Goal: Task Accomplishment & Management: Use online tool/utility

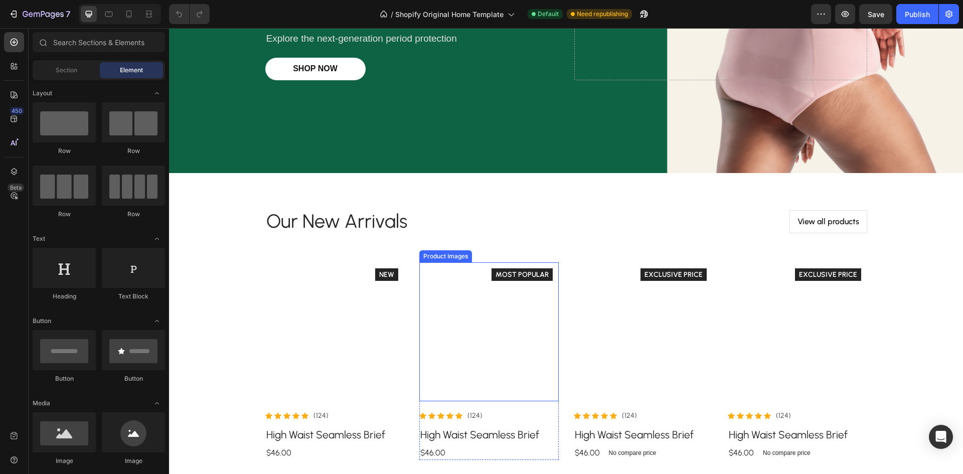
scroll to position [251, 0]
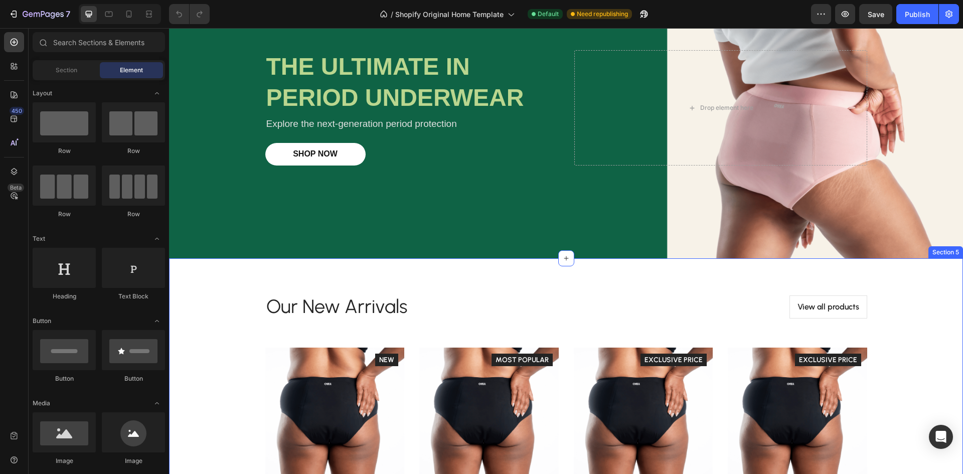
click at [198, 303] on div "Our New Arrivals Heading View all products Button Row Product Images Icon Icon …" at bounding box center [566, 419] width 779 height 275
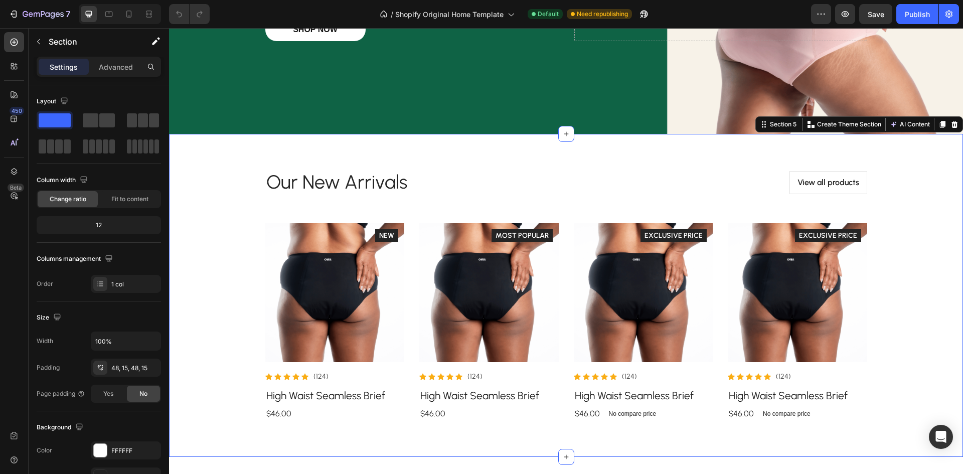
scroll to position [301, 0]
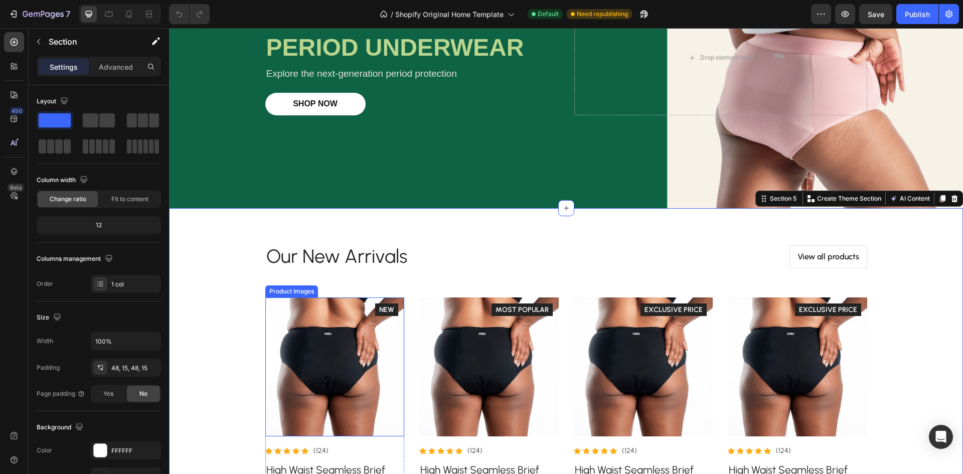
click at [328, 321] on img at bounding box center [334, 366] width 139 height 139
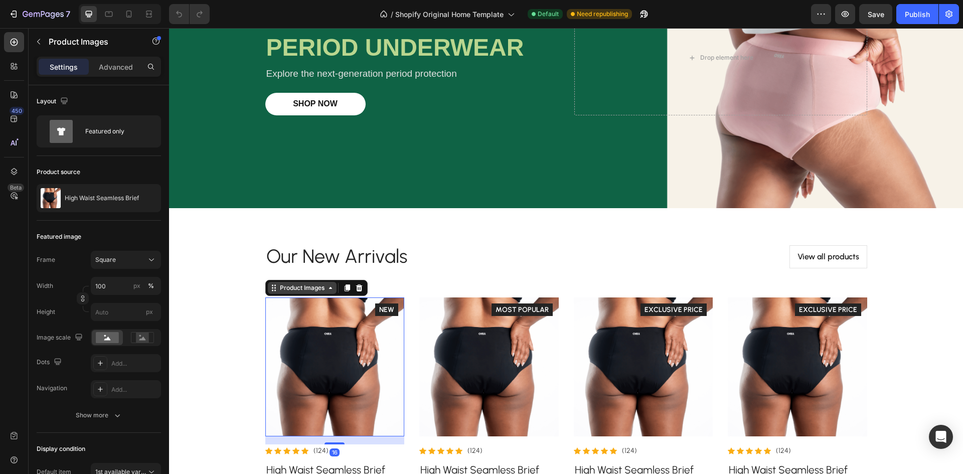
click at [330, 292] on div "Product Images" at bounding box center [302, 288] width 69 height 12
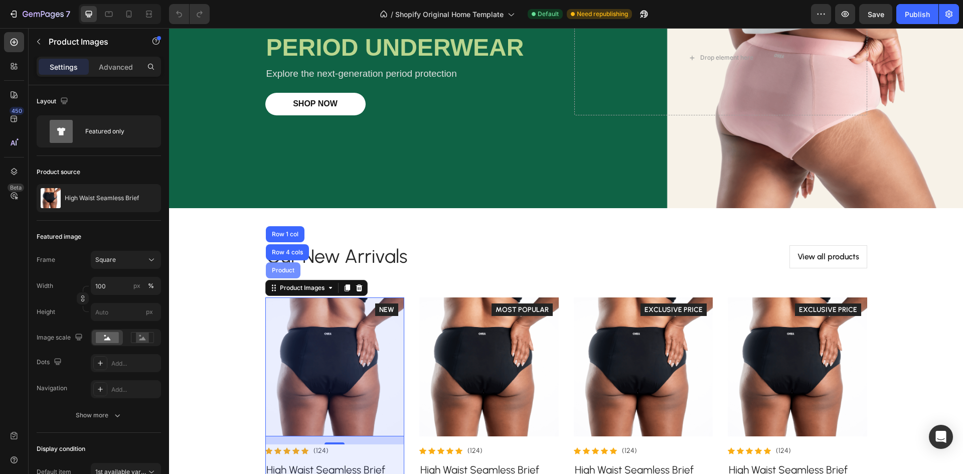
click at [278, 270] on div "Product" at bounding box center [283, 270] width 27 height 6
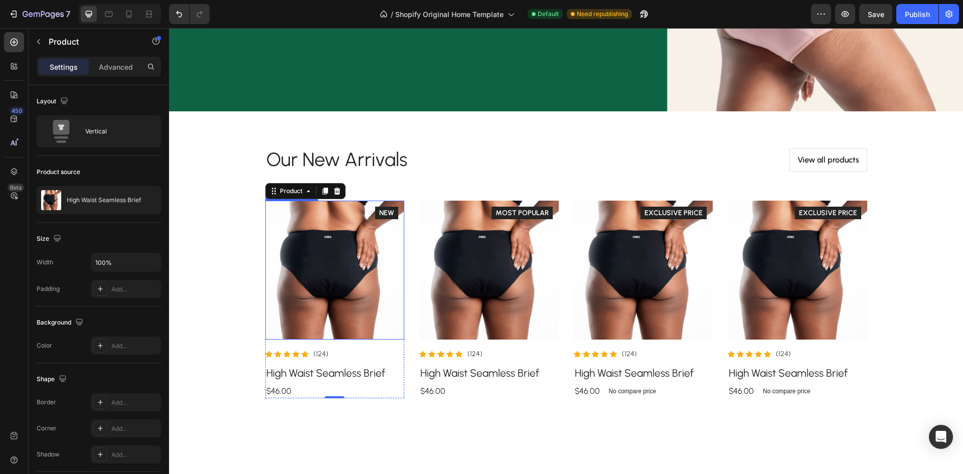
scroll to position [401, 0]
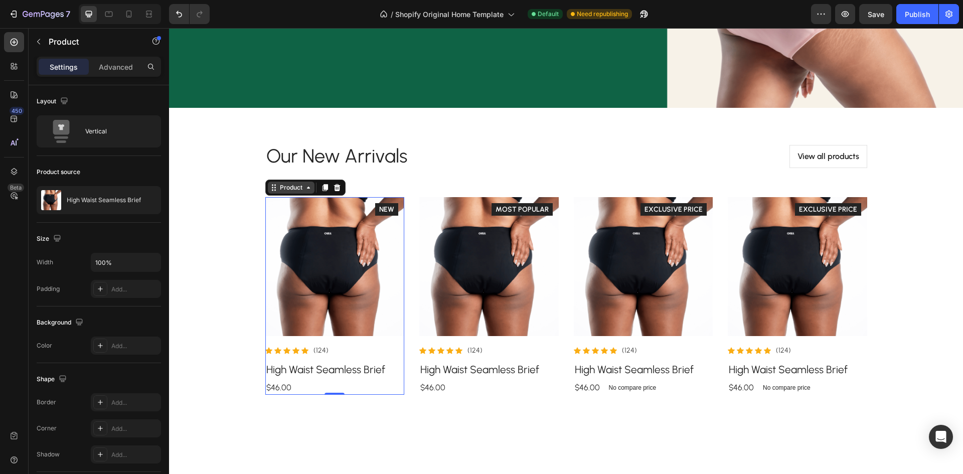
click at [270, 189] on icon at bounding box center [274, 188] width 8 height 8
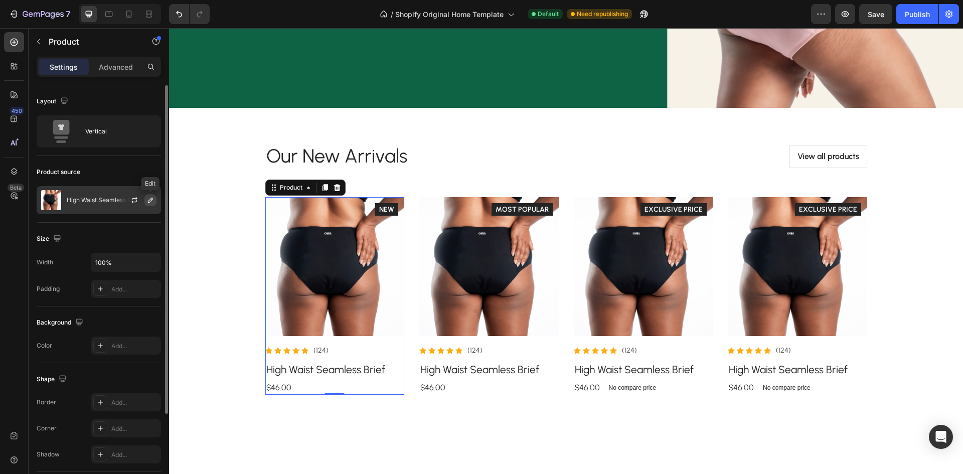
click at [149, 201] on icon "button" at bounding box center [150, 200] width 8 height 8
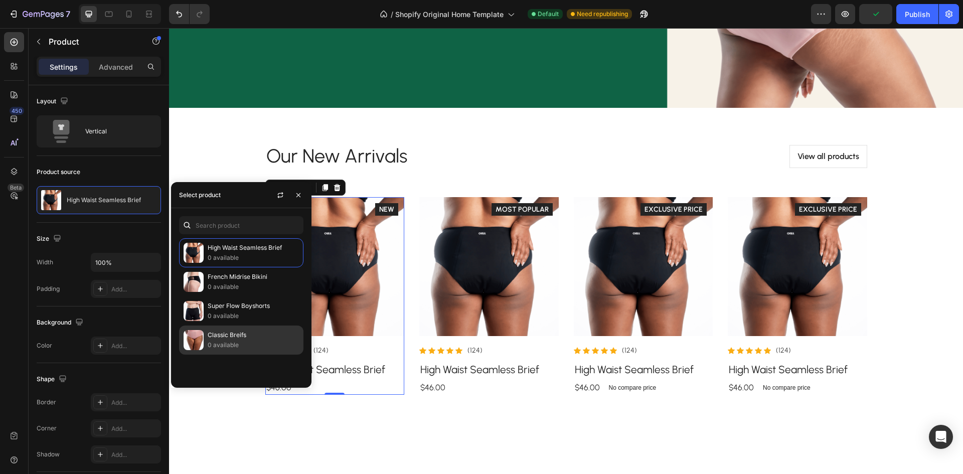
click at [251, 340] on p "0 available" at bounding box center [253, 345] width 91 height 10
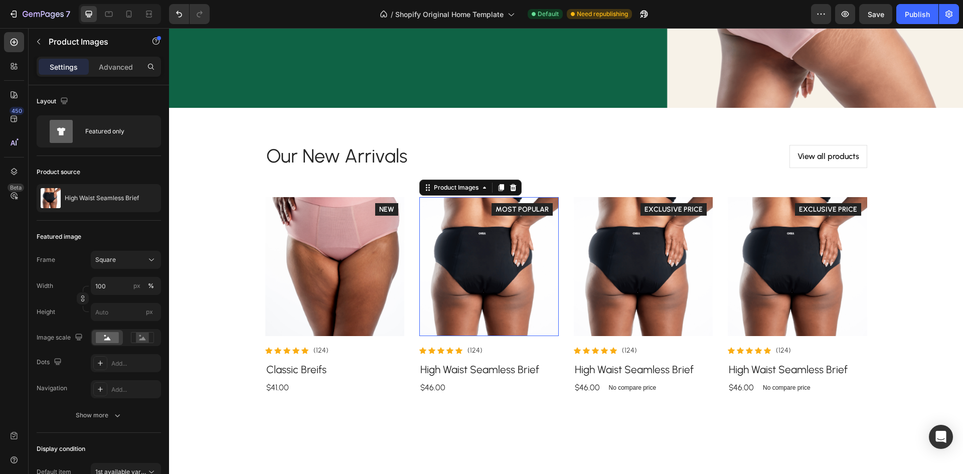
click at [455, 272] on img at bounding box center [488, 266] width 139 height 139
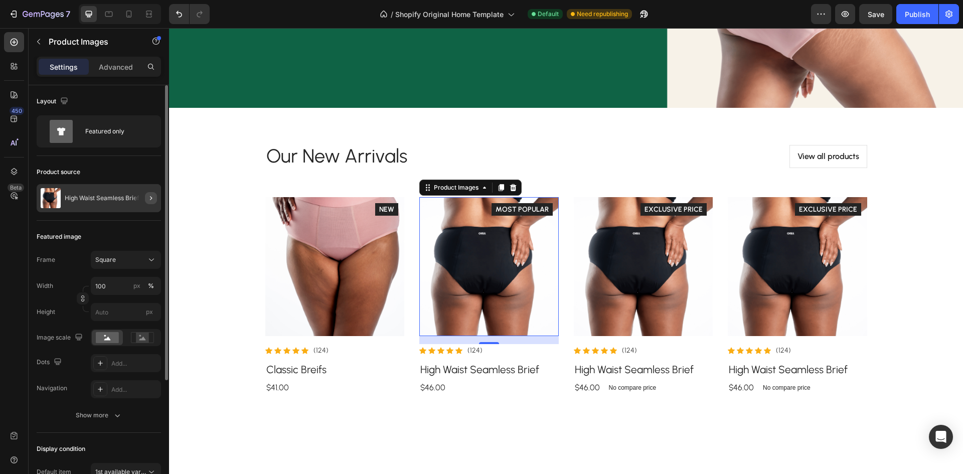
click at [145, 197] on button "button" at bounding box center [151, 198] width 12 height 12
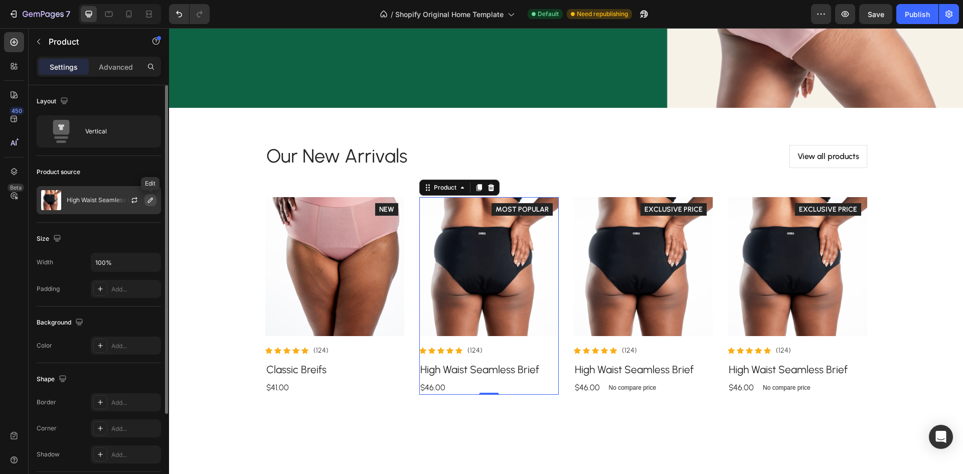
click at [151, 203] on icon "button" at bounding box center [150, 200] width 8 height 8
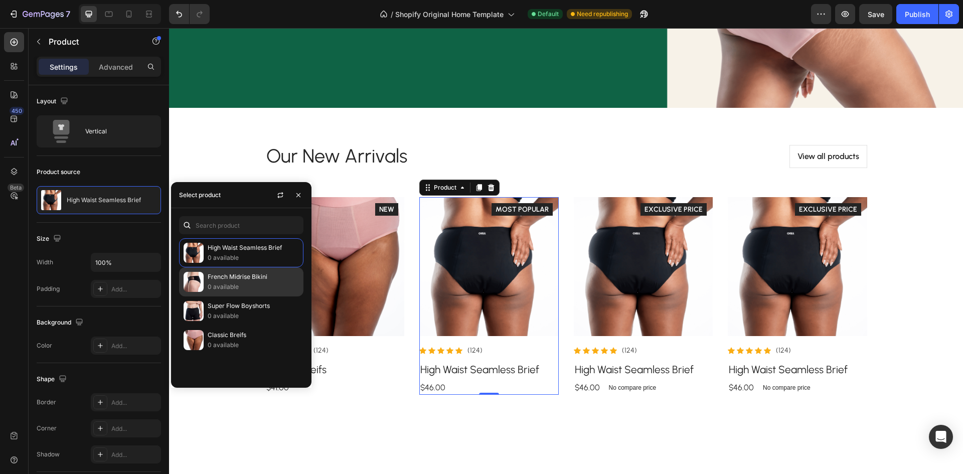
click at [237, 288] on p "0 available" at bounding box center [253, 287] width 91 height 10
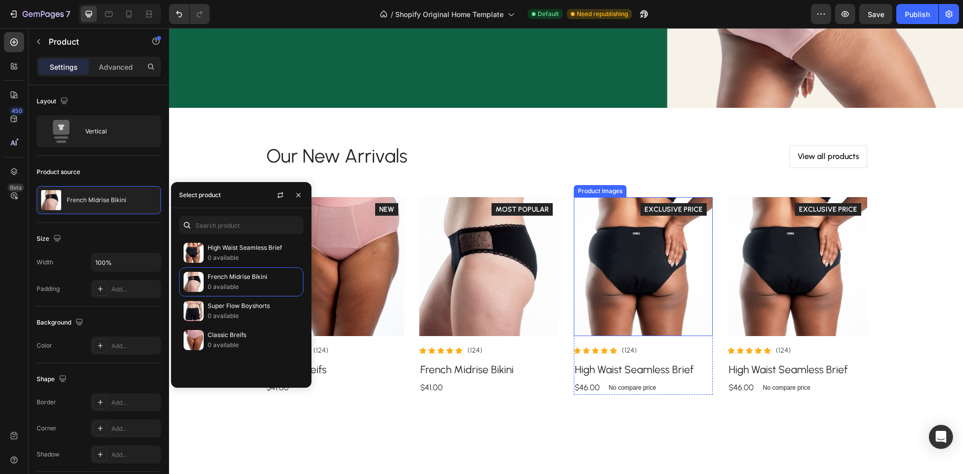
click at [628, 294] on img at bounding box center [643, 266] width 139 height 139
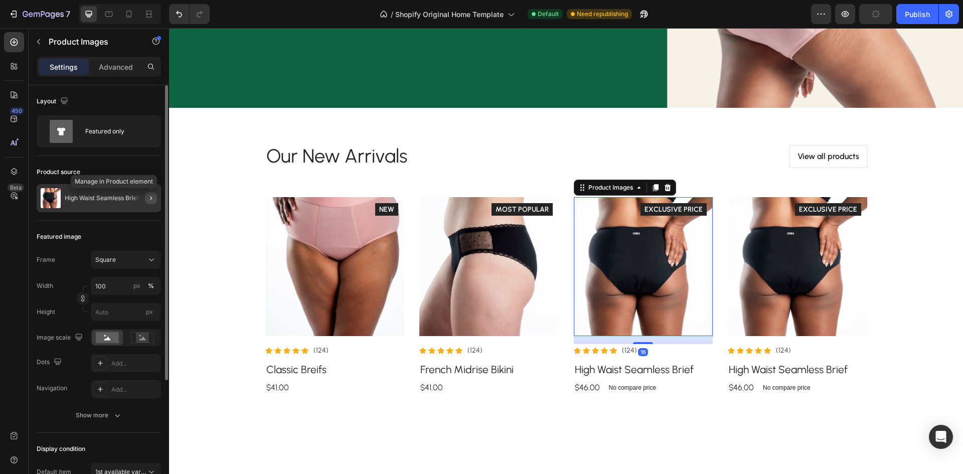
click at [153, 202] on button "button" at bounding box center [151, 198] width 12 height 12
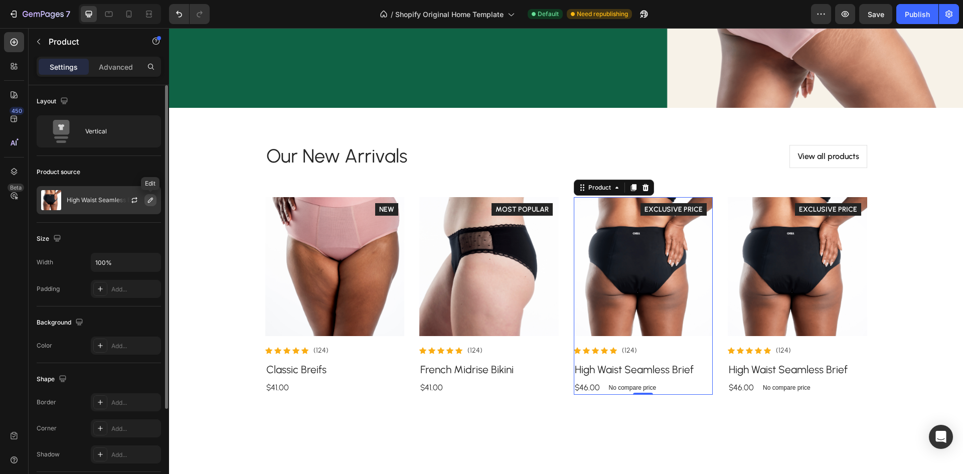
click at [149, 200] on icon "button" at bounding box center [150, 200] width 5 height 5
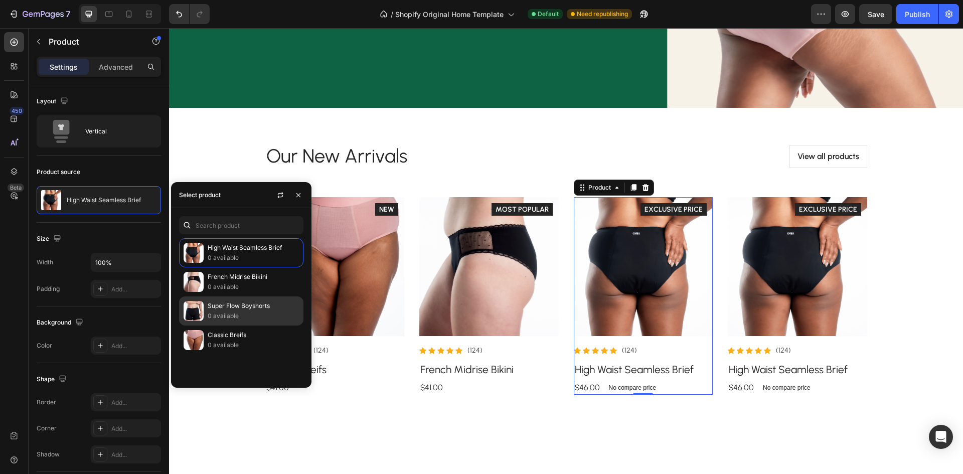
click at [232, 308] on p "Super Flow Boyshorts" at bounding box center [253, 306] width 91 height 10
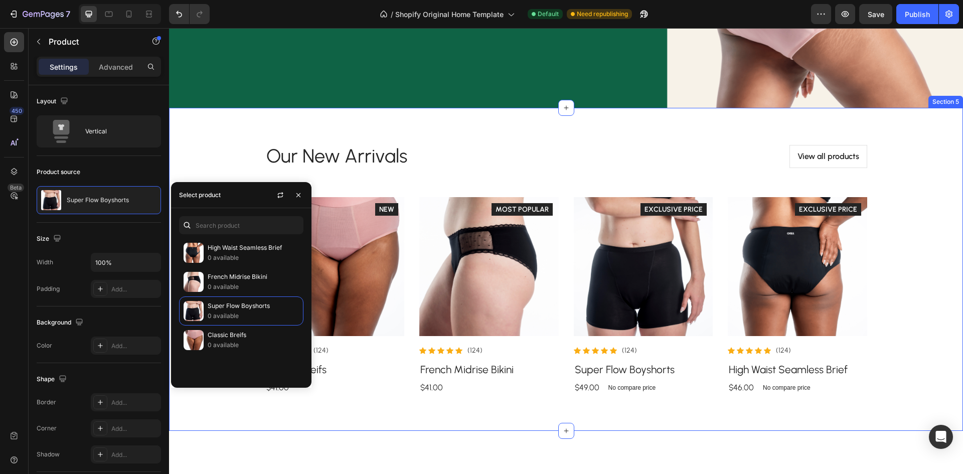
click at [923, 308] on div "Our New Arrivals Heading View all products Button Row Product Images Icon Icon …" at bounding box center [566, 269] width 779 height 275
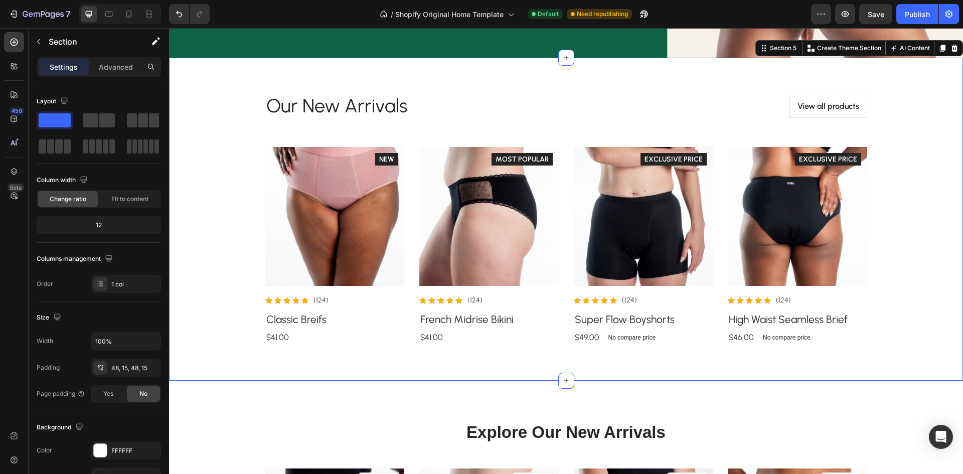
scroll to position [351, 0]
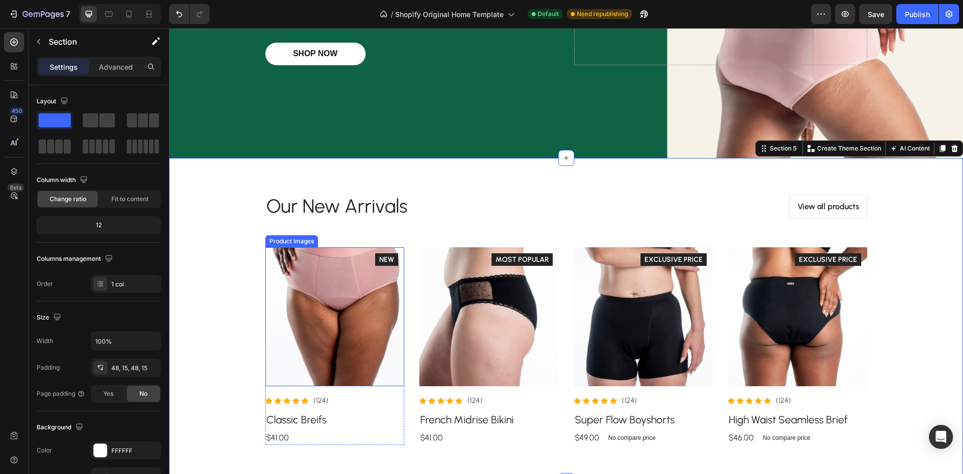
click at [337, 276] on img at bounding box center [334, 316] width 139 height 139
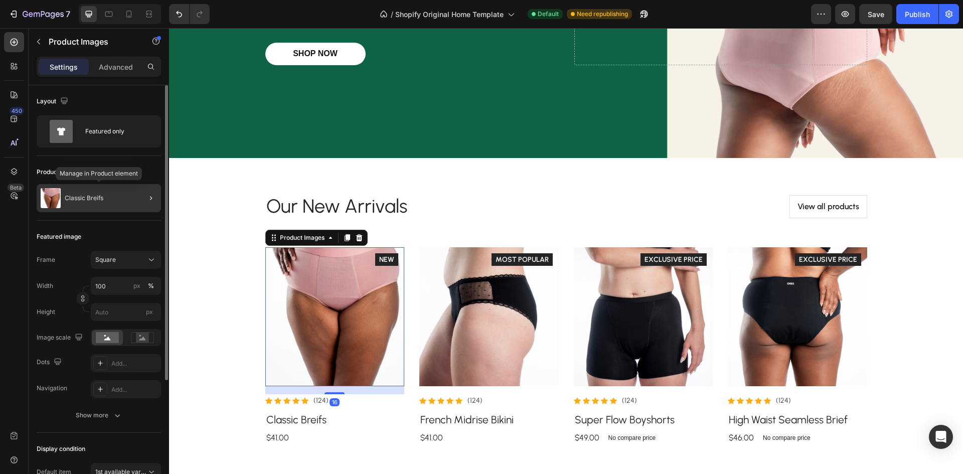
click at [54, 198] on img at bounding box center [51, 198] width 20 height 20
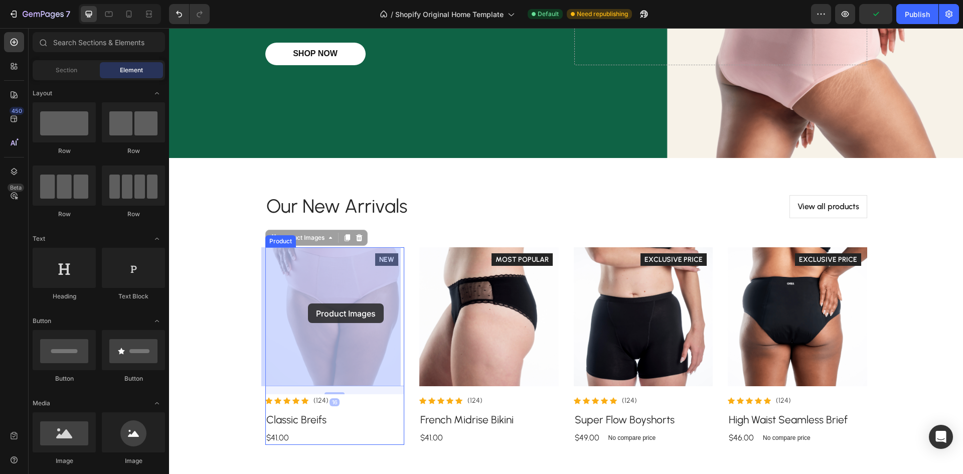
drag, startPoint x: 311, startPoint y: 275, endPoint x: 308, endPoint y: 303, distance: 28.7
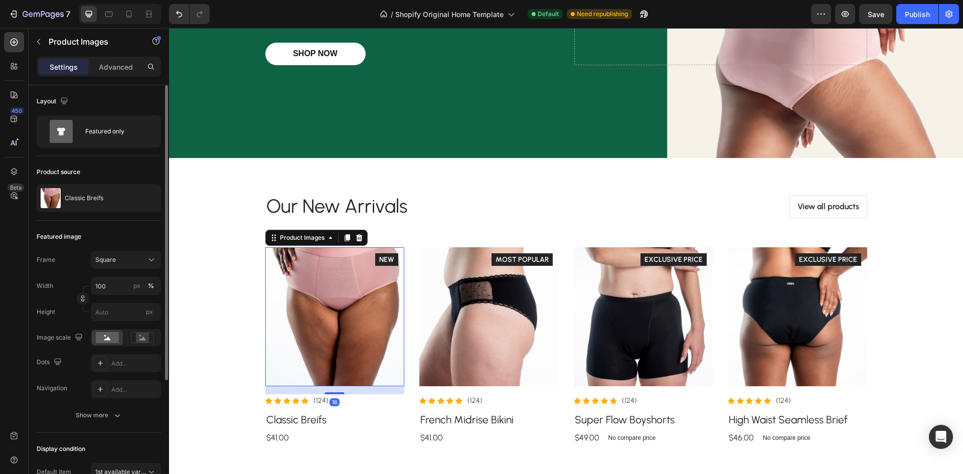
scroll to position [50, 0]
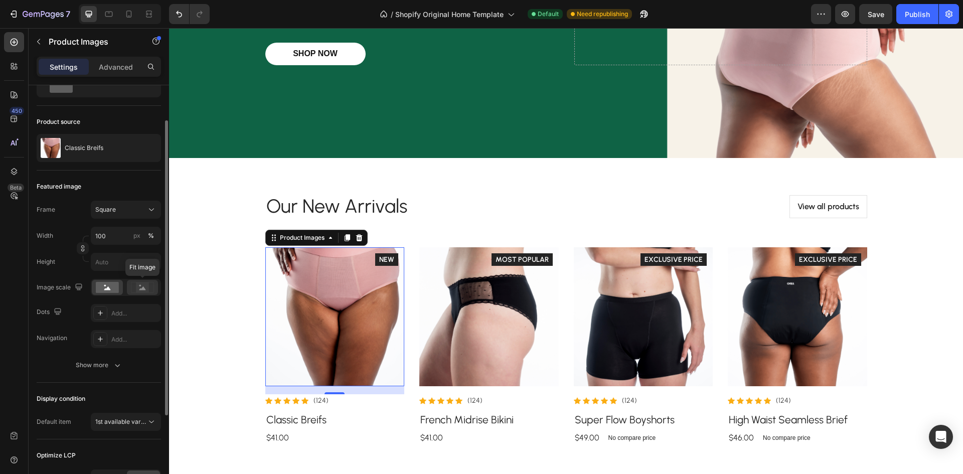
click at [142, 287] on icon at bounding box center [142, 288] width 7 height 4
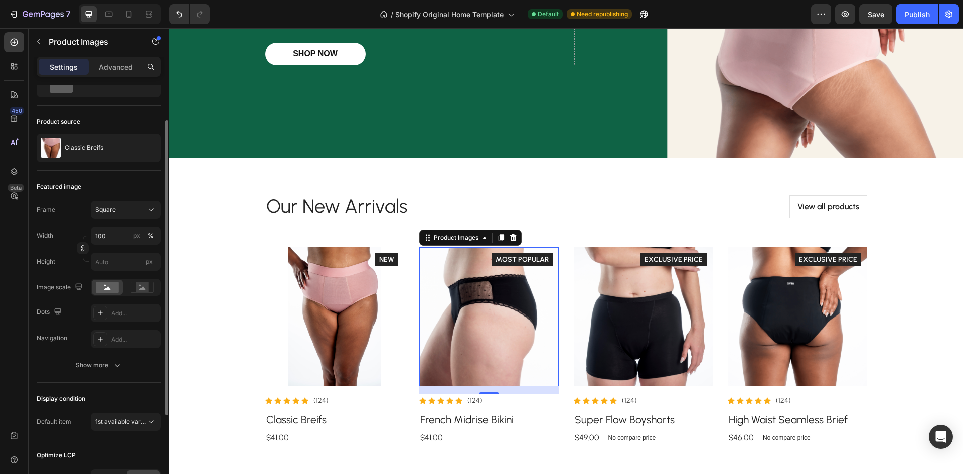
click at [450, 327] on img at bounding box center [488, 316] width 139 height 139
drag, startPoint x: 154, startPoint y: 288, endPoint x: 146, endPoint y: 286, distance: 8.3
click at [154, 288] on div at bounding box center [142, 287] width 31 height 15
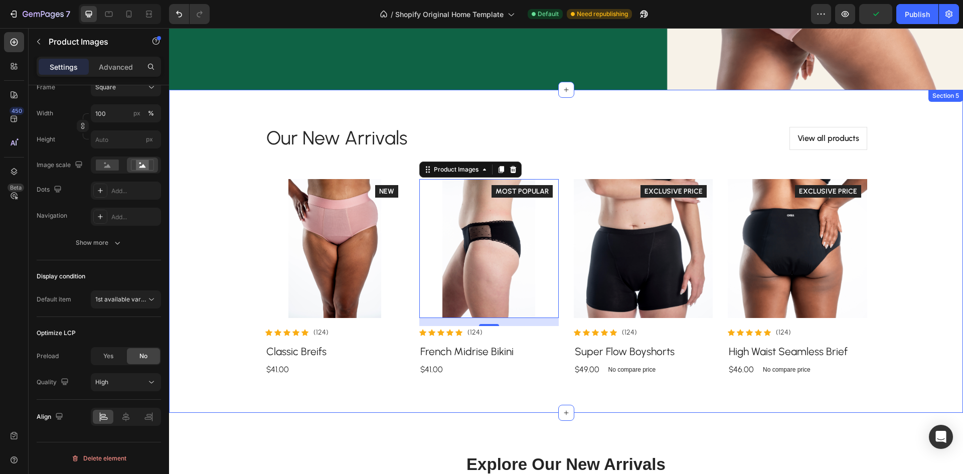
scroll to position [401, 0]
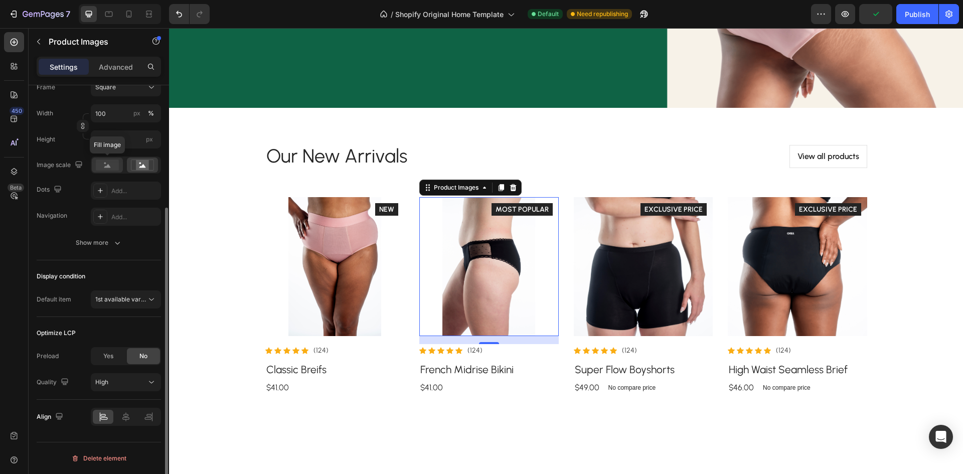
click at [110, 160] on rect at bounding box center [107, 165] width 23 height 11
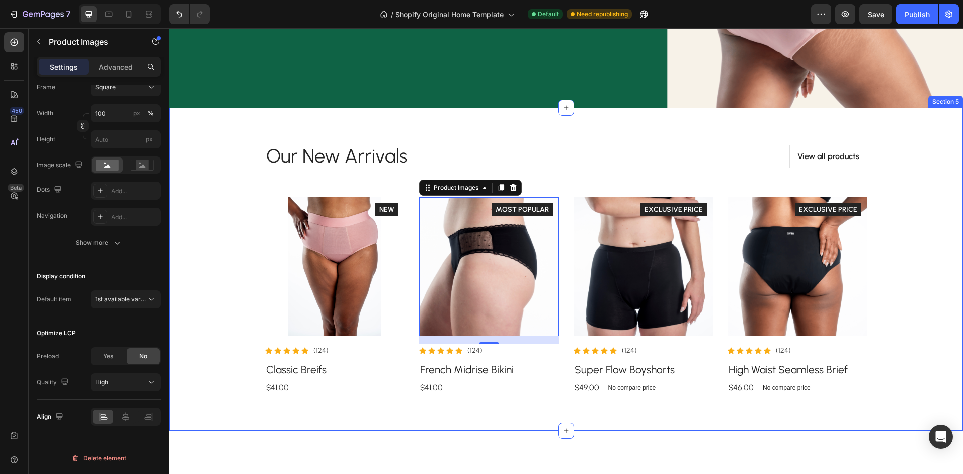
click at [267, 227] on img at bounding box center [334, 266] width 139 height 139
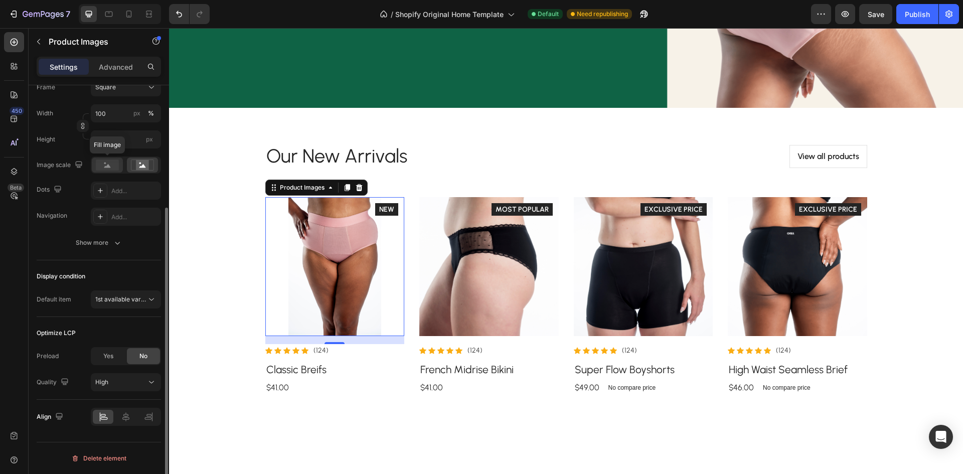
click at [118, 167] on rect at bounding box center [107, 165] width 23 height 11
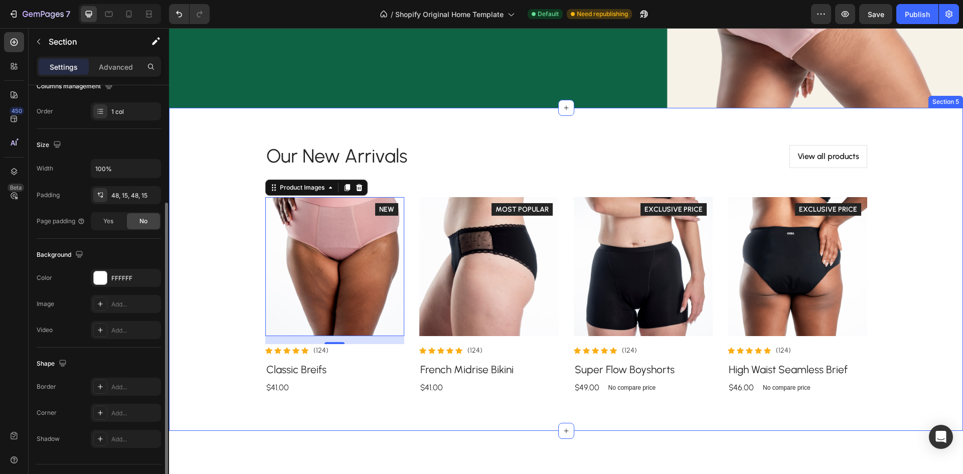
click at [215, 271] on div "Our New Arrivals Heading View all products Button Row Product Images 16 Icon Ic…" at bounding box center [566, 269] width 779 height 275
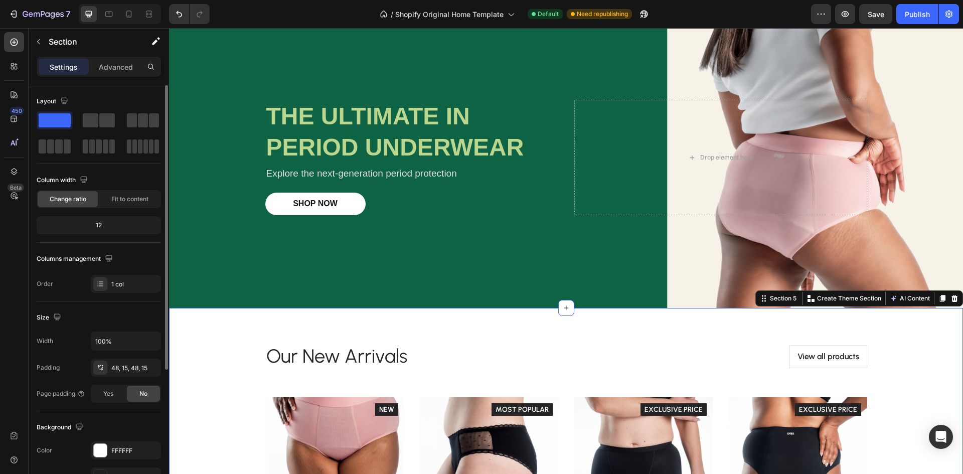
scroll to position [201, 0]
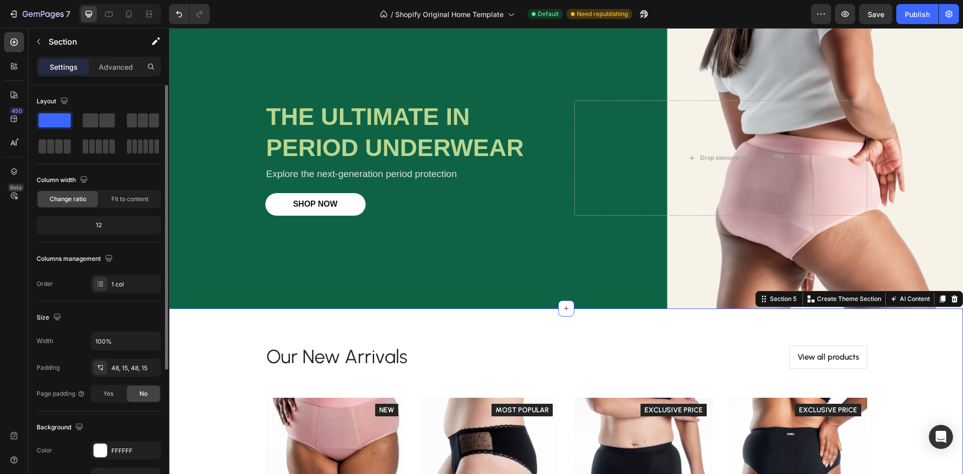
click at [202, 344] on div "Our New Arrivals Heading View all products Button Row Product Images Icon Icon …" at bounding box center [566, 470] width 779 height 275
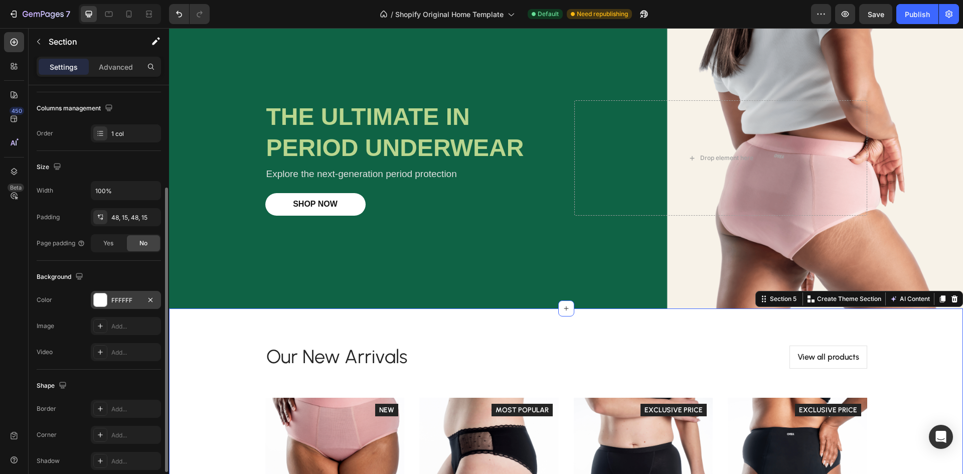
click at [110, 299] on div "FFFFFF" at bounding box center [126, 300] width 70 height 18
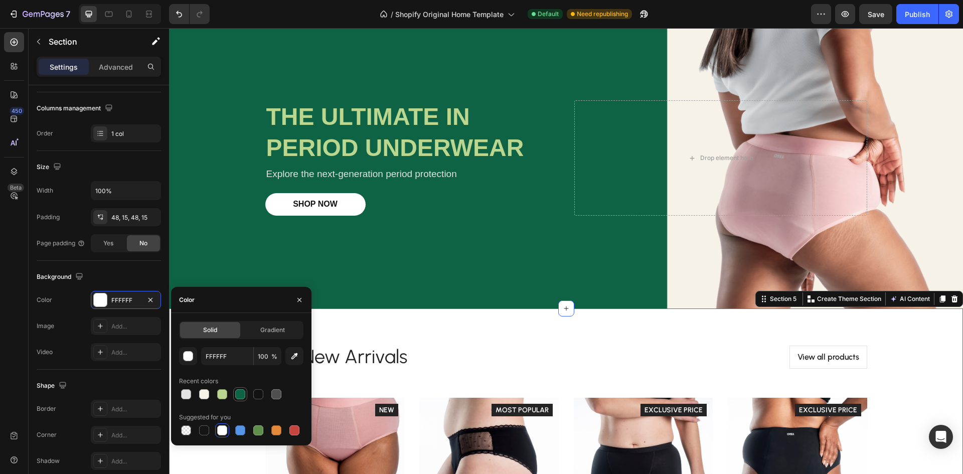
click at [235, 392] on div at bounding box center [240, 394] width 12 height 12
type input "0F6345"
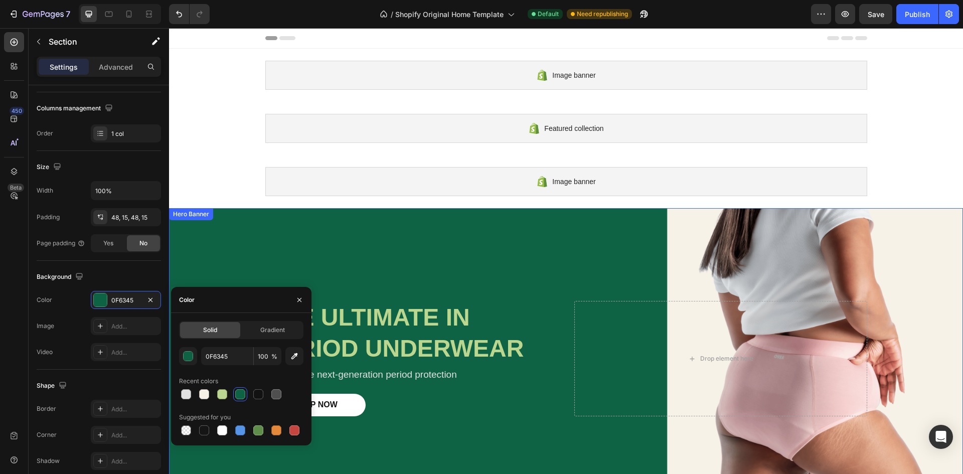
scroll to position [301, 0]
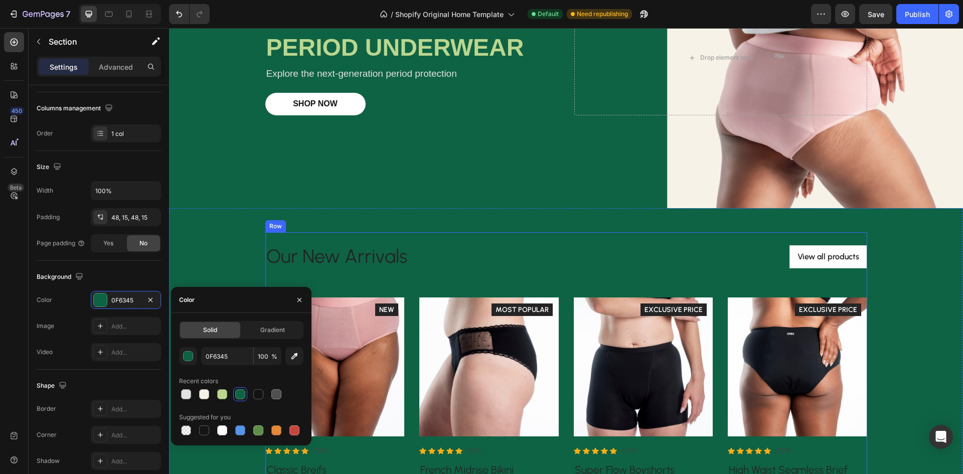
click at [477, 263] on h2 "Our New Arrivals" at bounding box center [411, 256] width 293 height 25
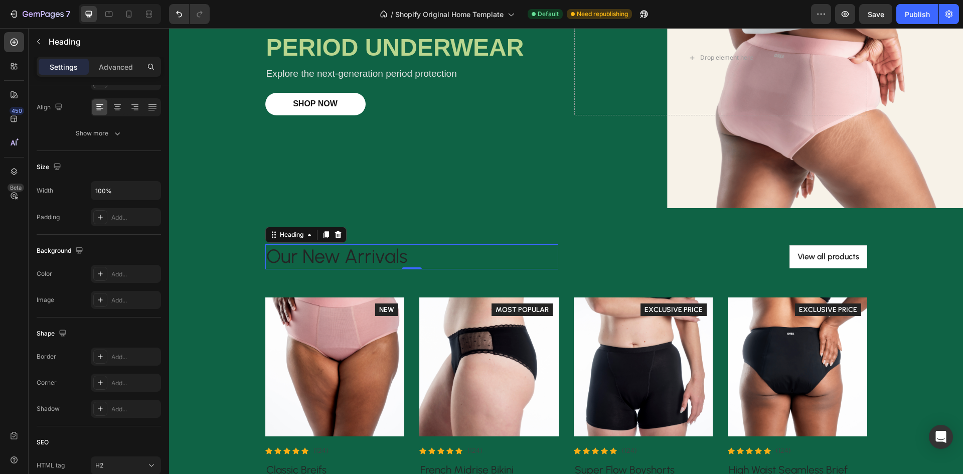
scroll to position [0, 0]
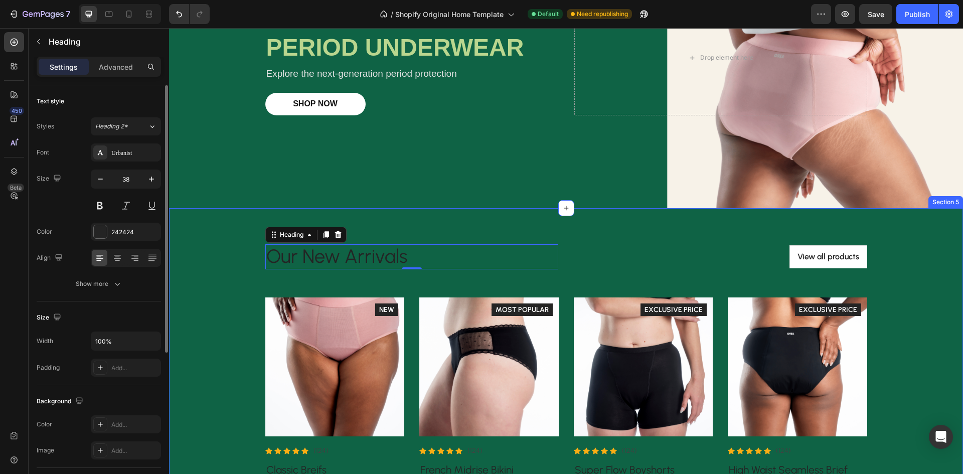
click at [203, 272] on div "Our New Arrivals Heading 0 View all products Button Row Product Images Icon Ico…" at bounding box center [566, 369] width 779 height 275
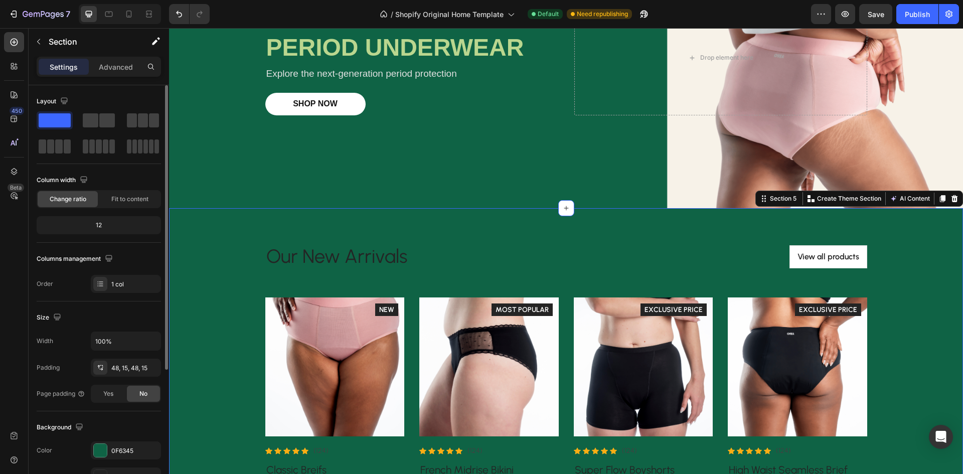
scroll to position [150, 0]
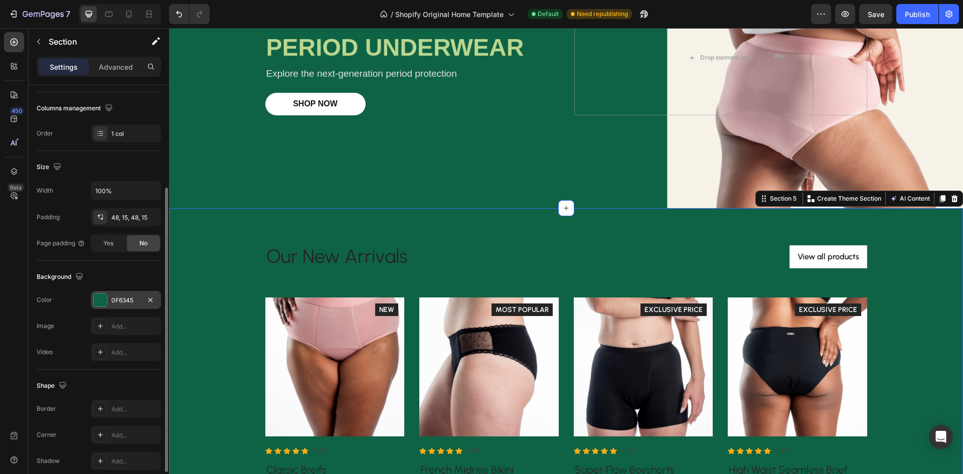
click at [120, 307] on div "0F6345" at bounding box center [126, 300] width 70 height 18
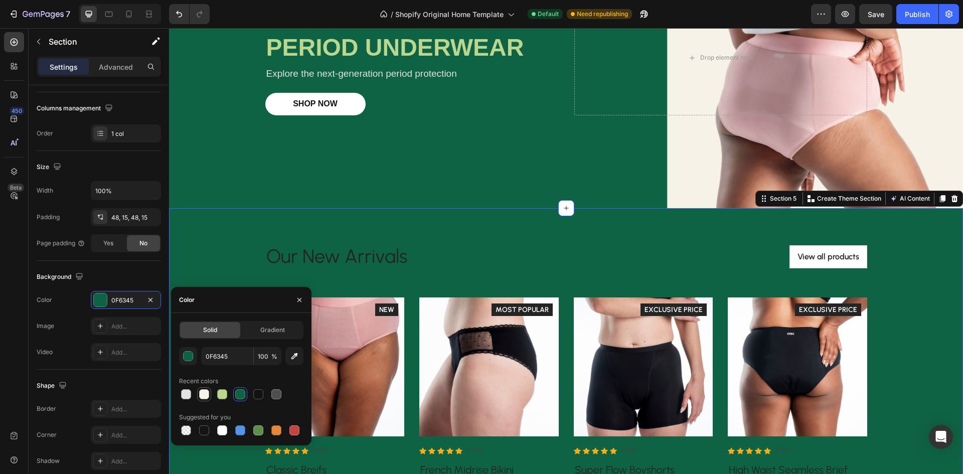
click at [208, 398] on div at bounding box center [204, 394] width 10 height 10
type input "F7F2E8"
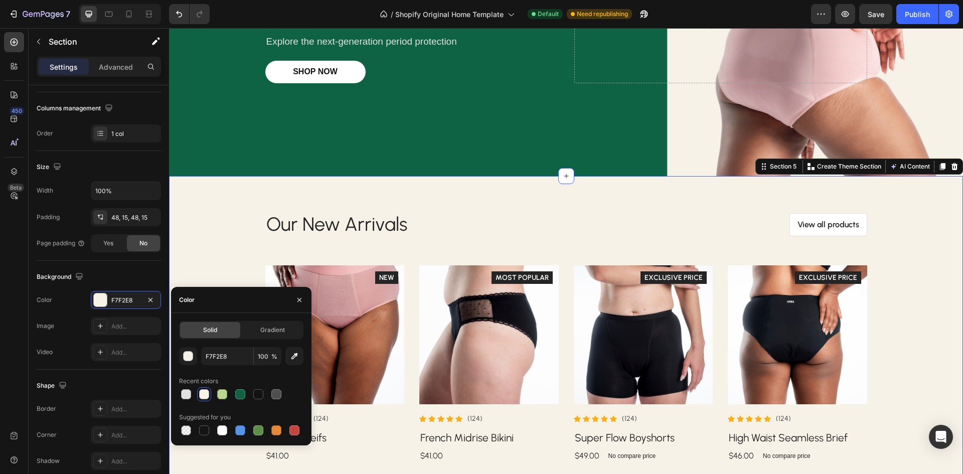
scroll to position [351, 0]
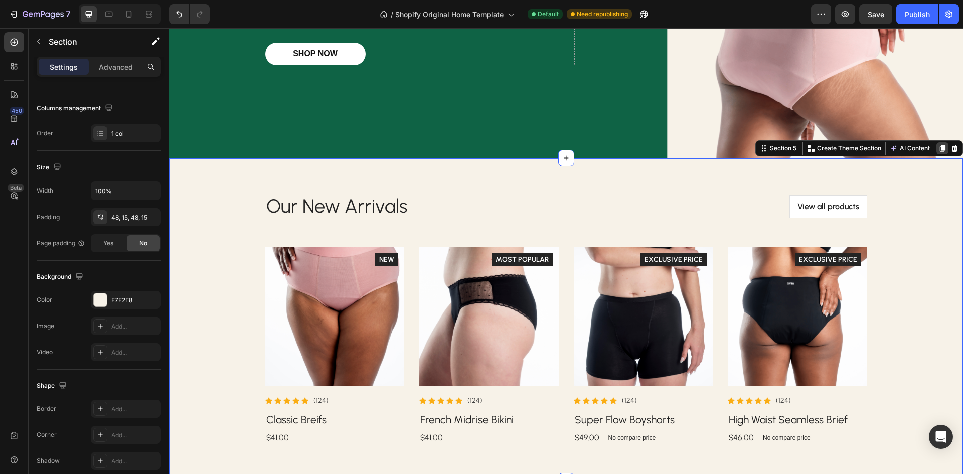
click at [940, 148] on icon at bounding box center [943, 148] width 6 height 7
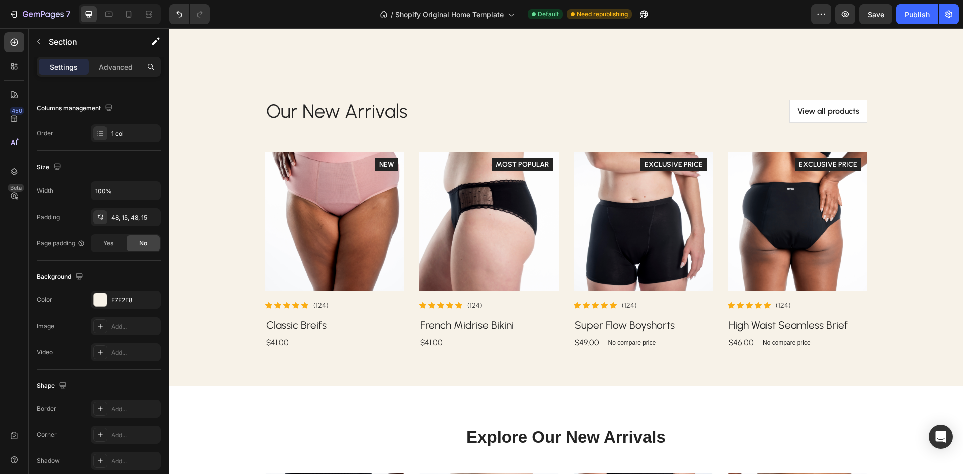
click at [918, 142] on div "Our New Arrivals Heading View all products Button Row Product Images Icon Icon …" at bounding box center [566, 224] width 779 height 275
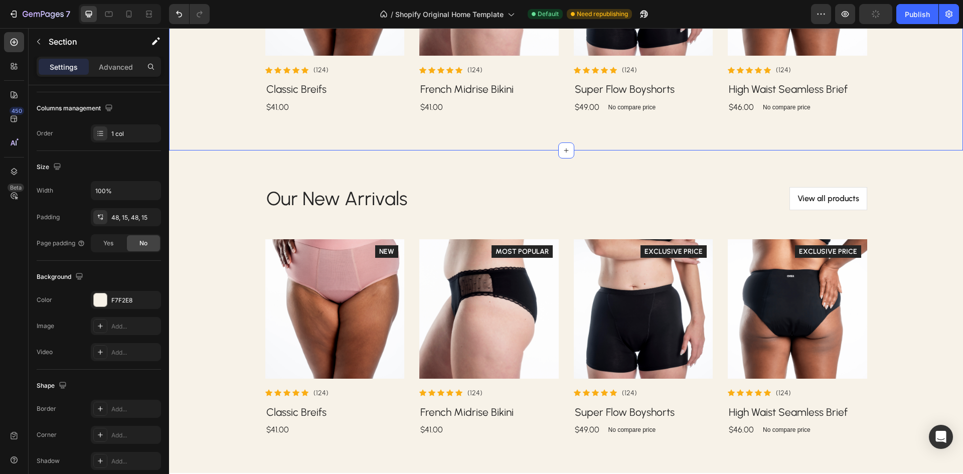
scroll to position [769, 0]
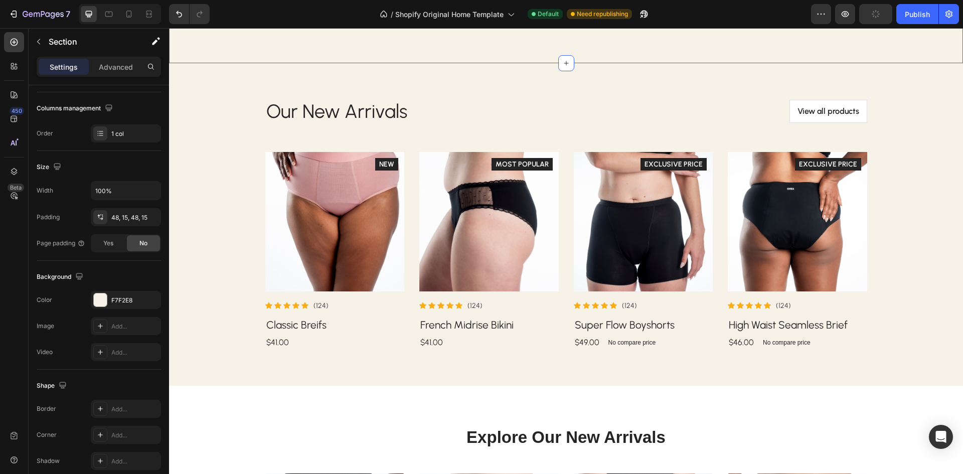
click at [929, 191] on div "Our New Arrivals Heading View all products Button Row Product Images Icon Icon …" at bounding box center [566, 224] width 779 height 275
click at [574, 374] on div "Our New Arrivals Heading View all products Button Row Product Images Icon Icon …" at bounding box center [566, 224] width 794 height 323
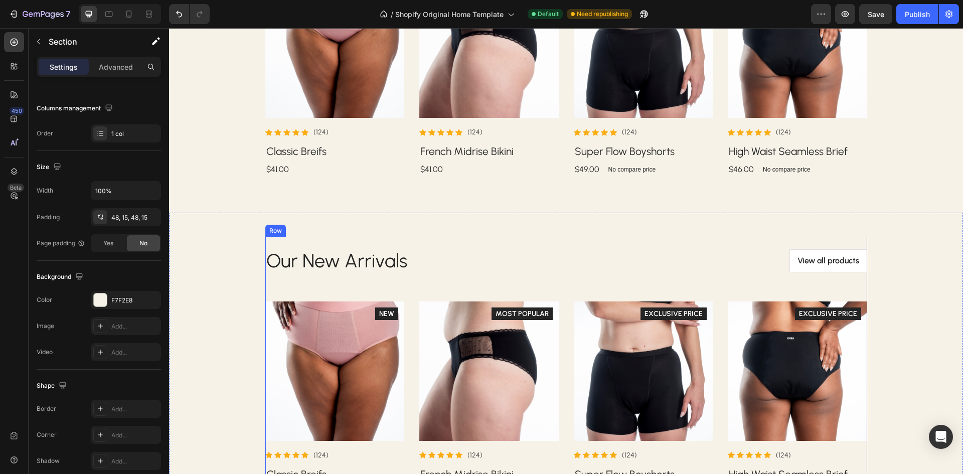
scroll to position [619, 0]
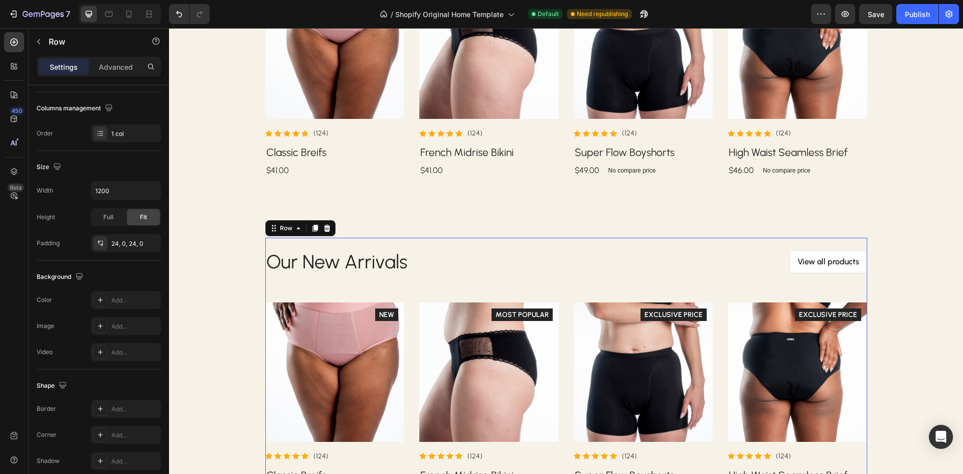
click at [348, 300] on div "Our New Arrivals Heading View all products Button Row Product Images Icon Icon …" at bounding box center [566, 375] width 602 height 251
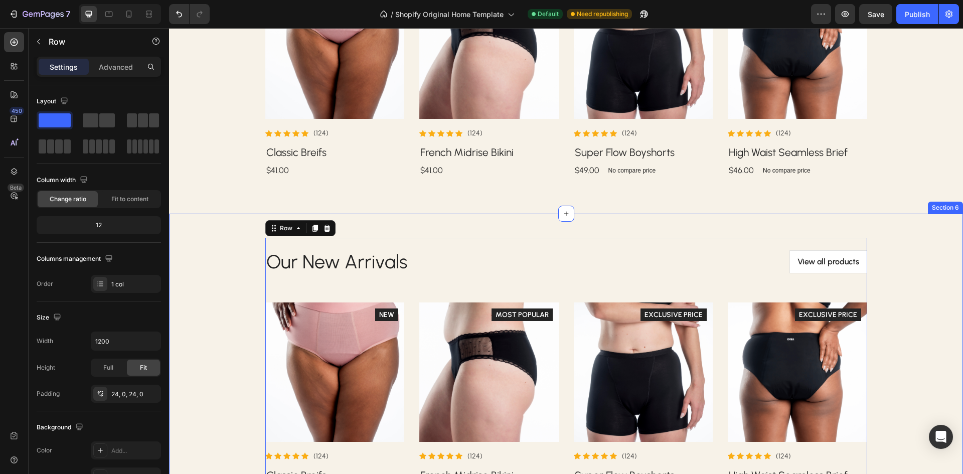
click at [410, 217] on div "Our New Arrivals Heading View all products Button Row Product Images Icon Icon …" at bounding box center [566, 375] width 794 height 323
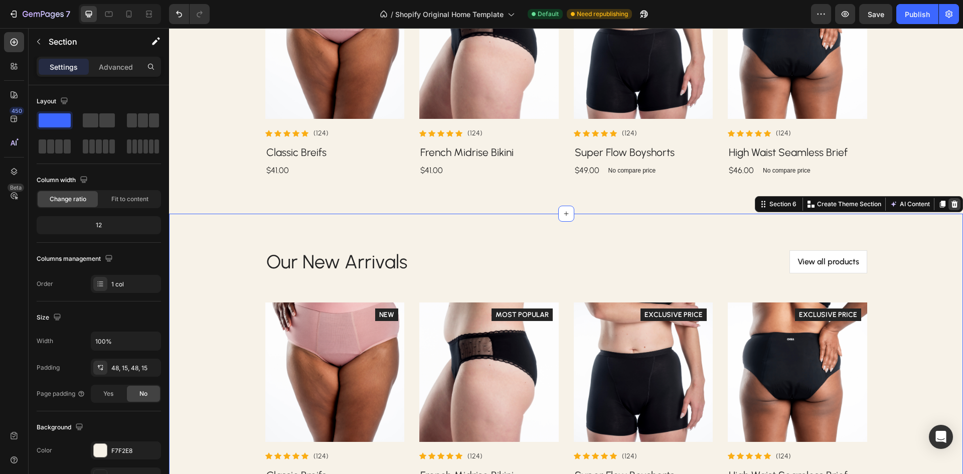
click at [951, 201] on icon at bounding box center [955, 204] width 8 height 8
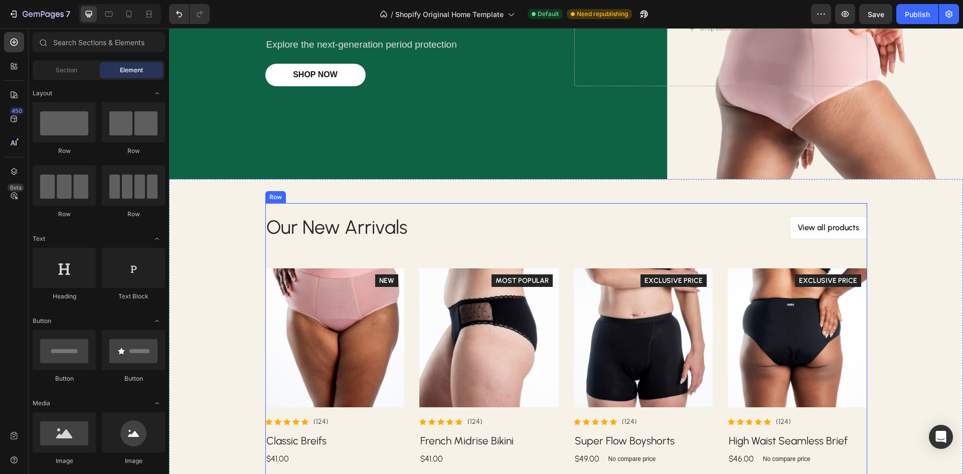
scroll to position [267, 0]
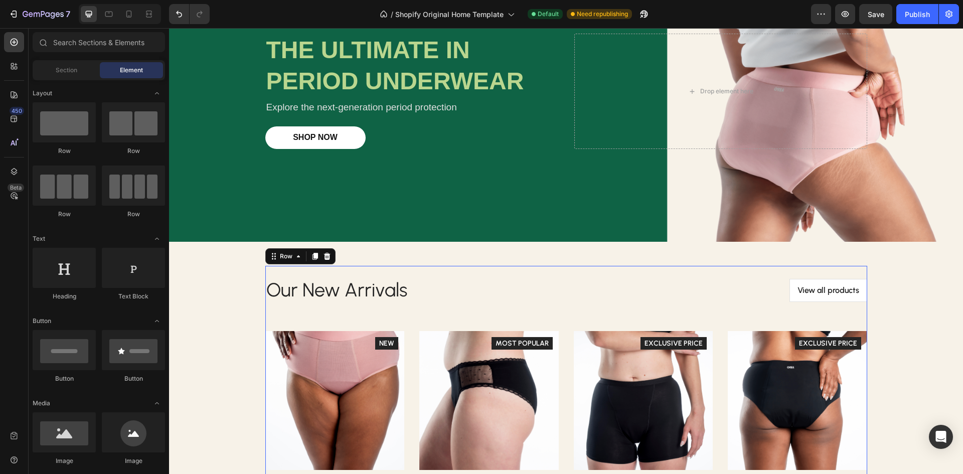
click at [626, 274] on div "Our New Arrivals Heading View all products Button Row Product Images Icon Icon …" at bounding box center [566, 403] width 602 height 275
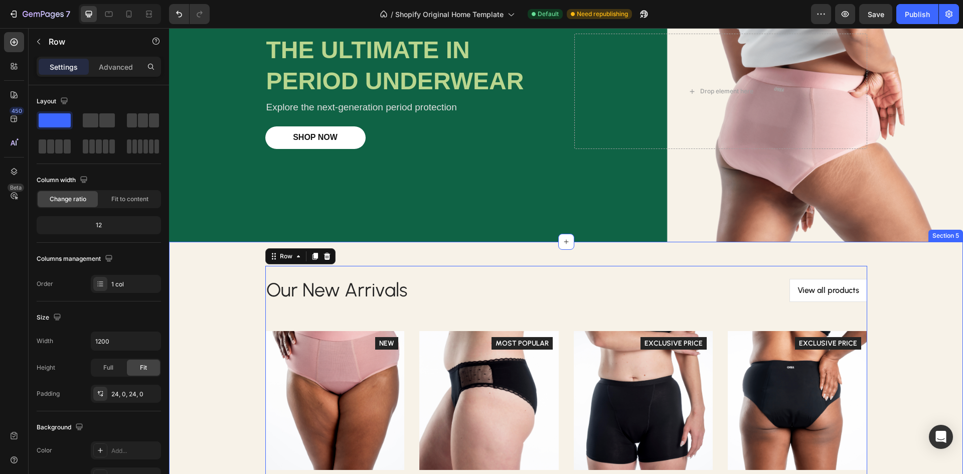
click at [187, 280] on div "Our New Arrivals Heading View all products Button Row Product Images Icon Icon …" at bounding box center [566, 403] width 779 height 275
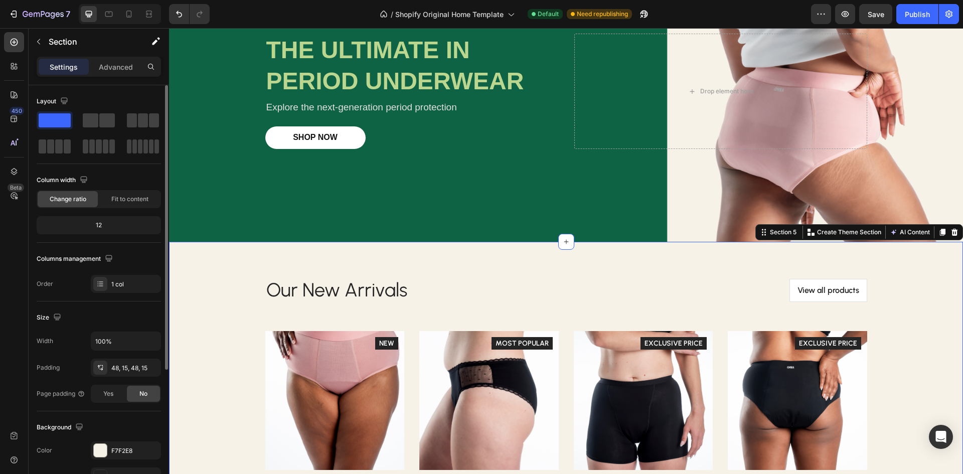
scroll to position [195, 0]
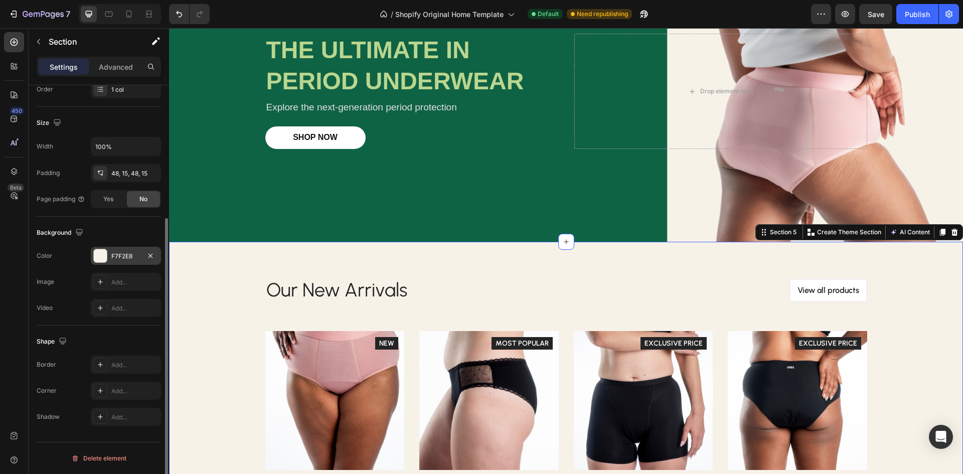
click at [109, 252] on div "F7F2E8" at bounding box center [126, 256] width 70 height 18
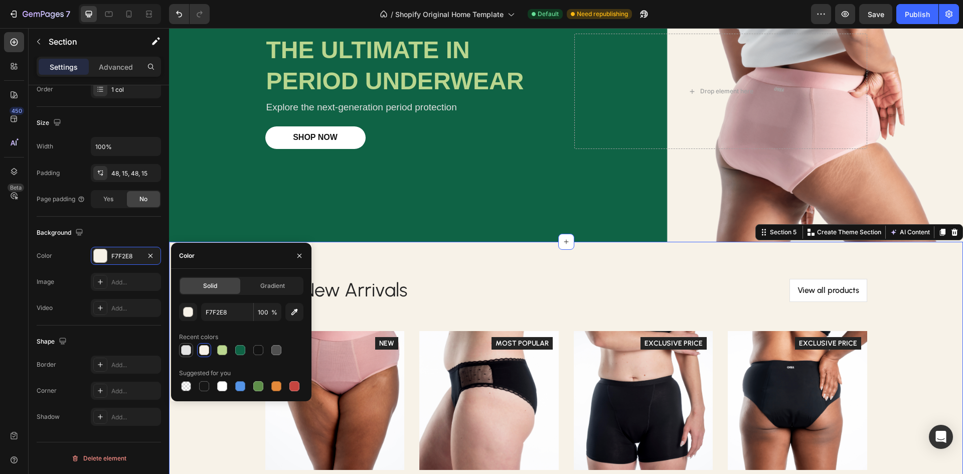
click at [183, 352] on div at bounding box center [186, 350] width 10 height 10
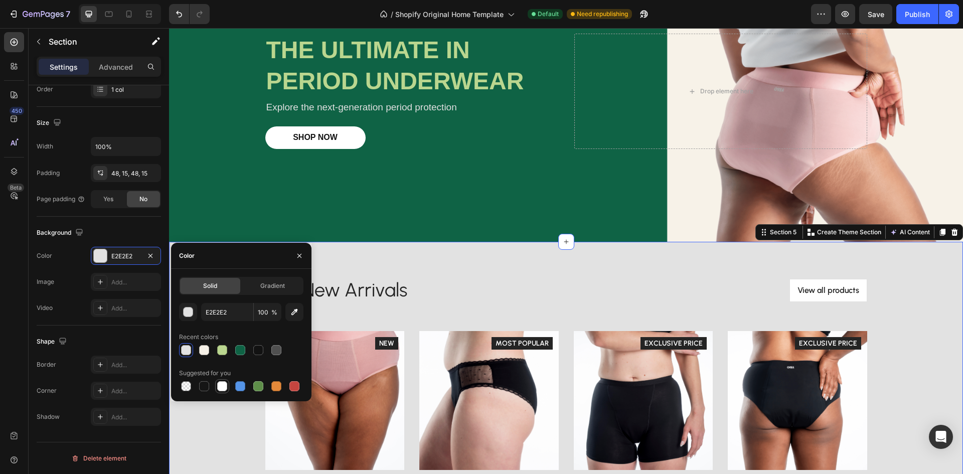
click at [228, 387] on div at bounding box center [222, 386] width 12 height 12
type input "FFFFFF"
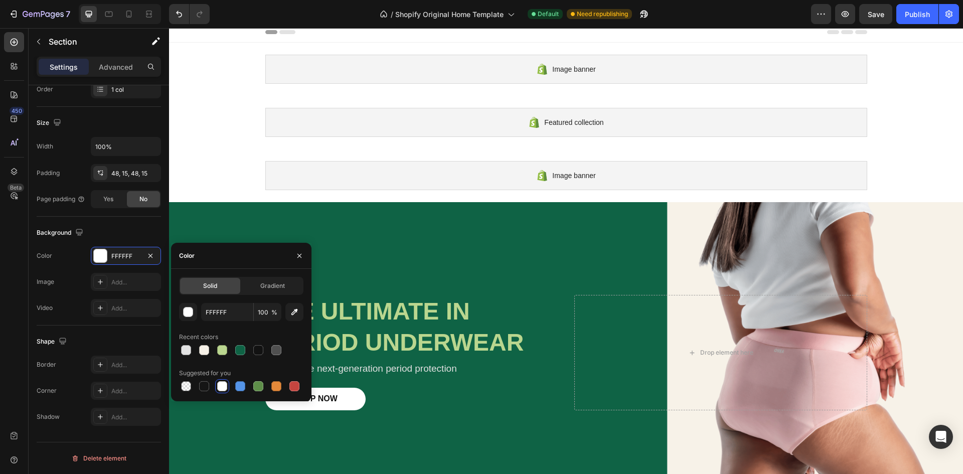
scroll to position [0, 0]
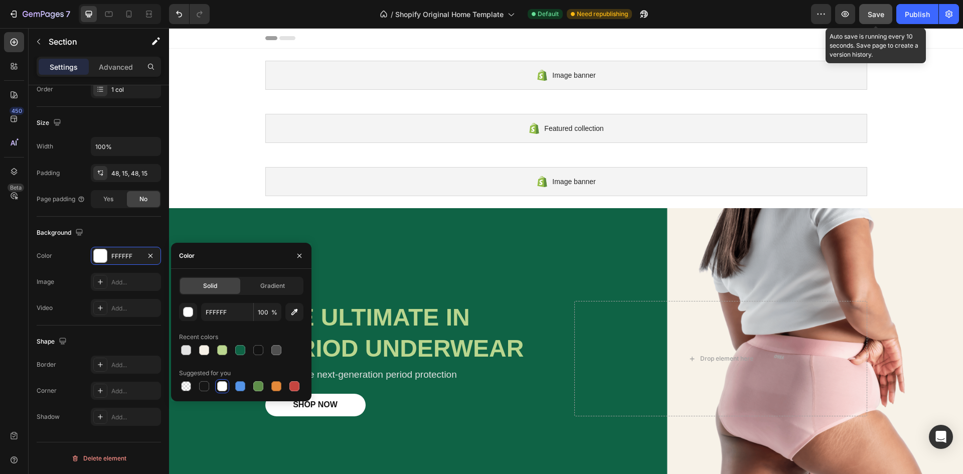
click at [877, 16] on span "Save" at bounding box center [876, 14] width 17 height 9
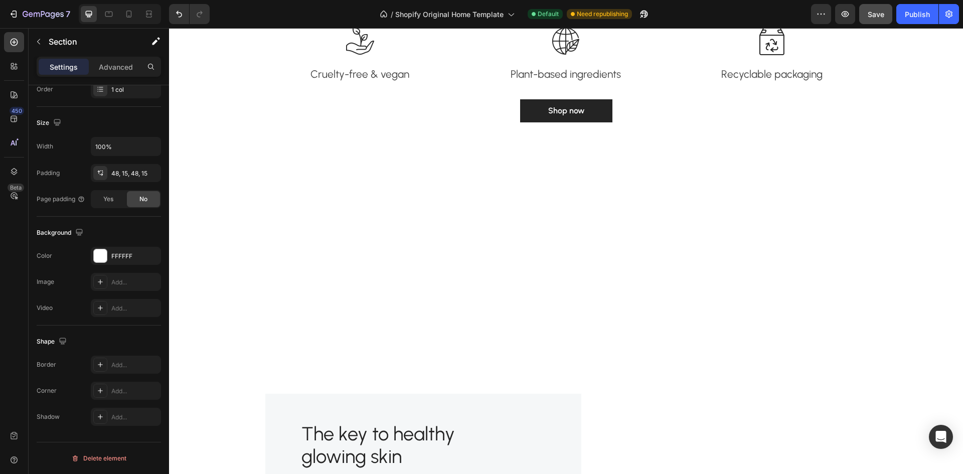
scroll to position [1706, 0]
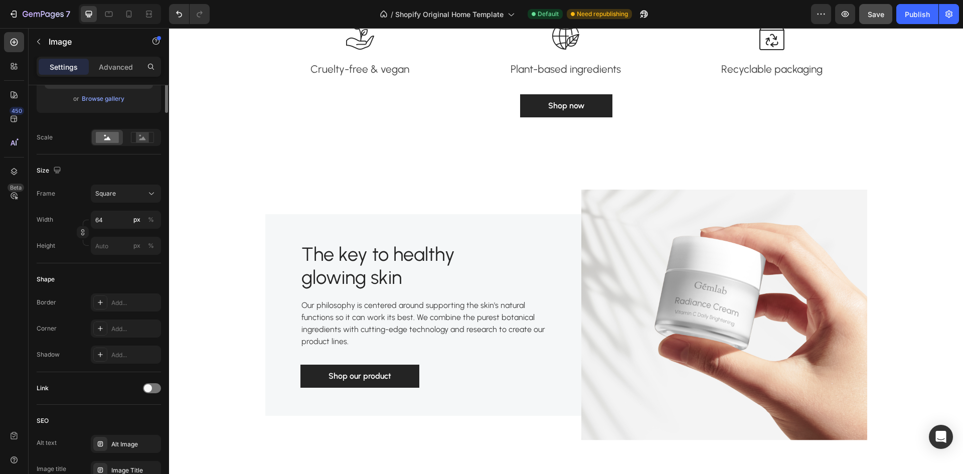
scroll to position [0, 0]
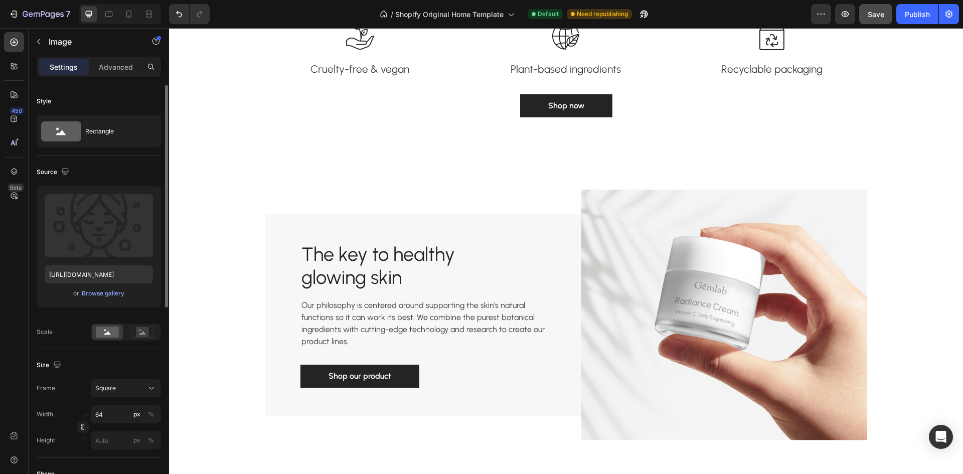
click at [112, 272] on input "[URL][DOMAIN_NAME]" at bounding box center [99, 274] width 108 height 18
click at [114, 291] on div "Browse gallery" at bounding box center [103, 293] width 43 height 9
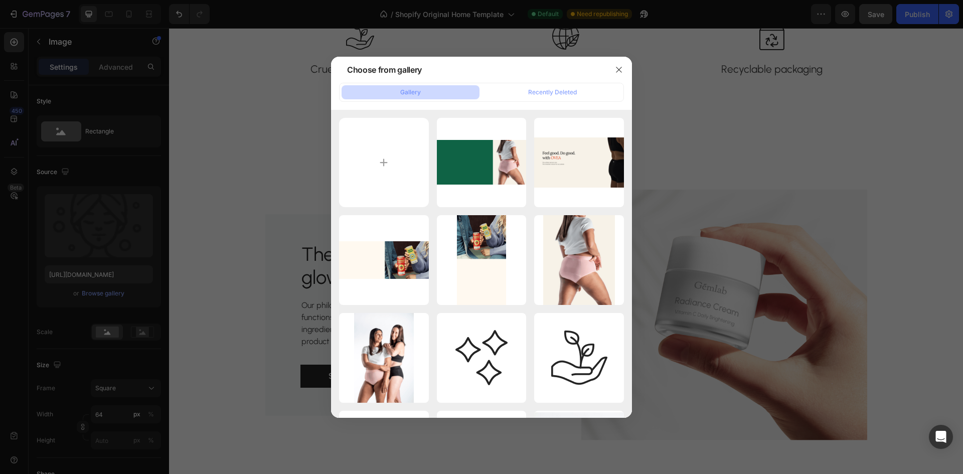
click at [801, 312] on div at bounding box center [481, 237] width 963 height 474
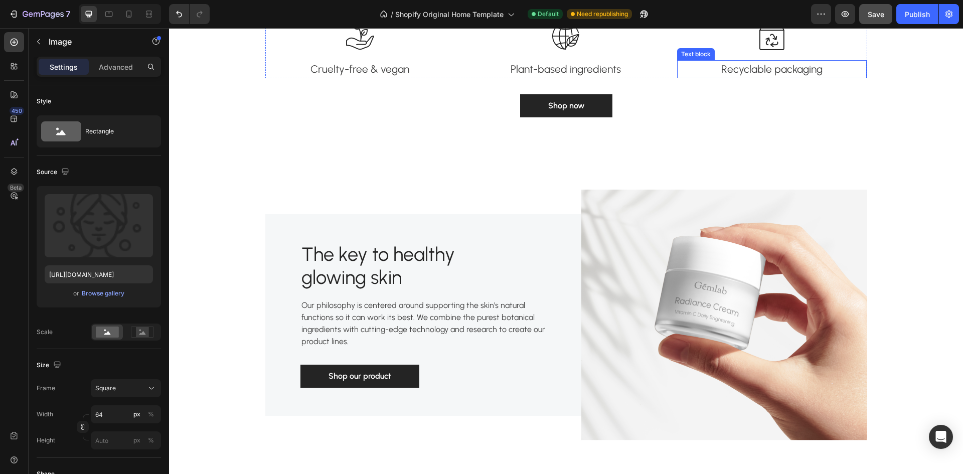
click at [789, 77] on p "Recyclable packaging" at bounding box center [772, 69] width 188 height 16
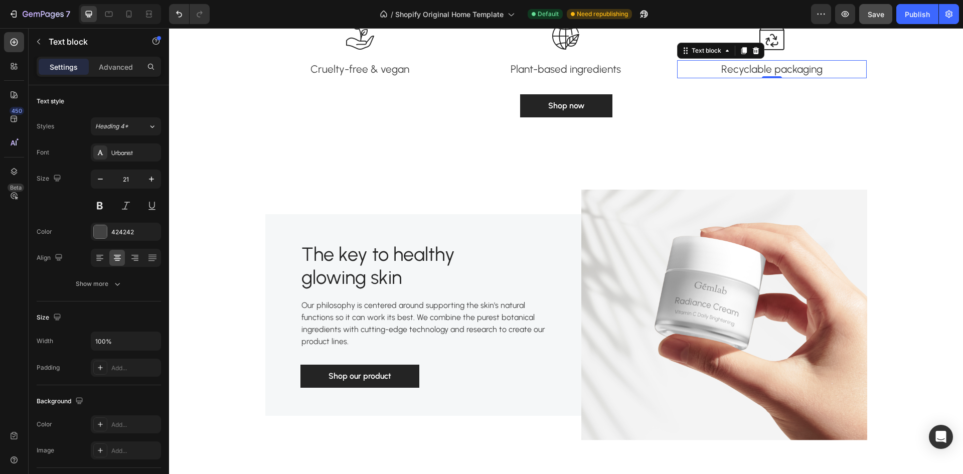
click at [789, 77] on p "Recyclable packaging" at bounding box center [772, 69] width 188 height 16
click at [818, 77] on p "Recyclable packaging" at bounding box center [772, 69] width 188 height 16
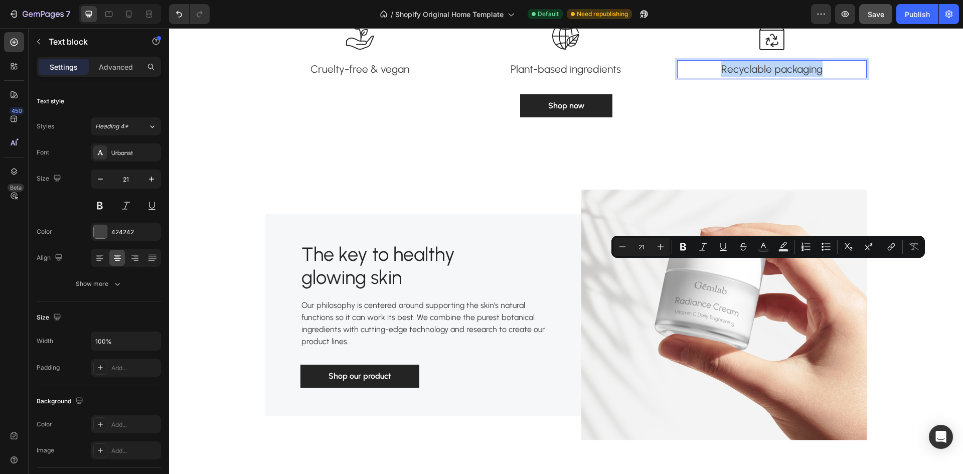
drag, startPoint x: 820, startPoint y: 268, endPoint x: 717, endPoint y: 276, distance: 103.2
click at [717, 78] on div "Recyclable packaging" at bounding box center [772, 69] width 190 height 18
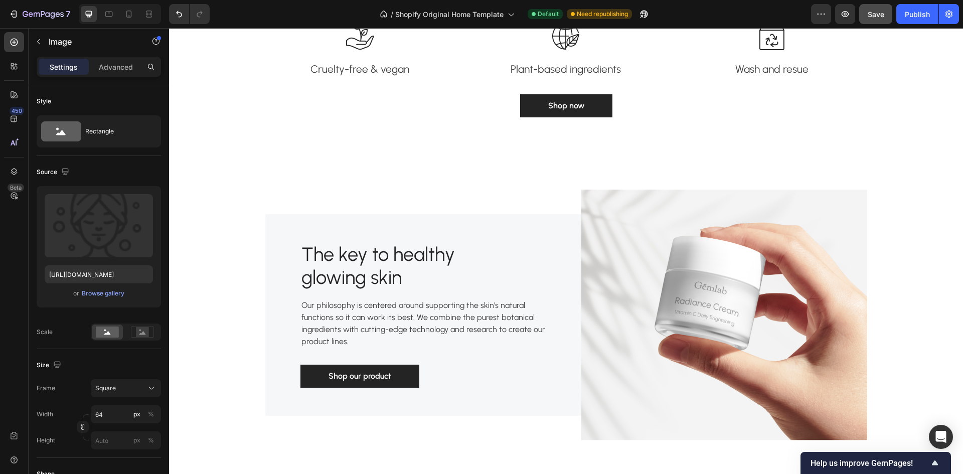
click at [92, 292] on div "Browse gallery" at bounding box center [103, 293] width 43 height 9
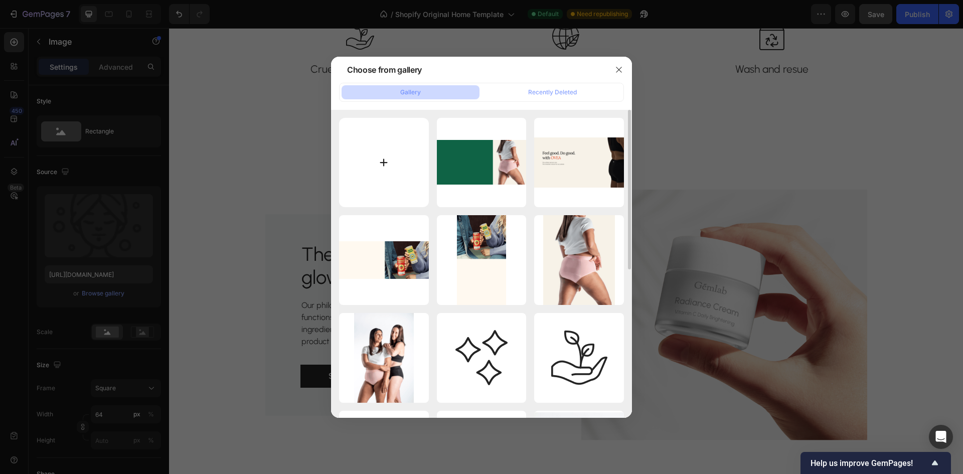
click at [354, 145] on input "file" at bounding box center [384, 163] width 90 height 90
type input "C:\fakepath\Gemini_Generated_Image_szx9e1szx9e1szx9.png"
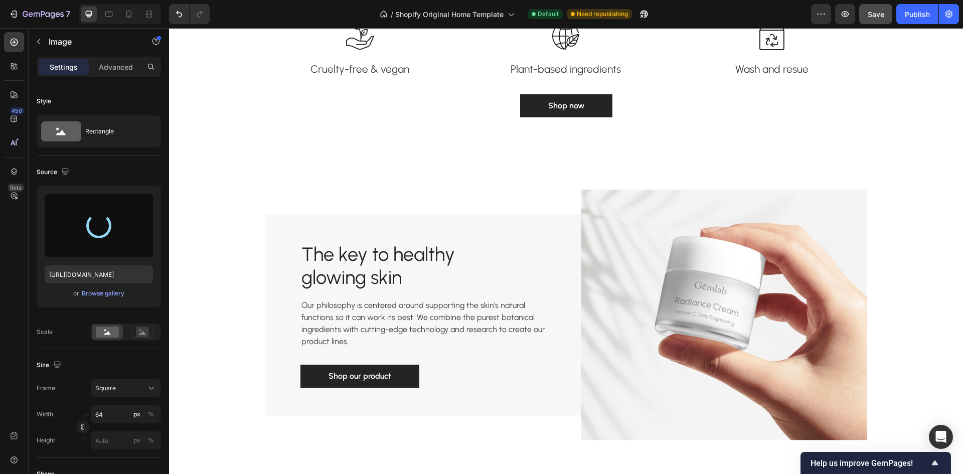
type input "[URL][DOMAIN_NAME]"
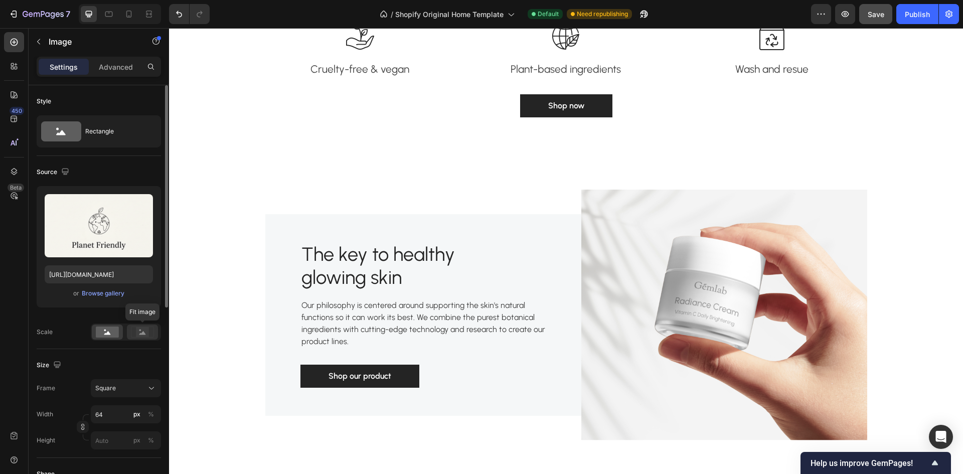
click at [131, 335] on icon at bounding box center [142, 332] width 23 height 11
click at [105, 332] on rect at bounding box center [107, 332] width 23 height 11
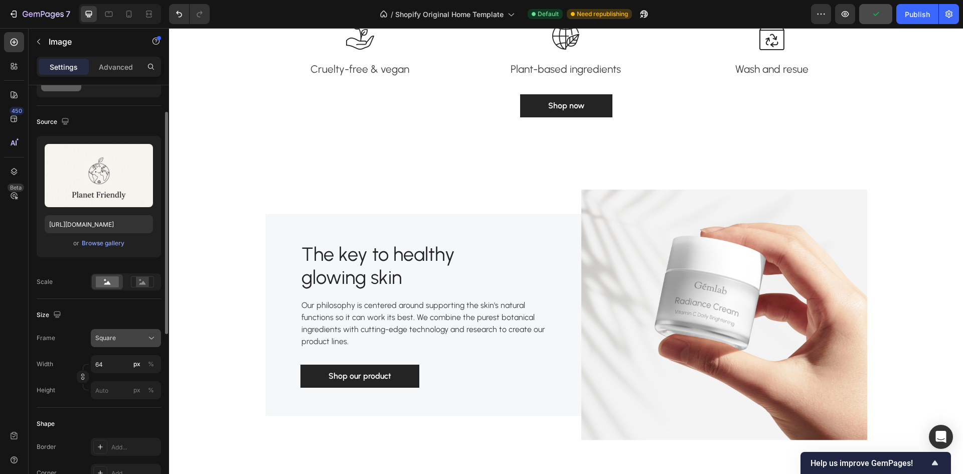
click at [139, 342] on div "Square" at bounding box center [119, 338] width 49 height 9
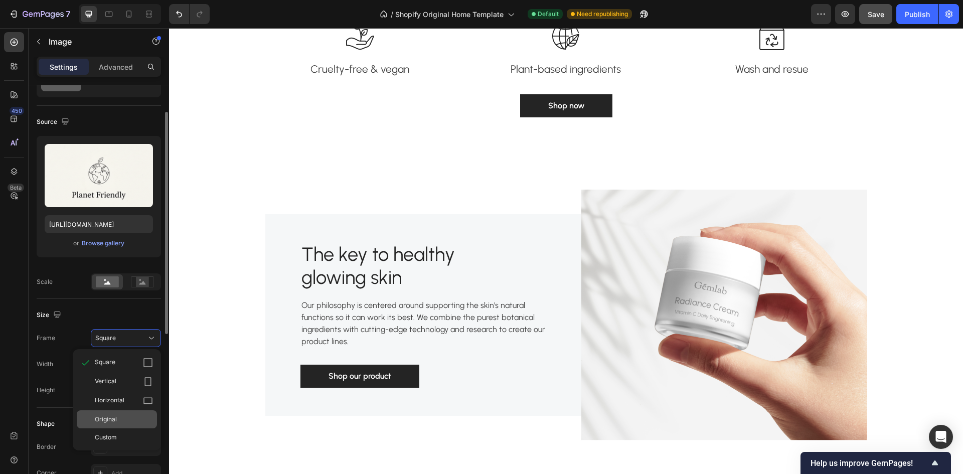
click at [144, 419] on div "Original" at bounding box center [124, 419] width 58 height 9
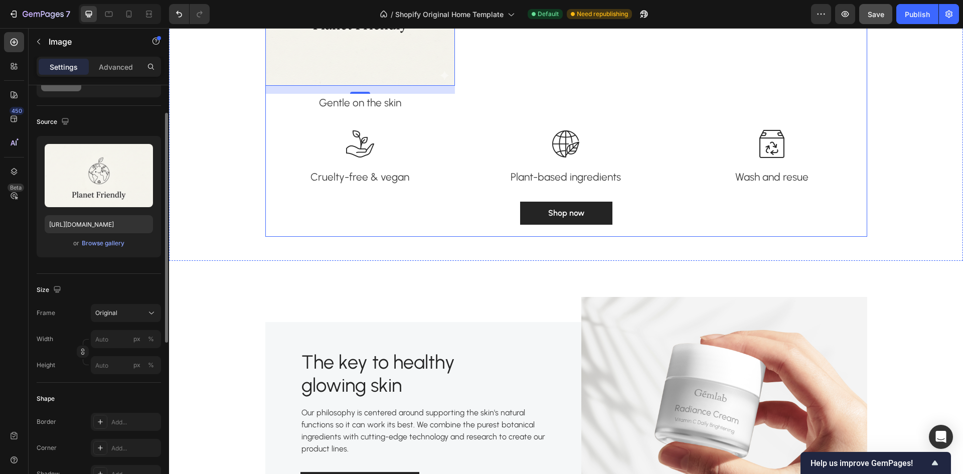
scroll to position [1706, 0]
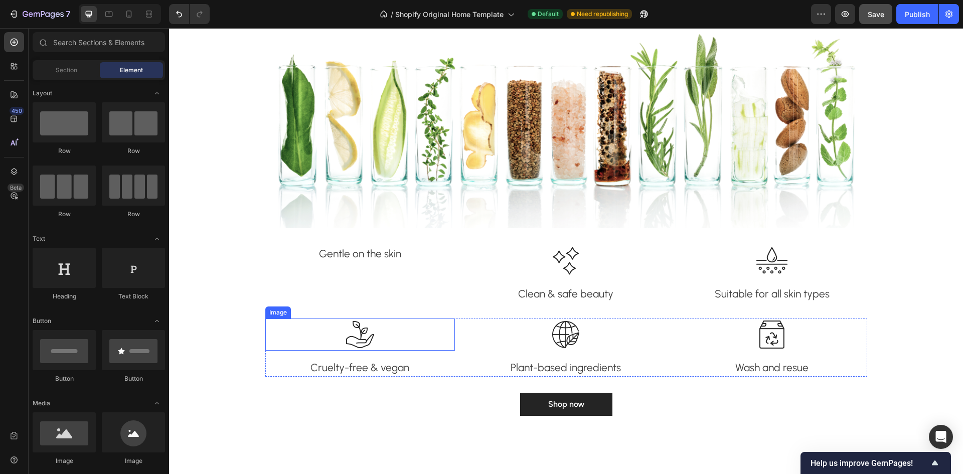
scroll to position [1605, 0]
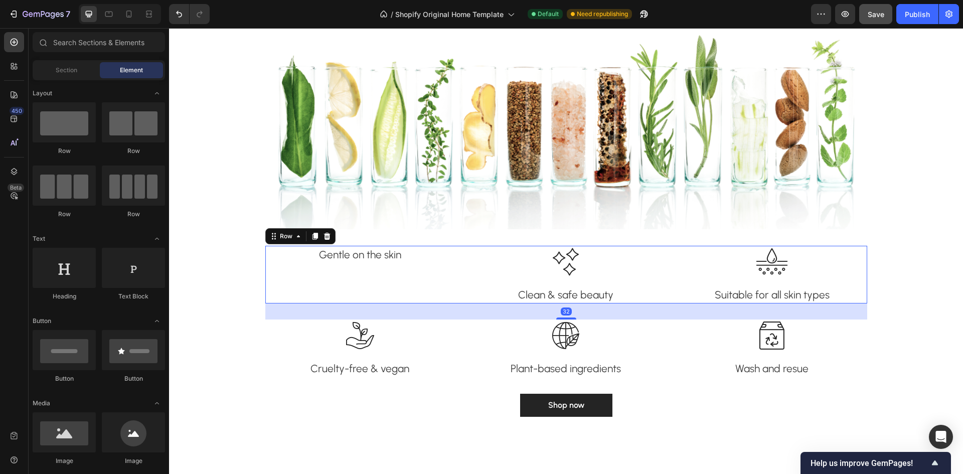
click at [363, 284] on div "Gentle on the skin Text block" at bounding box center [360, 275] width 190 height 58
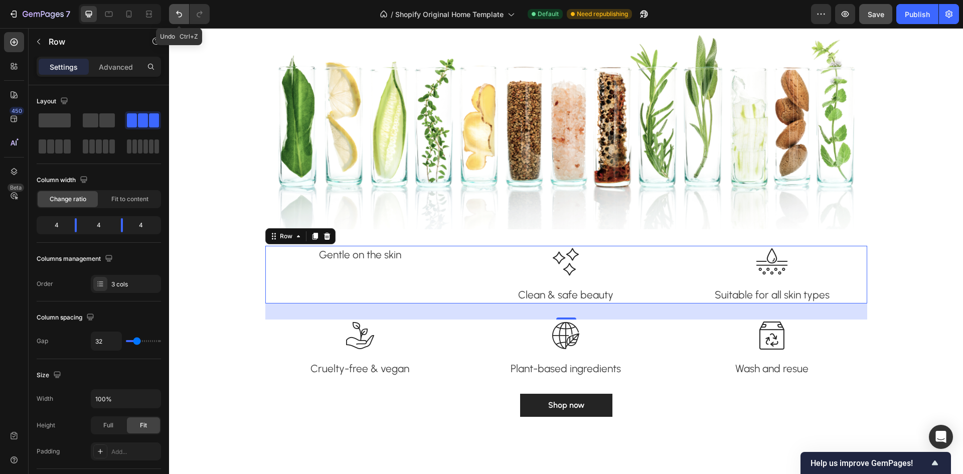
click at [176, 13] on icon "Undo/Redo" at bounding box center [179, 14] width 10 height 10
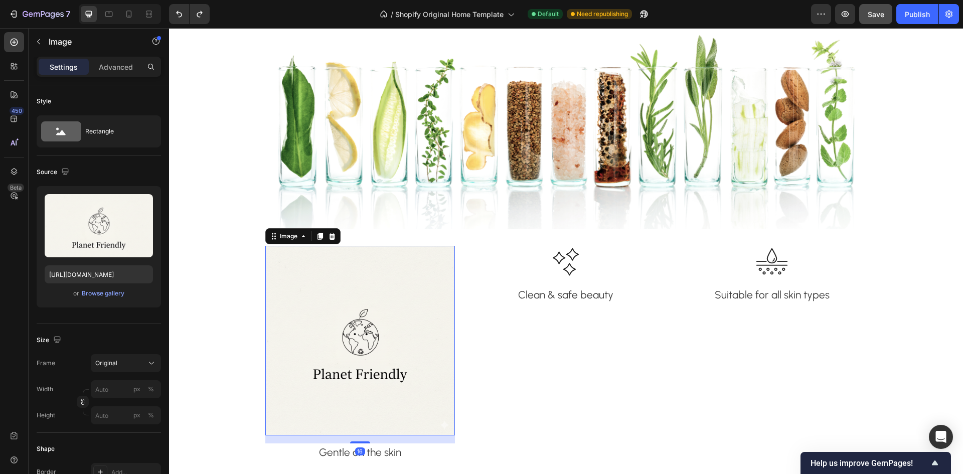
click at [401, 366] on img at bounding box center [360, 341] width 190 height 190
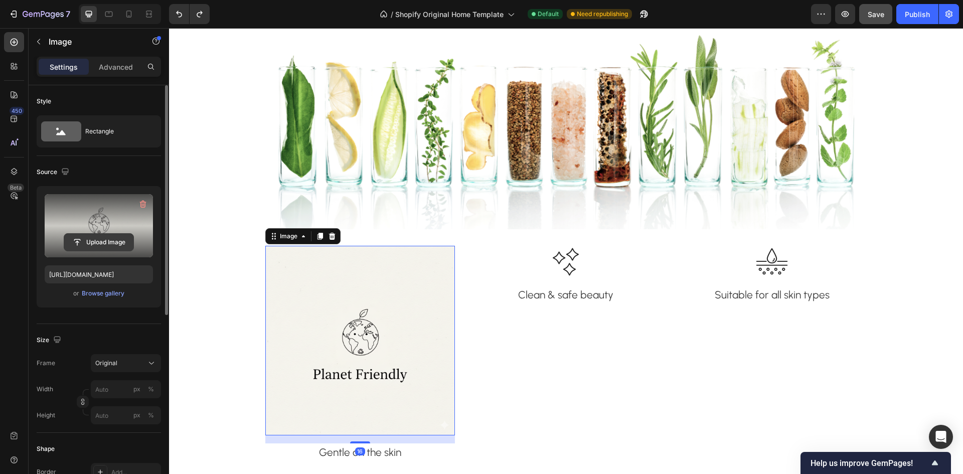
click at [83, 240] on input "file" at bounding box center [98, 242] width 69 height 17
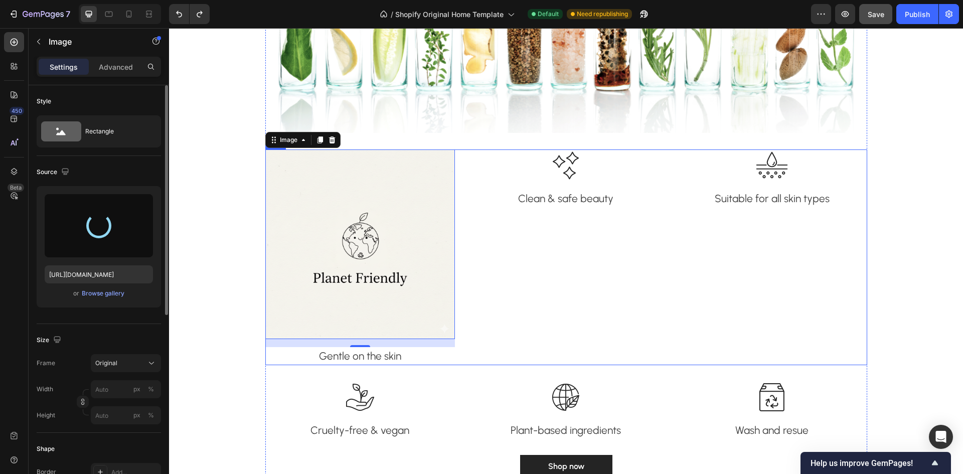
scroll to position [1706, 0]
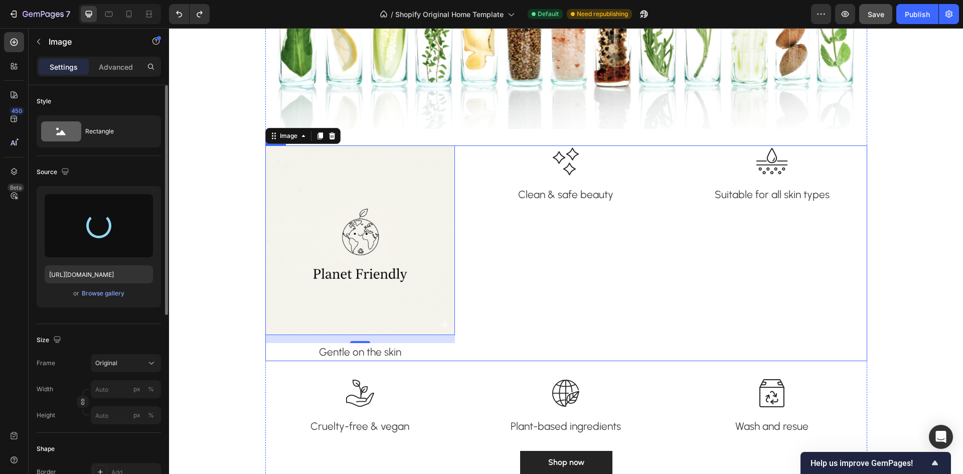
type input "[URL][DOMAIN_NAME]"
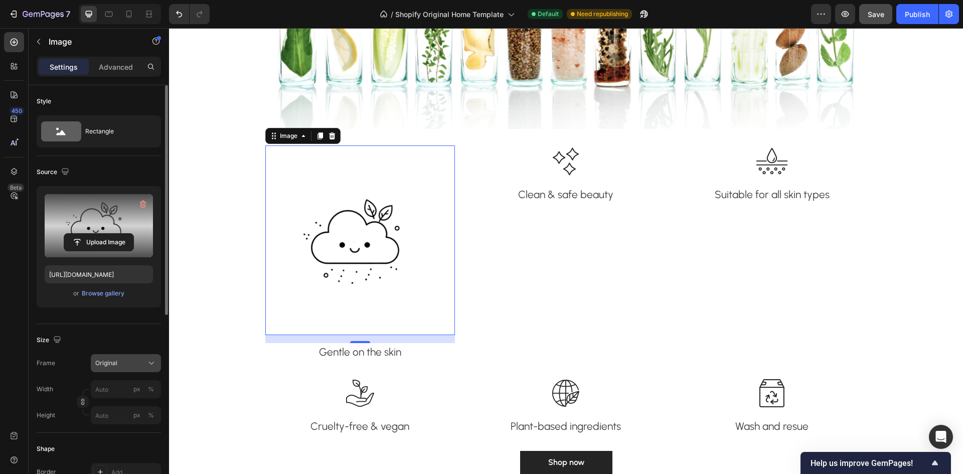
click at [127, 358] on button "Original" at bounding box center [126, 363] width 70 height 18
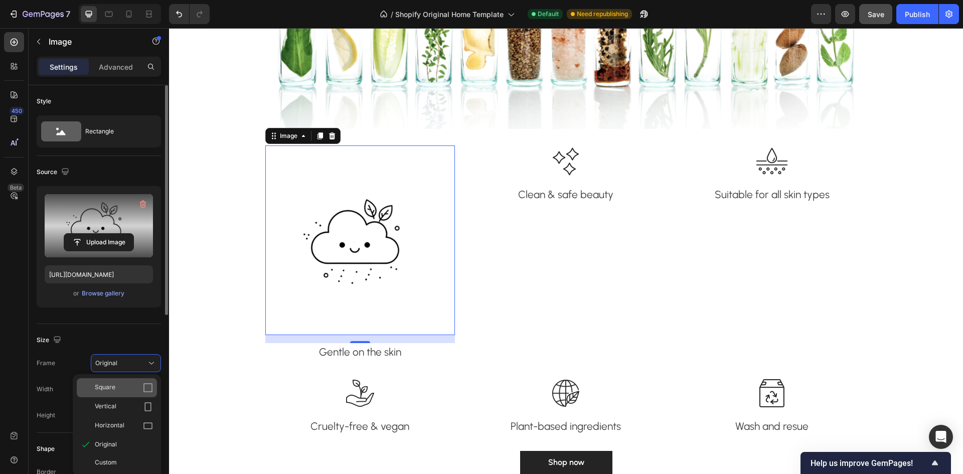
click at [149, 384] on icon at bounding box center [148, 388] width 10 height 10
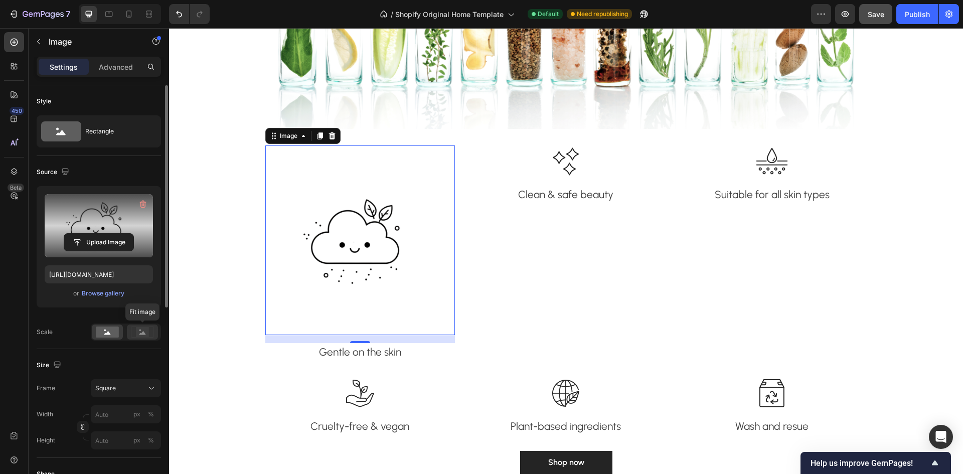
click at [145, 327] on rect at bounding box center [142, 332] width 13 height 10
click at [147, 335] on rect at bounding box center [142, 332] width 13 height 10
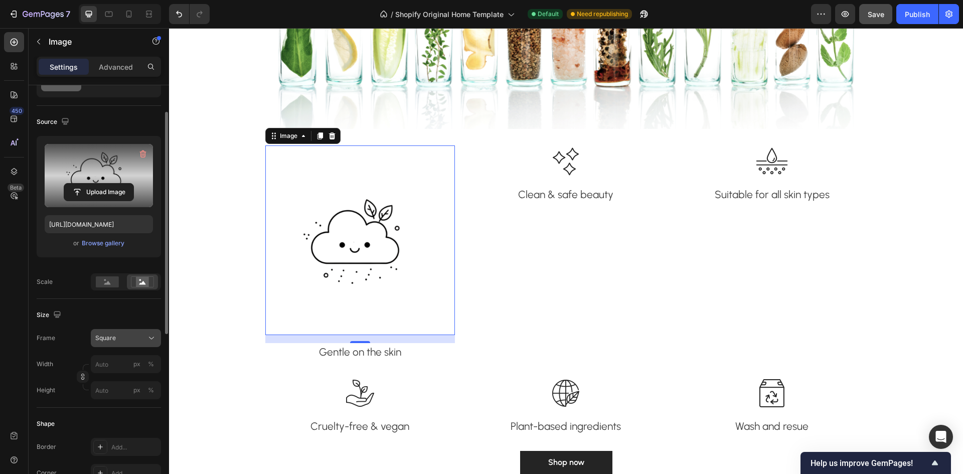
click at [126, 333] on div "Square" at bounding box center [125, 338] width 61 height 10
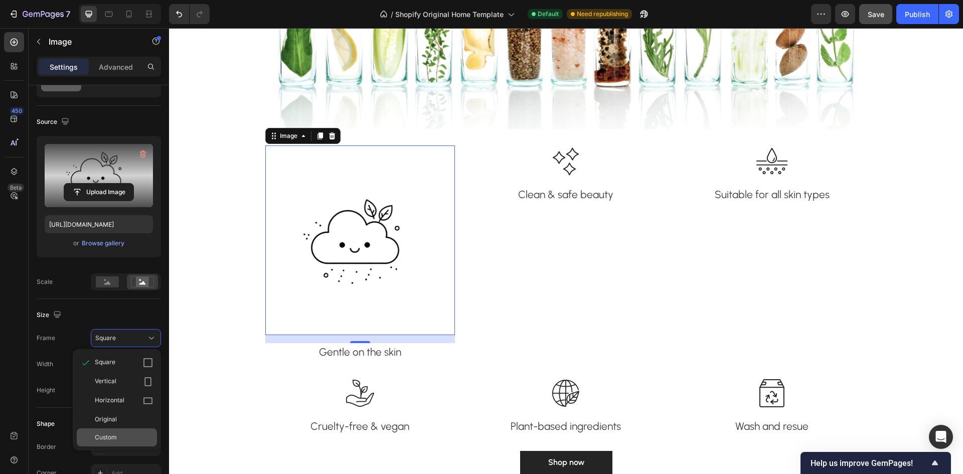
click at [133, 429] on div "Custom" at bounding box center [117, 437] width 80 height 18
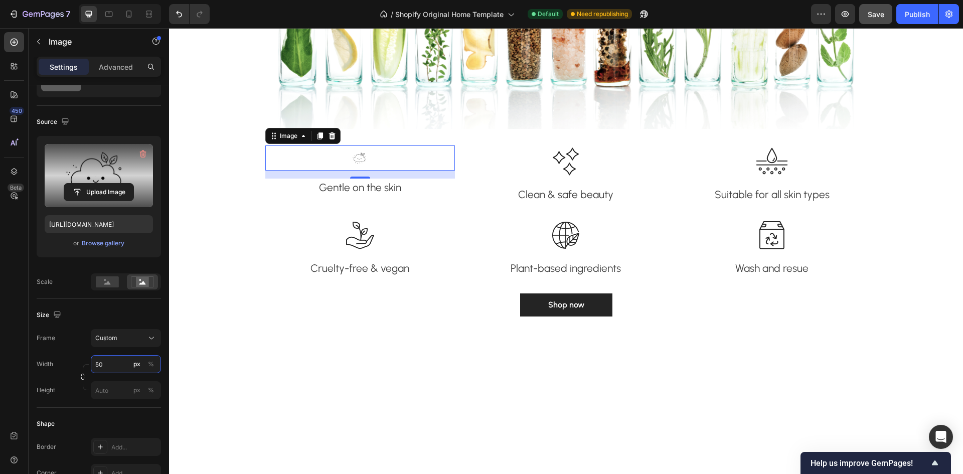
type input "5"
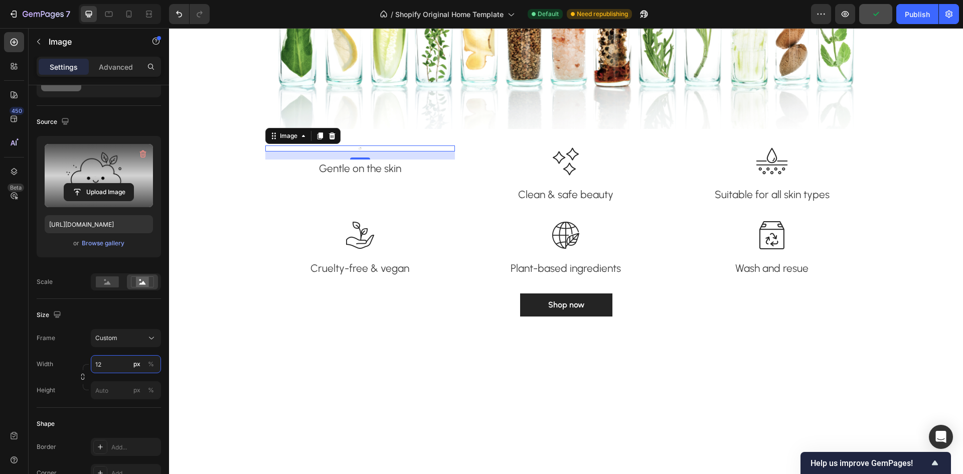
type input "1"
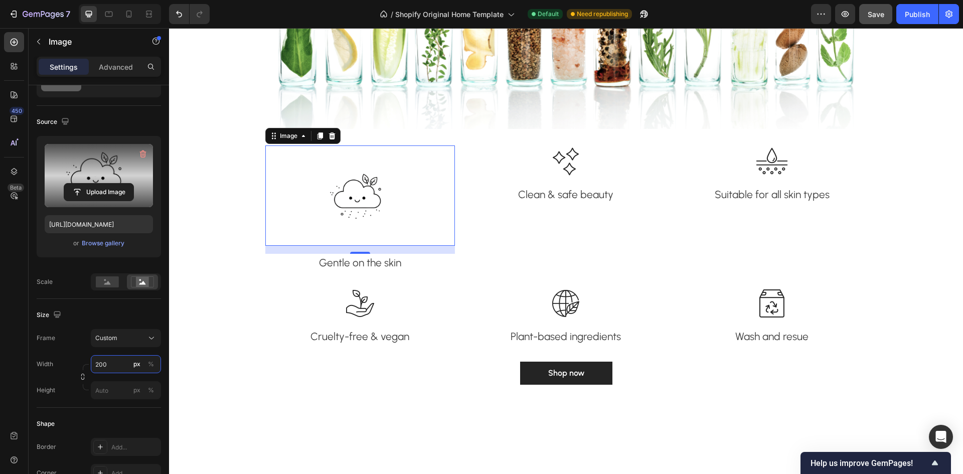
type input "200"
click at [125, 435] on div "Shape Border Add... Corner Add... Shadow Add..." at bounding box center [99, 462] width 124 height 109
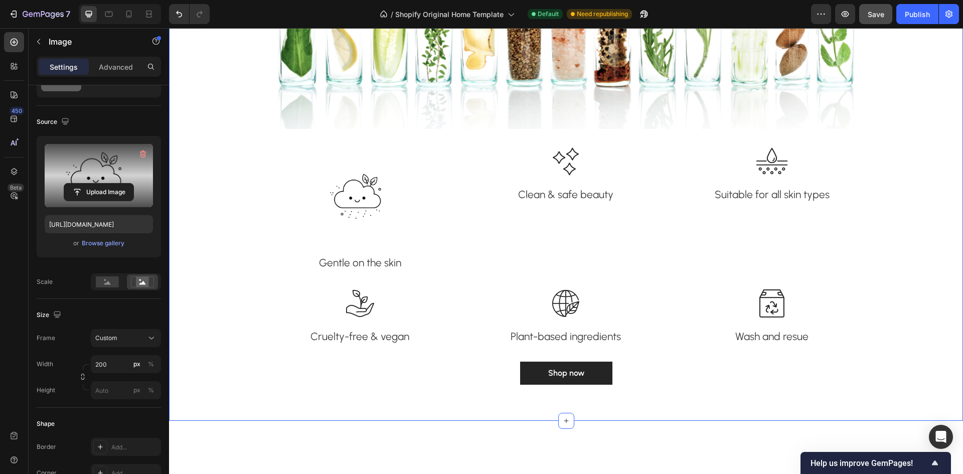
click at [245, 389] on div "Fall in love with healthy glowing skin Heading We're passionate about bringing …" at bounding box center [566, 126] width 779 height 542
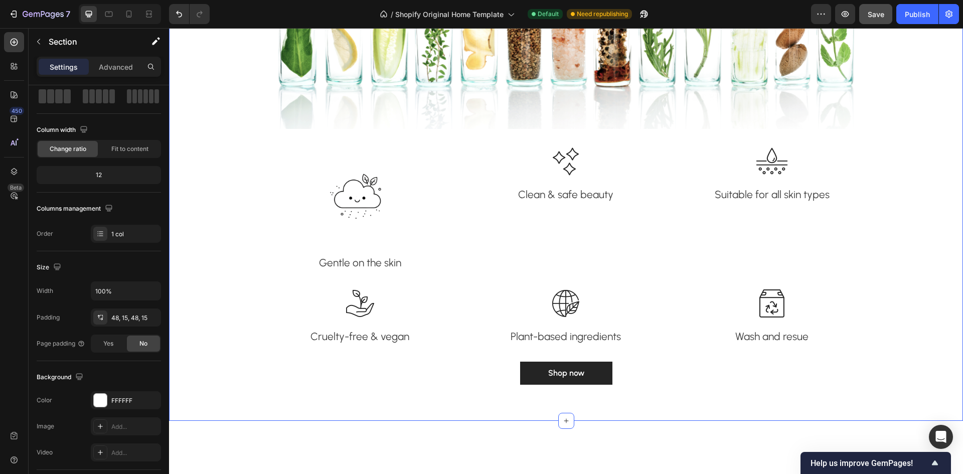
scroll to position [0, 0]
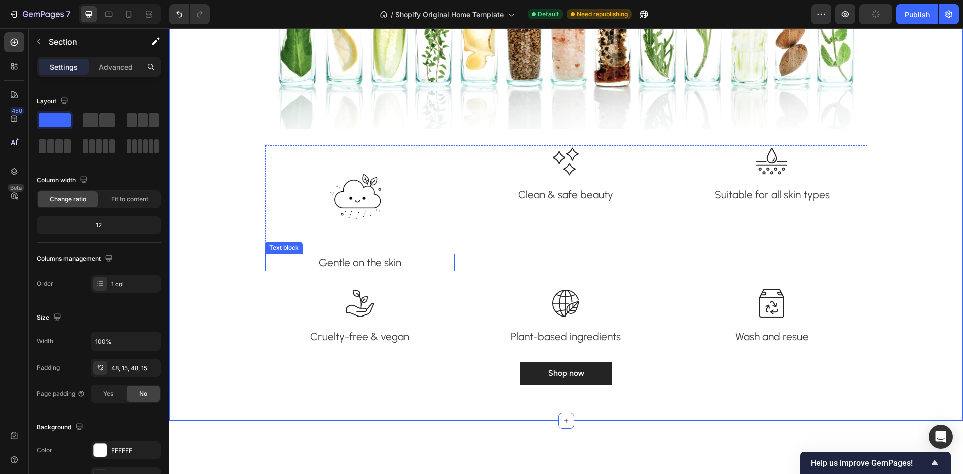
click at [357, 258] on p "Gentle on the skin" at bounding box center [360, 263] width 188 height 16
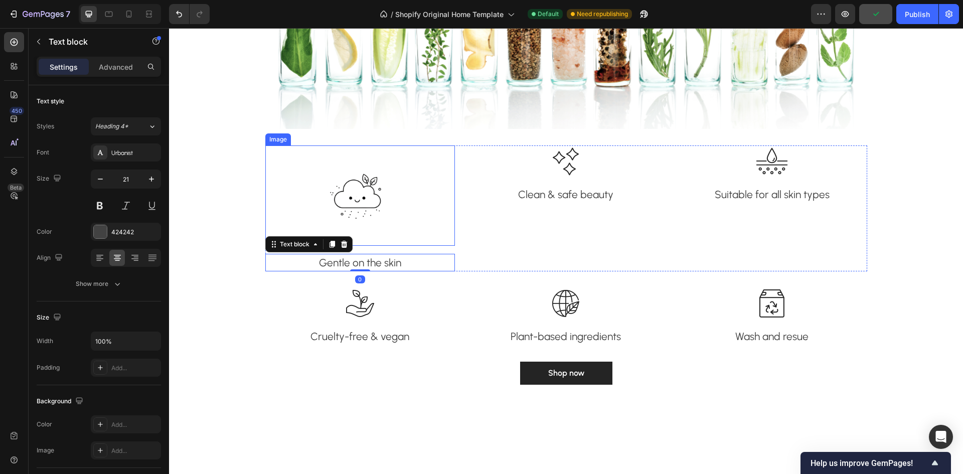
click at [351, 190] on img at bounding box center [360, 195] width 100 height 100
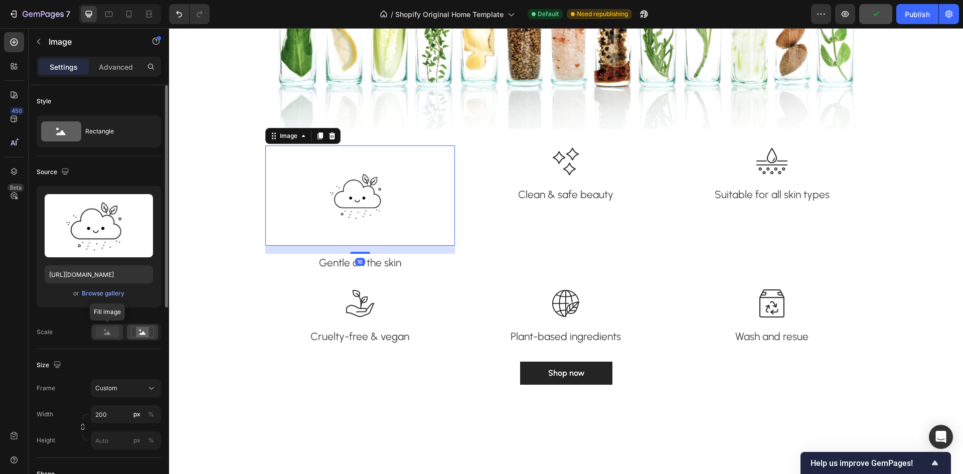
click at [93, 334] on div at bounding box center [107, 332] width 31 height 15
click at [139, 336] on rect at bounding box center [142, 332] width 13 height 10
click at [103, 334] on rect at bounding box center [107, 332] width 23 height 11
click at [64, 135] on icon at bounding box center [61, 132] width 10 height 5
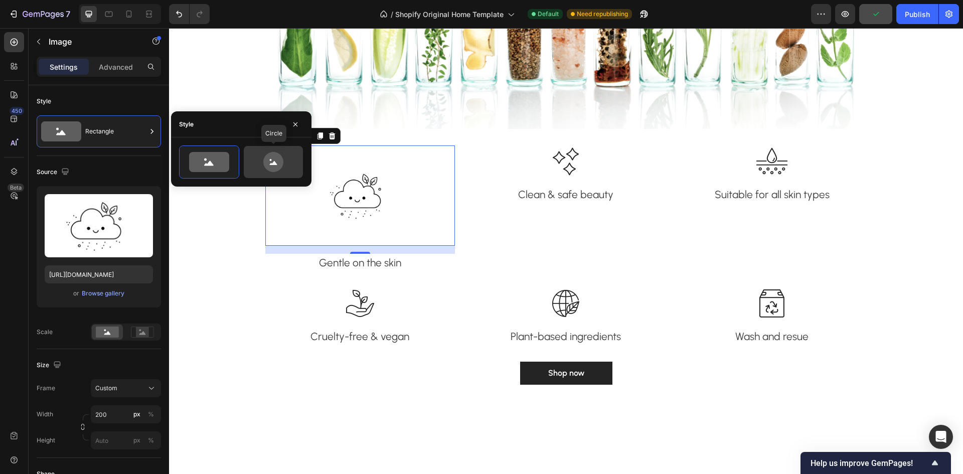
click at [256, 157] on icon at bounding box center [273, 162] width 47 height 20
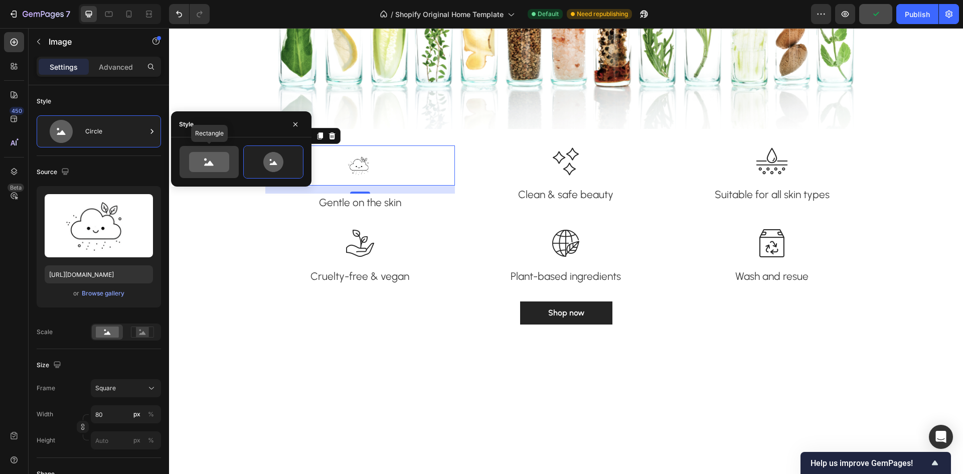
click at [191, 161] on icon at bounding box center [209, 162] width 40 height 20
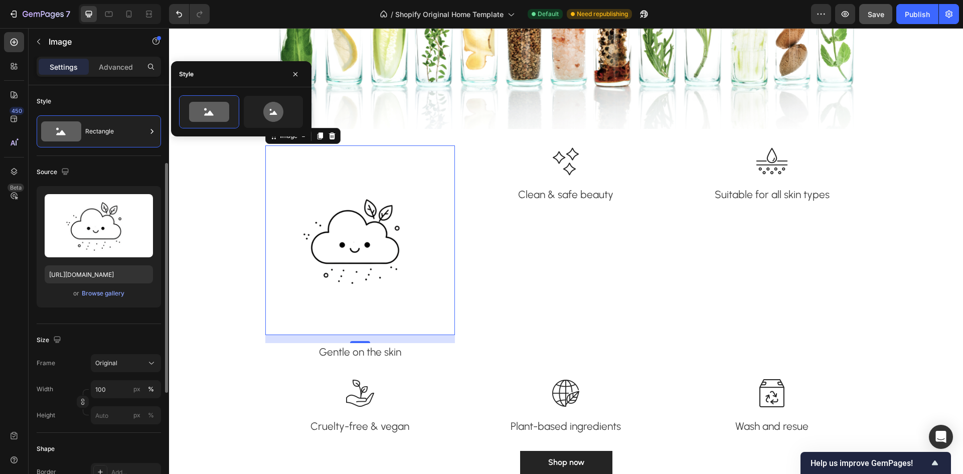
scroll to position [50, 0]
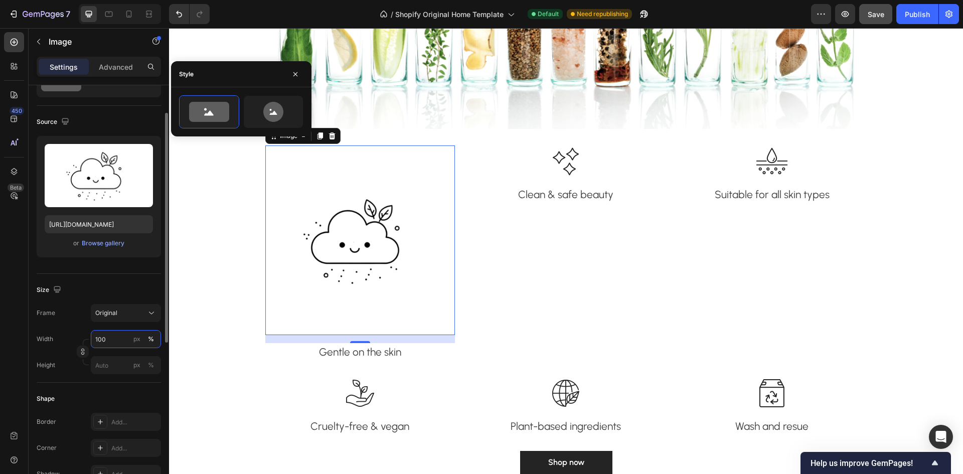
click at [116, 340] on input "100" at bounding box center [126, 339] width 70 height 18
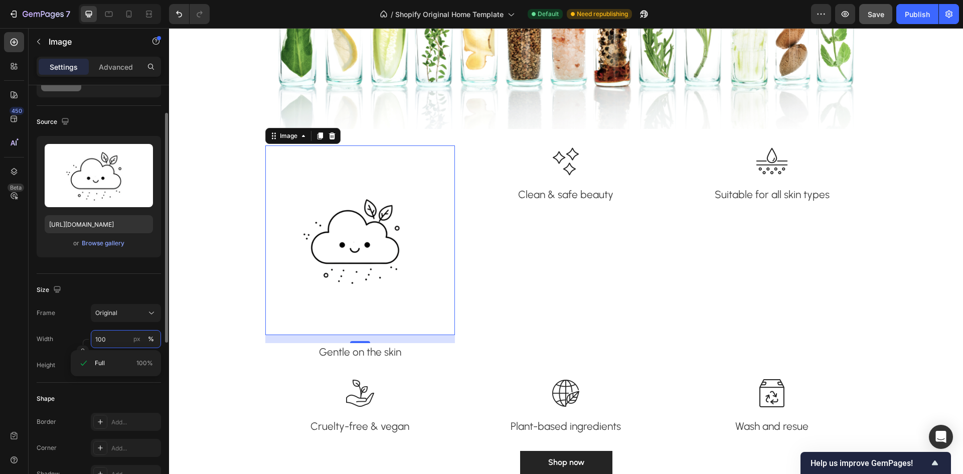
click at [116, 340] on input "100" at bounding box center [126, 339] width 70 height 18
click at [117, 317] on div "Original" at bounding box center [119, 313] width 49 height 9
click at [145, 335] on icon at bounding box center [148, 338] width 10 height 10
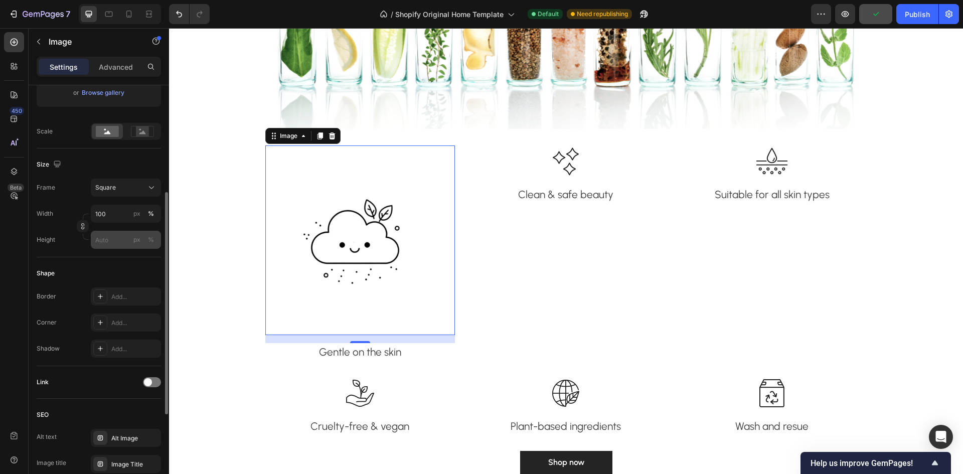
scroll to position [150, 0]
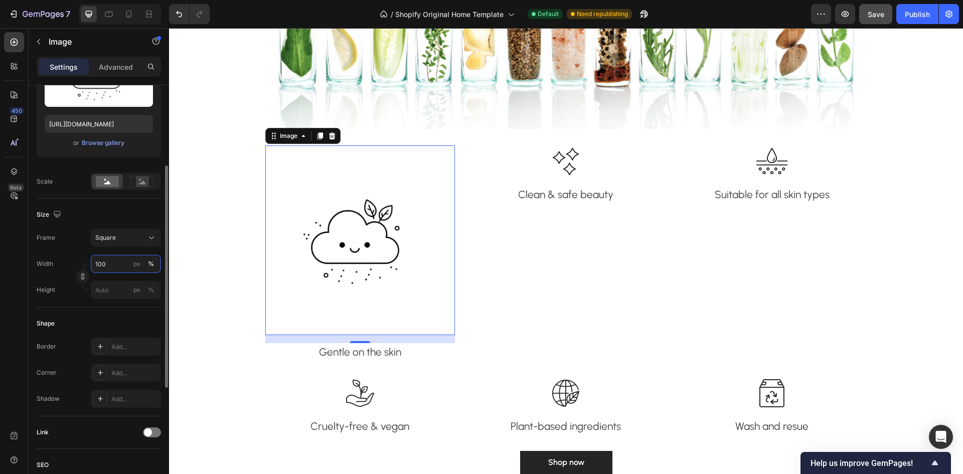
click at [118, 266] on input "100" at bounding box center [126, 264] width 70 height 18
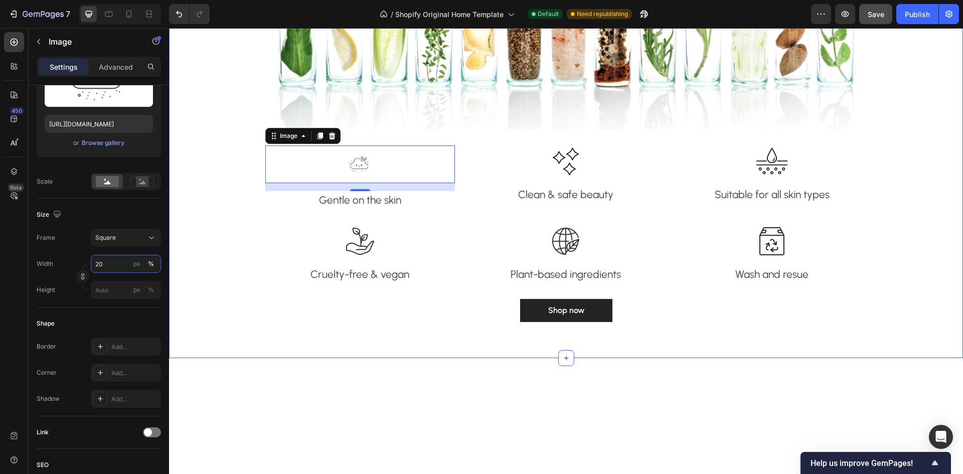
type input "2"
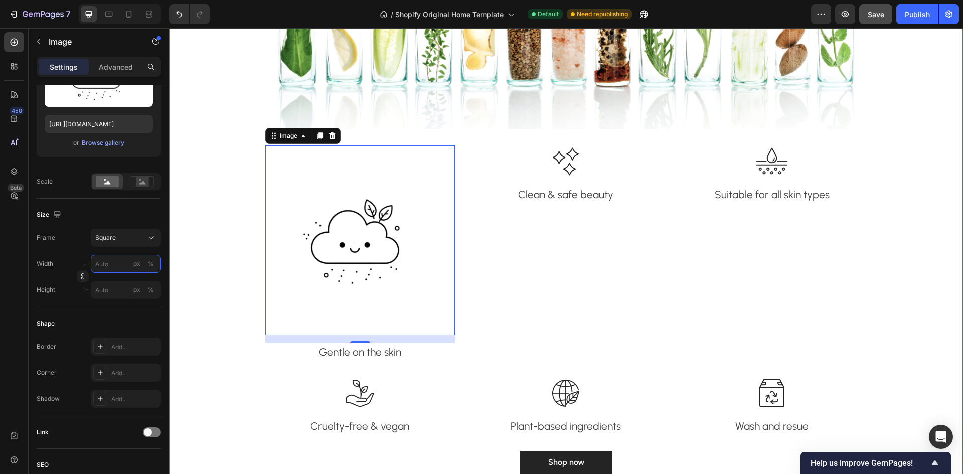
type input "2"
type input "1"
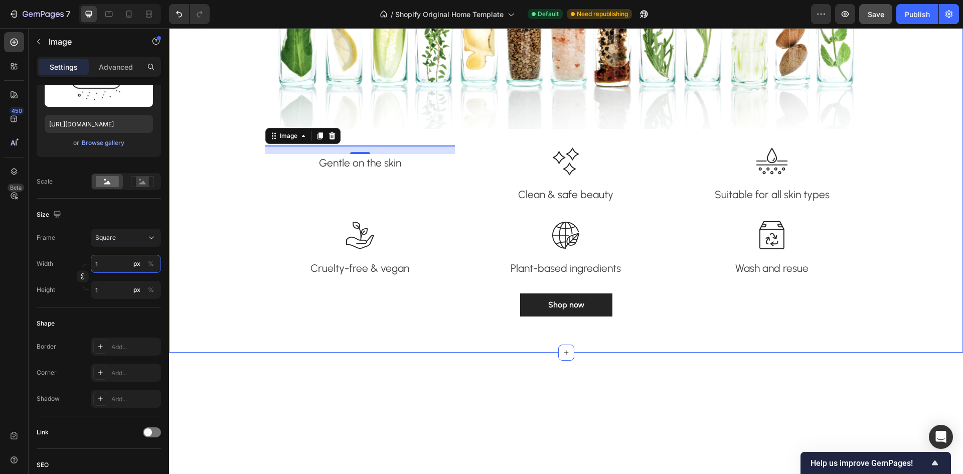
type input "15"
type input "150"
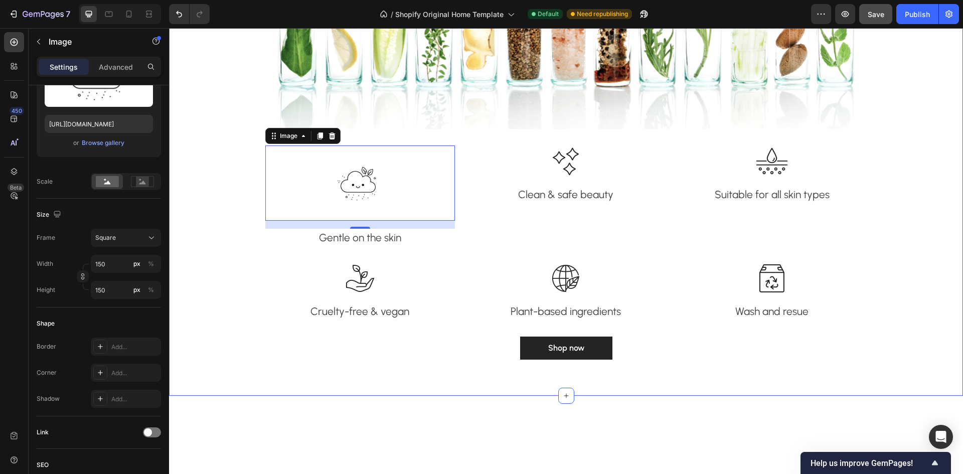
click at [234, 248] on div "Fall in love with healthy glowing skin Heading We're passionate about bringing …" at bounding box center [566, 113] width 779 height 517
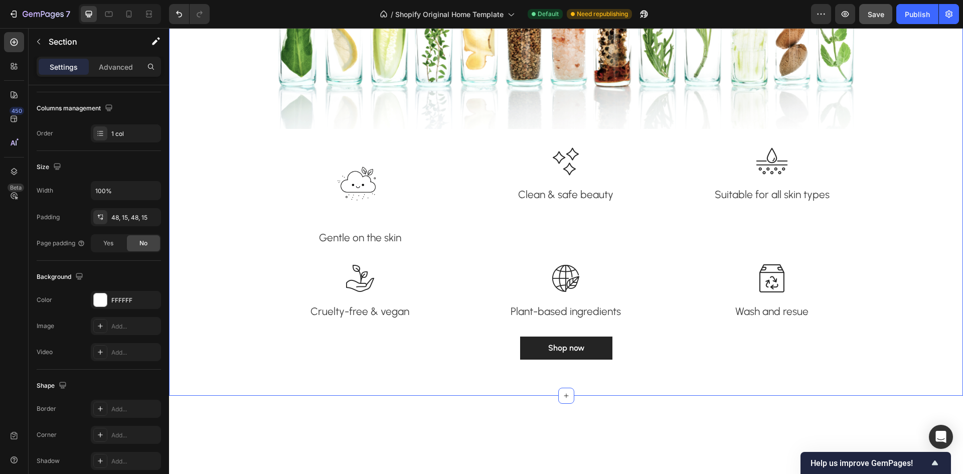
scroll to position [0, 0]
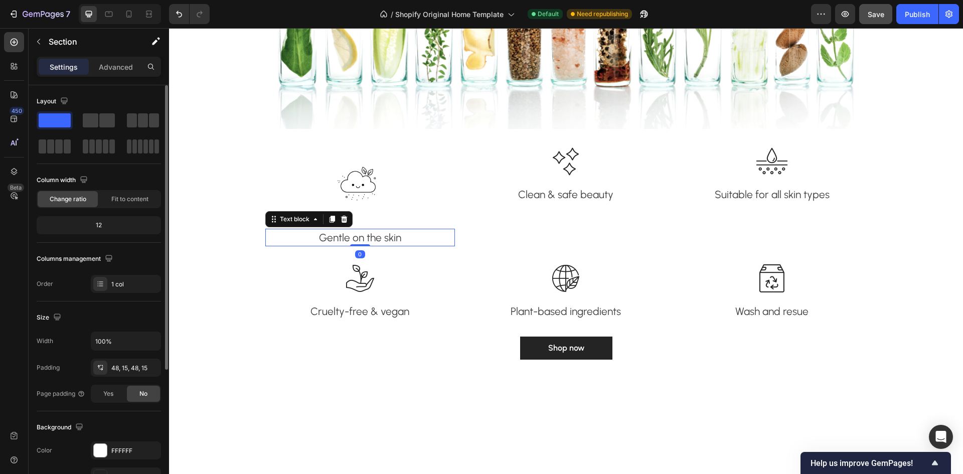
click at [329, 240] on p "Gentle on the skin" at bounding box center [360, 238] width 188 height 16
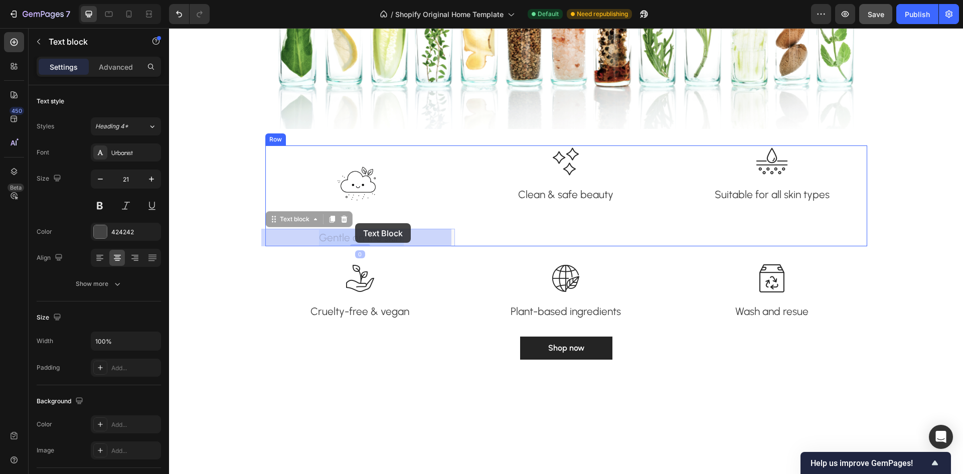
drag, startPoint x: 348, startPoint y: 240, endPoint x: 355, endPoint y: 223, distance: 18.2
click at [355, 223] on div "Fall in love with healthy glowing skin Heading We're passionate about bringing …" at bounding box center [566, 318] width 794 height 3993
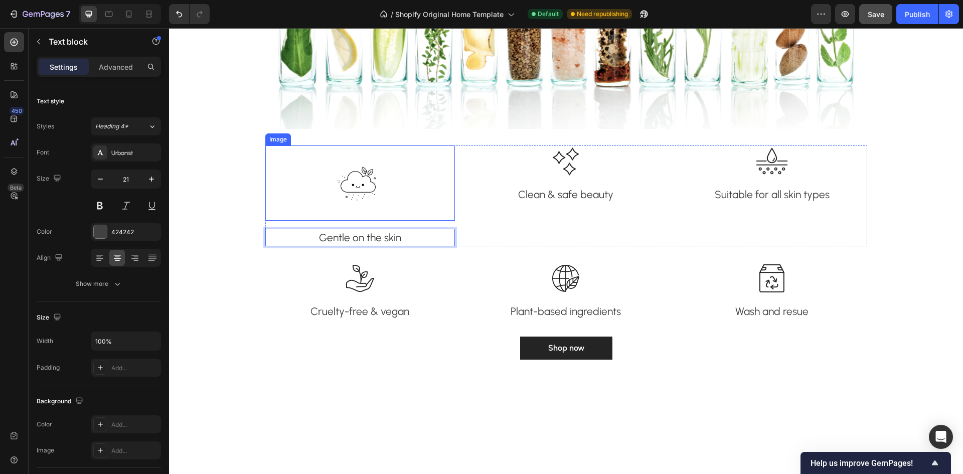
click at [360, 186] on img at bounding box center [360, 182] width 75 height 75
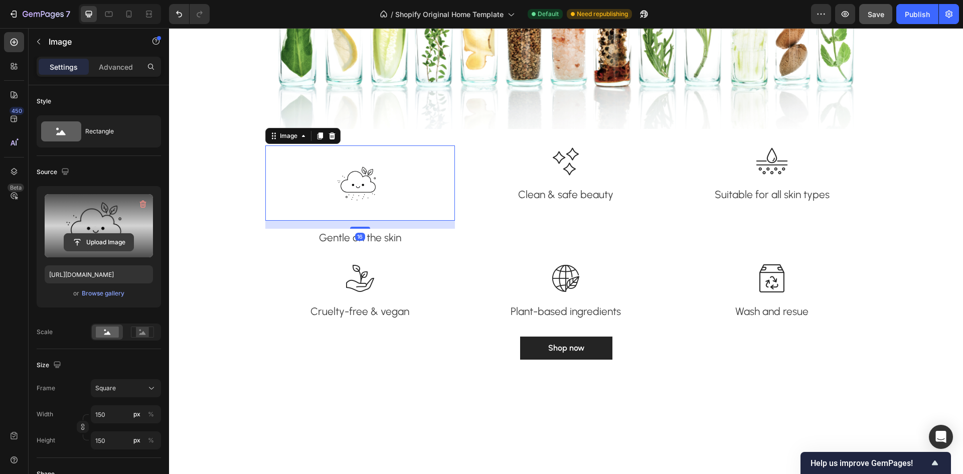
click at [99, 237] on input "file" at bounding box center [98, 242] width 69 height 17
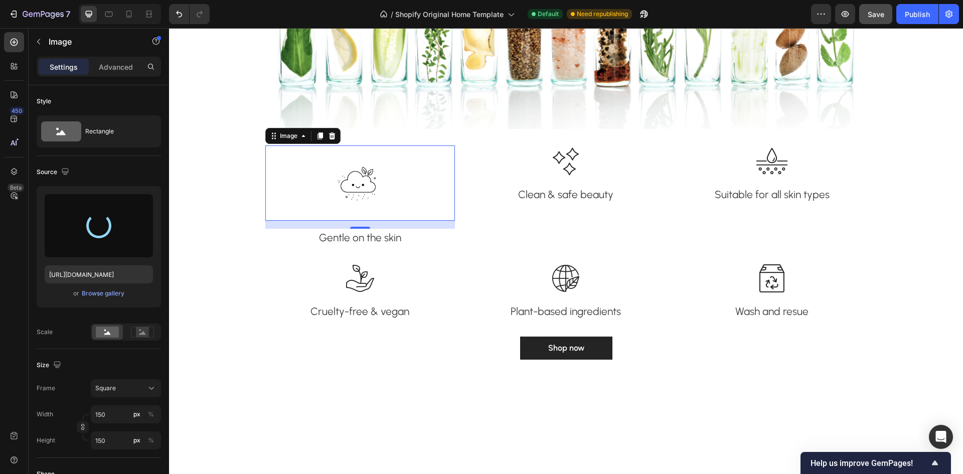
type input "[URL][DOMAIN_NAME]"
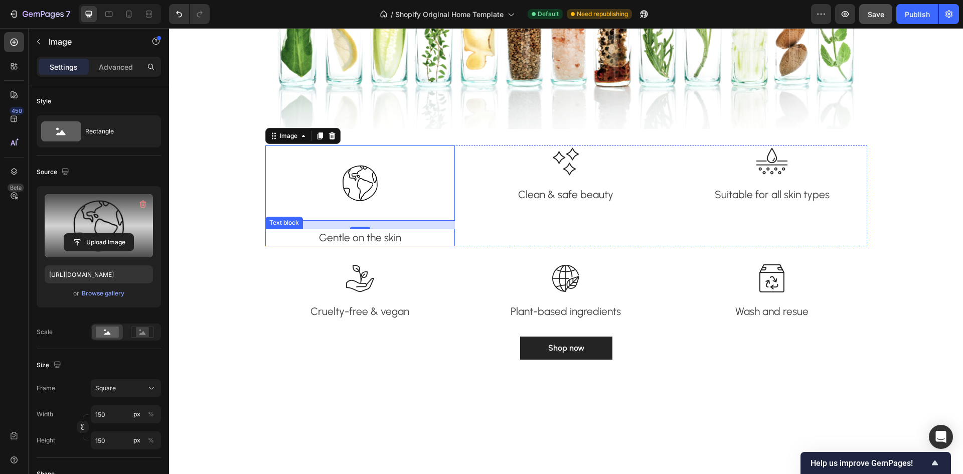
click at [381, 240] on p "Gentle on the skin" at bounding box center [360, 238] width 188 height 16
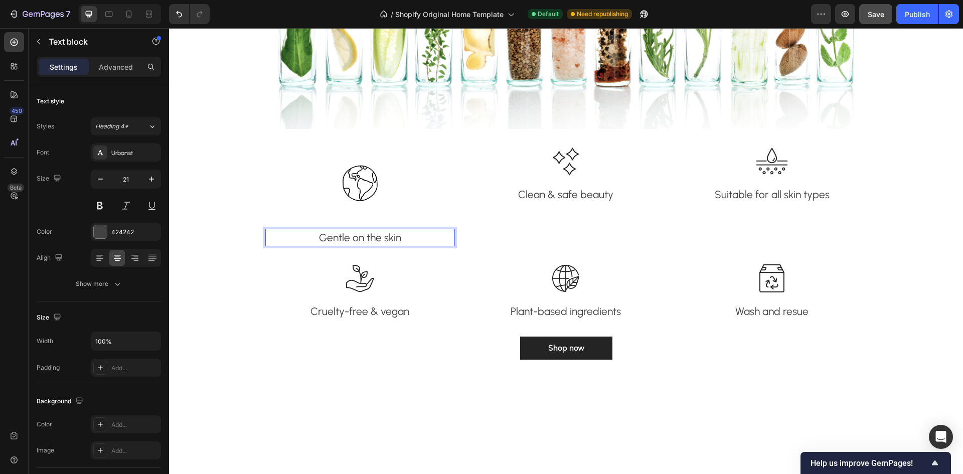
click at [406, 238] on p "Gentle on the skin" at bounding box center [360, 238] width 188 height 16
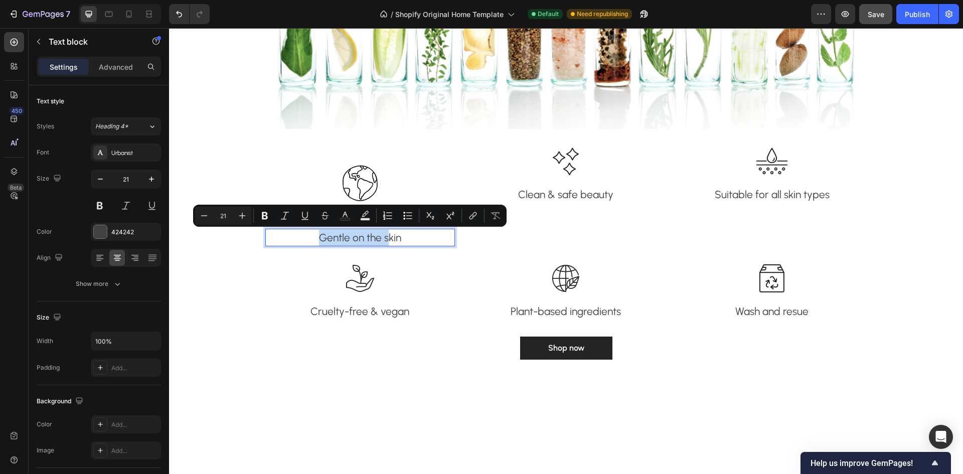
drag, startPoint x: 383, startPoint y: 238, endPoint x: 311, endPoint y: 229, distance: 72.7
click at [311, 230] on p "Gentle on the skin" at bounding box center [360, 238] width 188 height 16
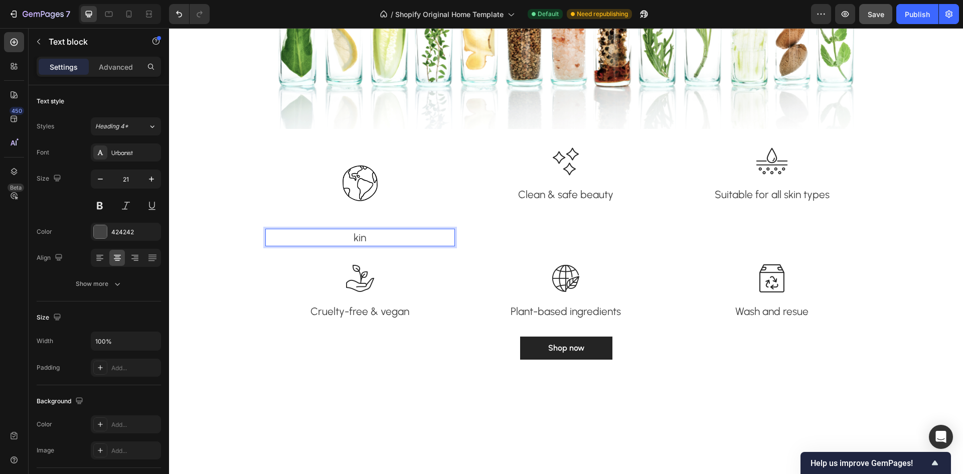
click at [399, 234] on p "kin" at bounding box center [360, 238] width 188 height 16
drag, startPoint x: 399, startPoint y: 234, endPoint x: 349, endPoint y: 231, distance: 50.2
click at [349, 231] on p "kin" at bounding box center [360, 238] width 188 height 16
click at [564, 165] on img at bounding box center [566, 161] width 32 height 32
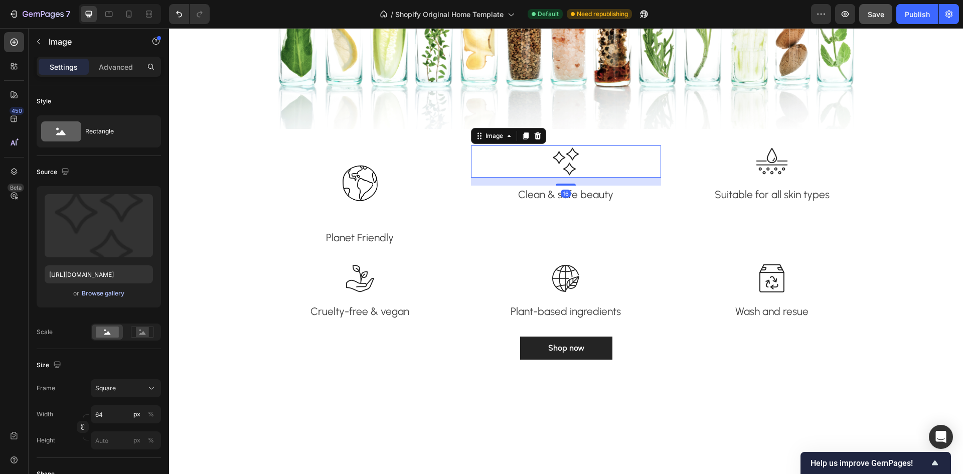
click at [92, 290] on div "Browse gallery" at bounding box center [103, 293] width 43 height 9
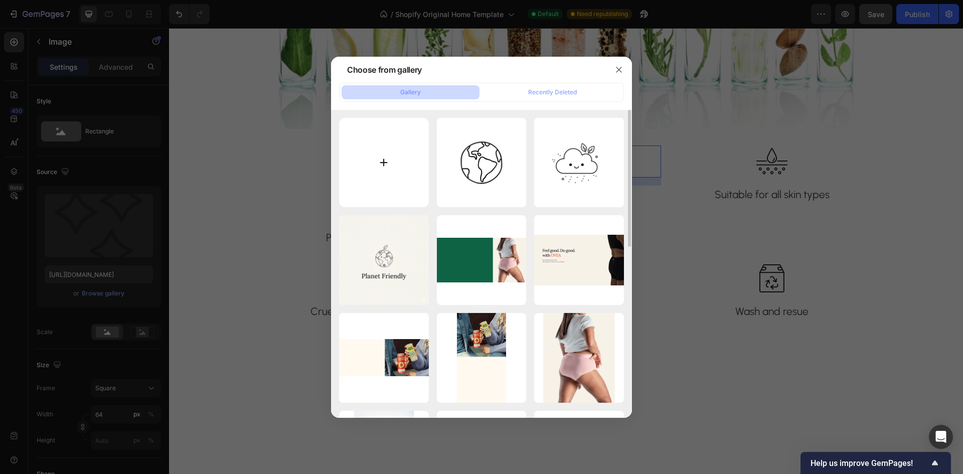
click at [354, 155] on input "file" at bounding box center [384, 163] width 90 height 90
type input "C:\fakepath\Untitled design (23).png"
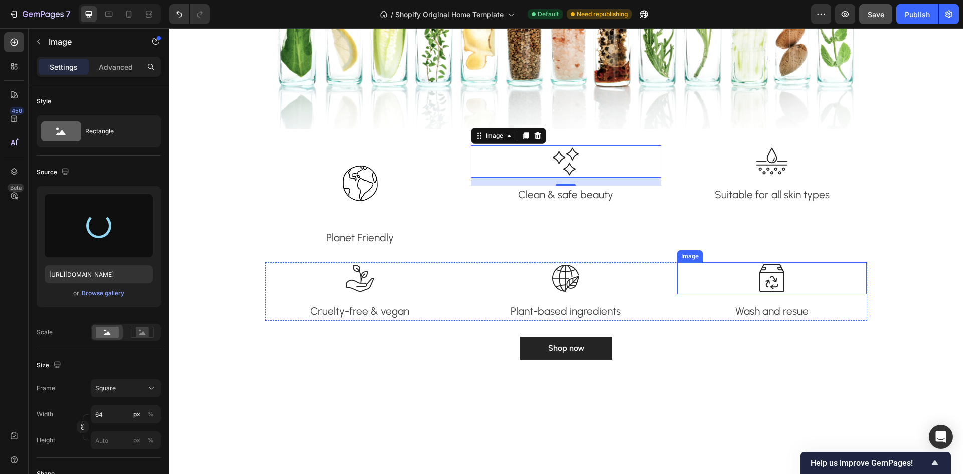
type input "[URL][DOMAIN_NAME]"
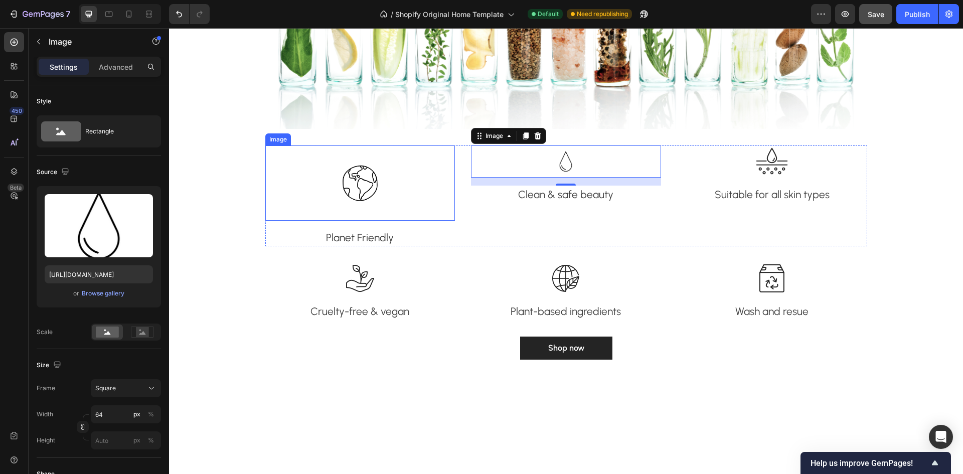
click at [357, 178] on img at bounding box center [360, 182] width 75 height 75
click at [557, 161] on img at bounding box center [566, 161] width 32 height 32
click at [110, 414] on input "64" at bounding box center [126, 414] width 70 height 18
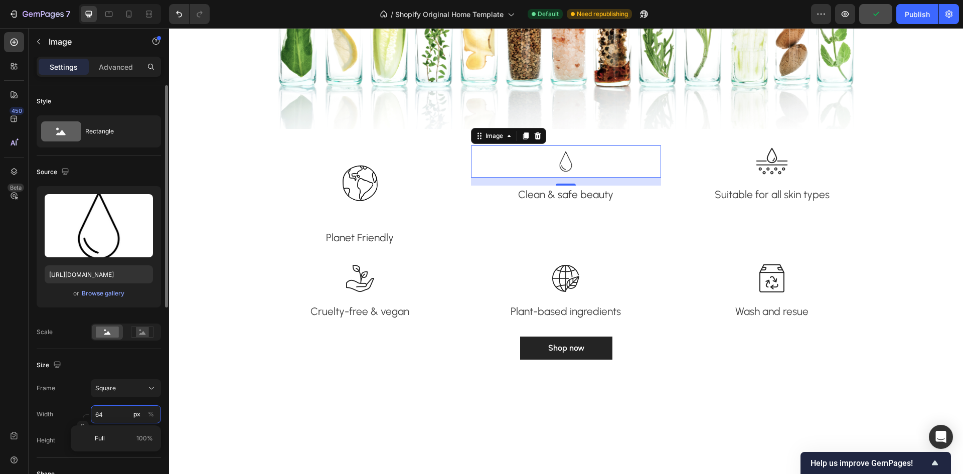
type input "1"
type input "15"
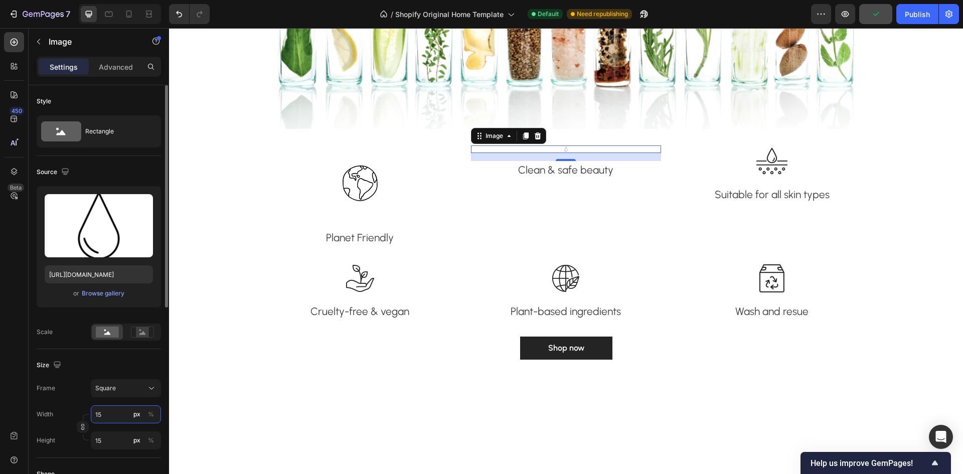
type input "150"
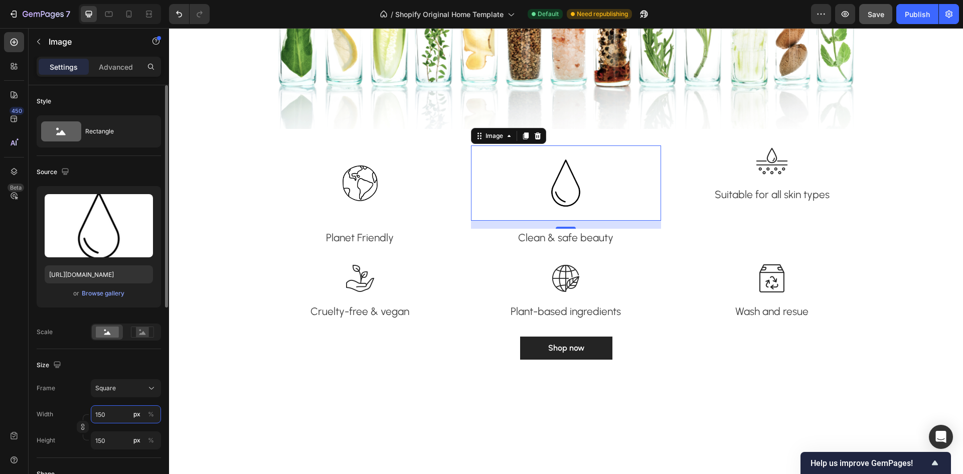
type input "150"
click at [63, 396] on div "[GEOGRAPHIC_DATA]" at bounding box center [99, 388] width 124 height 18
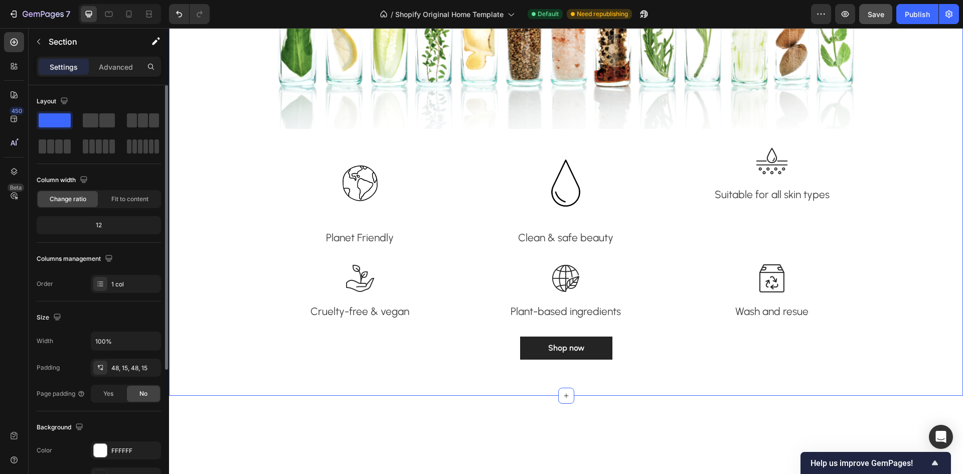
click at [426, 390] on div "Fall in love with healthy glowing skin Heading We're passionate about bringing …" at bounding box center [566, 113] width 794 height 565
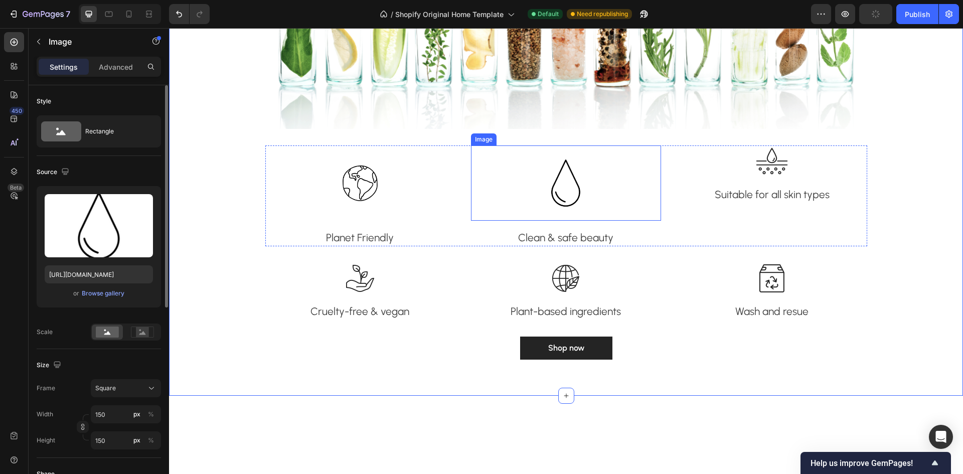
click at [558, 181] on img at bounding box center [565, 182] width 75 height 75
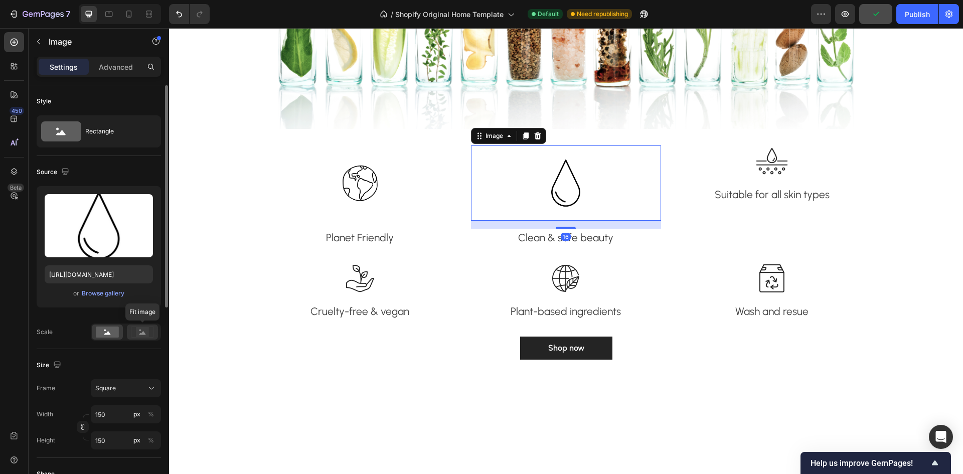
click at [139, 332] on rect at bounding box center [142, 332] width 13 height 10
click at [104, 331] on rect at bounding box center [107, 332] width 23 height 11
click at [115, 413] on input "150" at bounding box center [126, 414] width 70 height 18
type input "1"
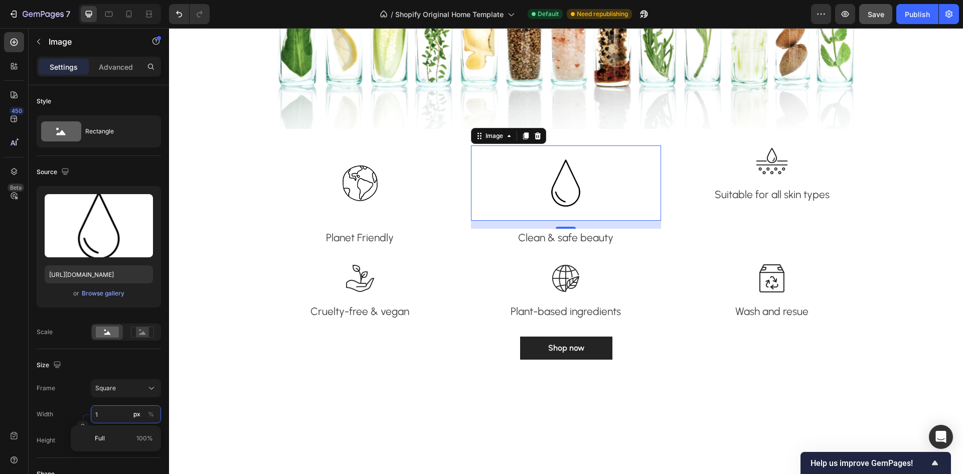
type input "12"
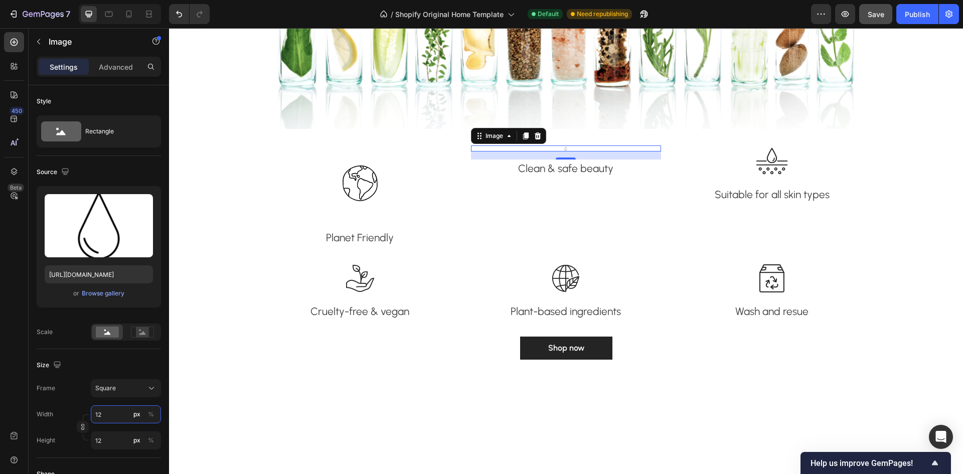
type input "120"
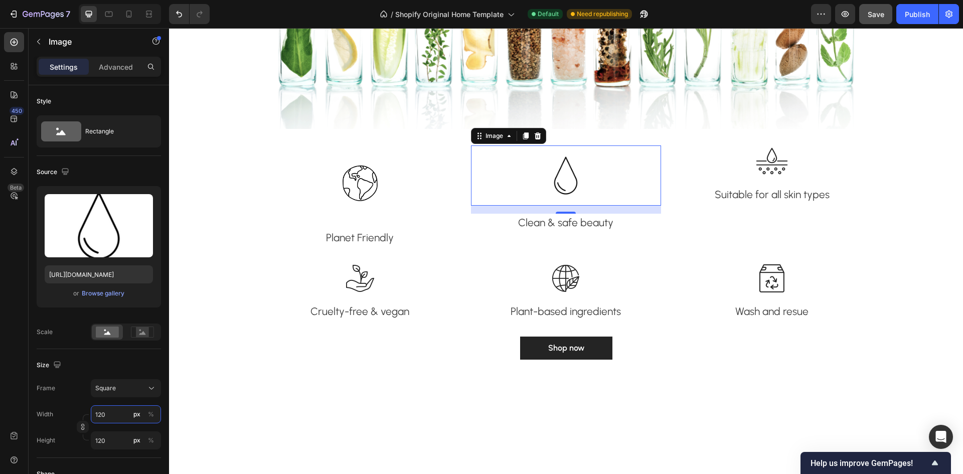
type input "12"
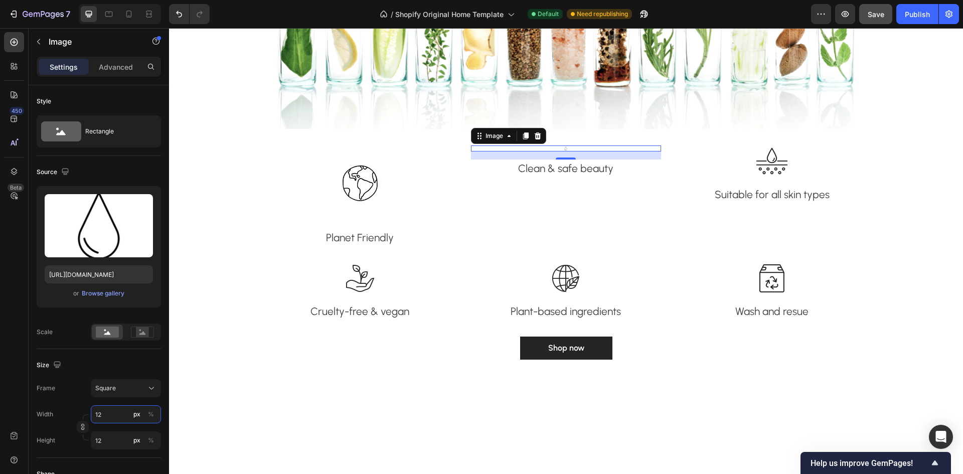
type input "1"
type input "13"
type input "135"
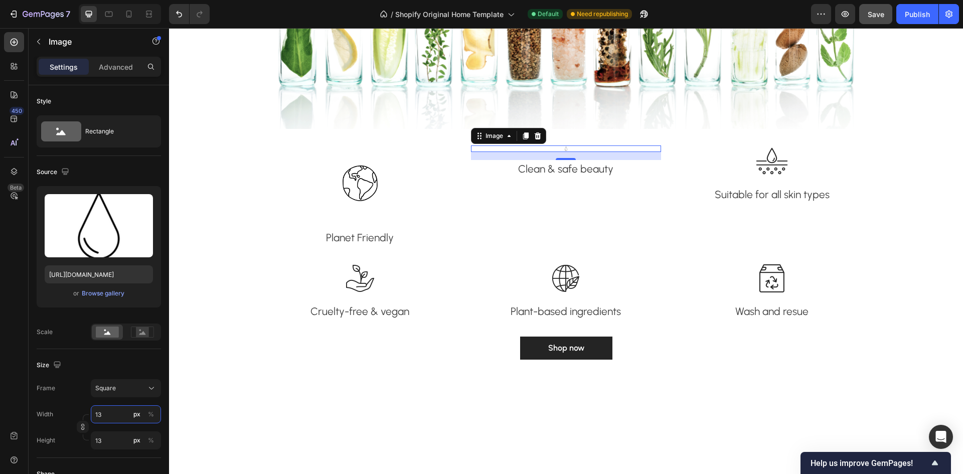
type input "135"
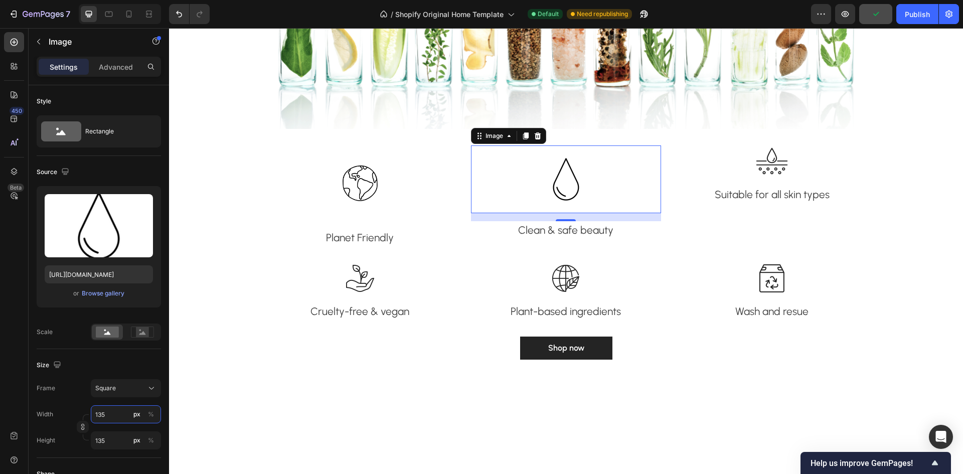
type input "13"
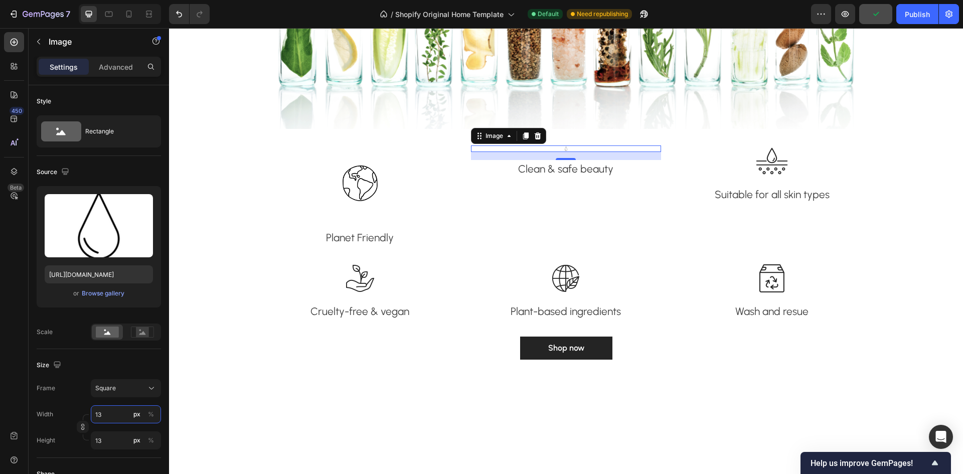
type input "1"
type input "14"
type input "140"
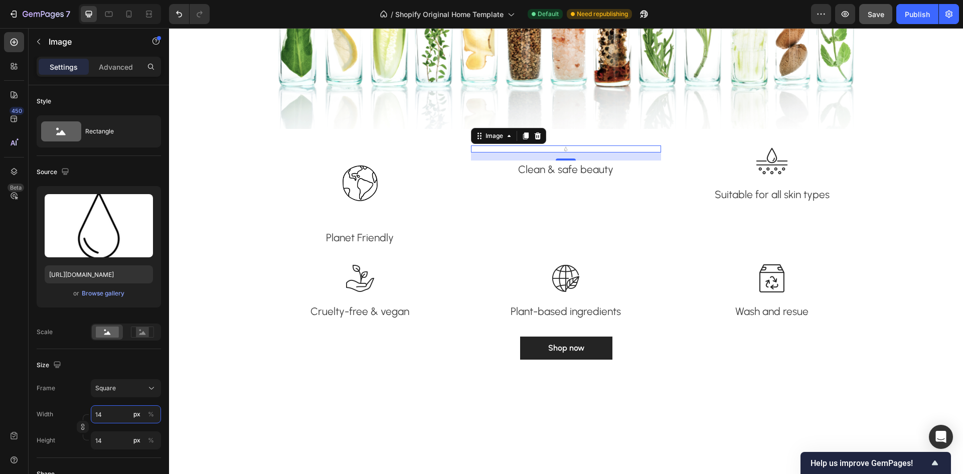
type input "140"
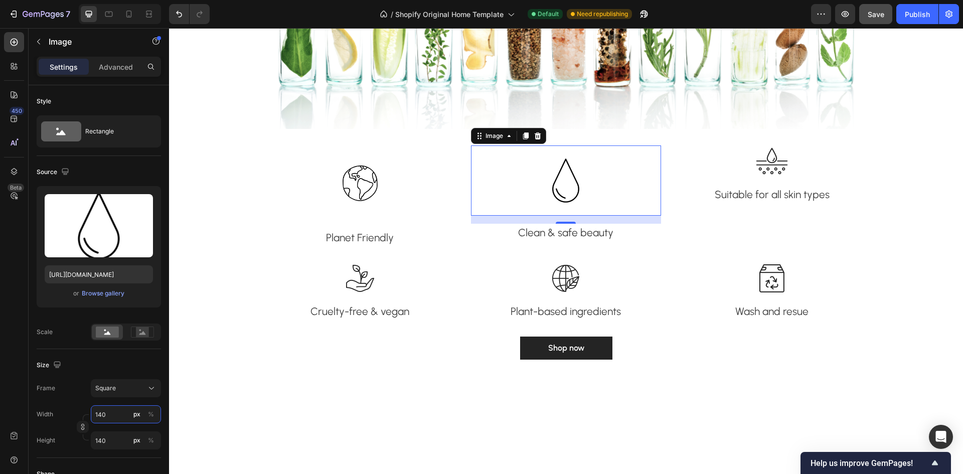
type input "14"
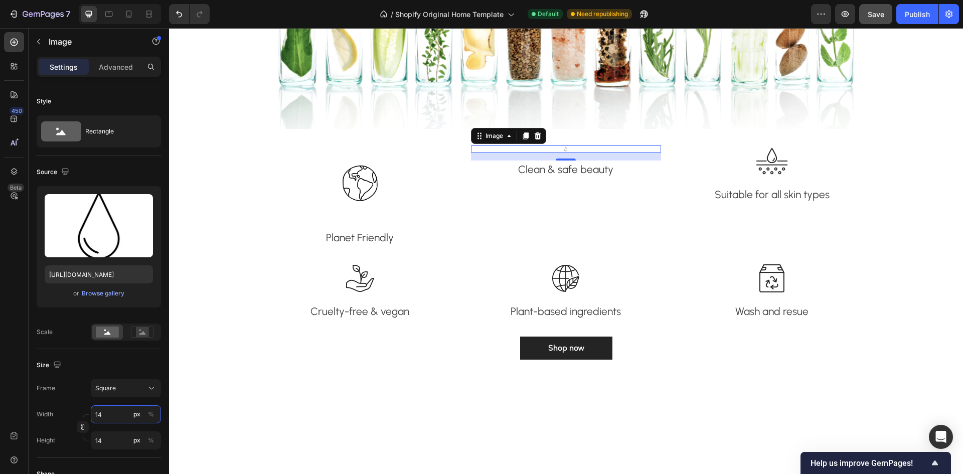
type input "142"
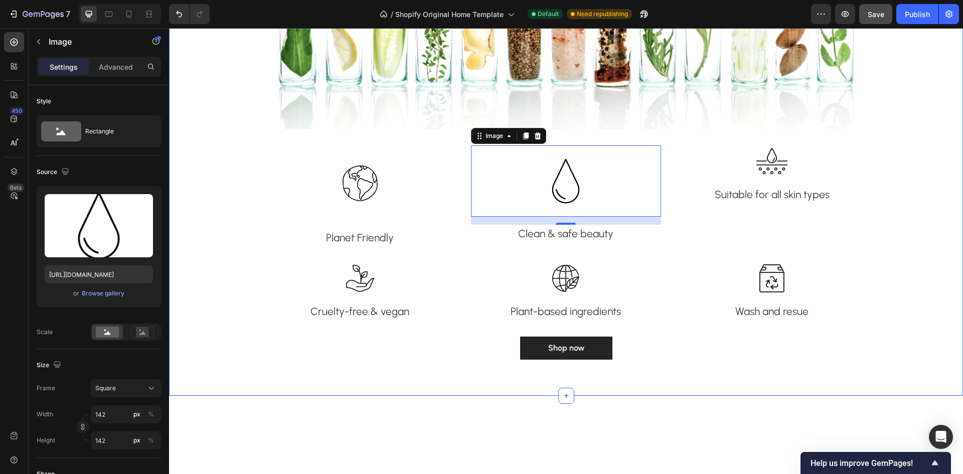
click at [240, 301] on div "Fall in love with healthy glowing skin Heading We're passionate about bringing …" at bounding box center [566, 113] width 779 height 517
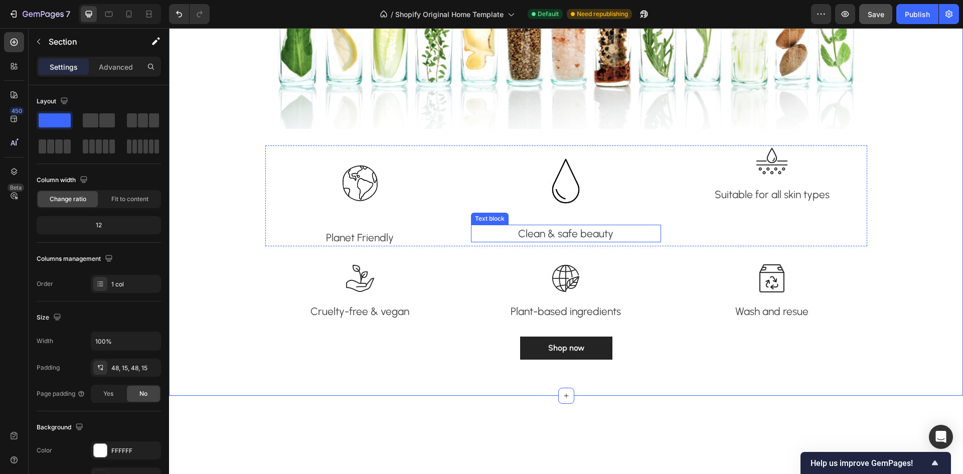
click at [583, 234] on p "Clean & safe beauty" at bounding box center [566, 234] width 188 height 16
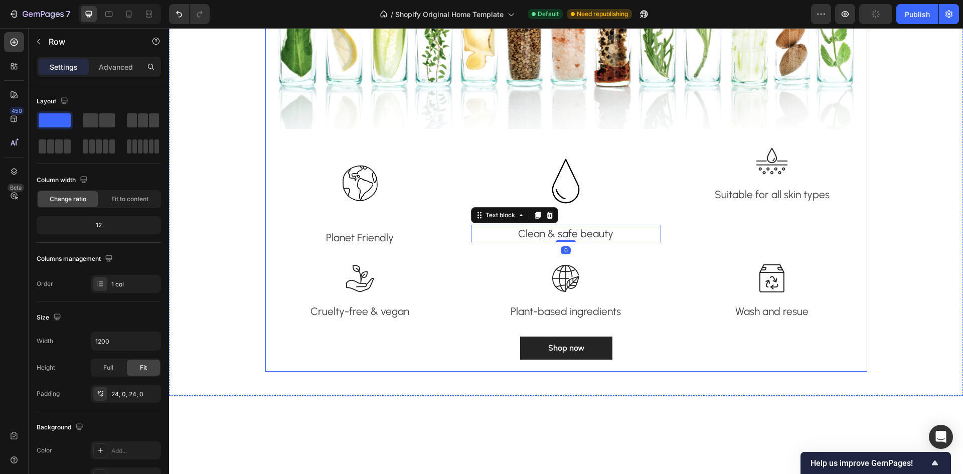
click at [450, 256] on div "Fall in love with healthy glowing skin Heading We're passionate about bringing …" at bounding box center [566, 113] width 602 height 493
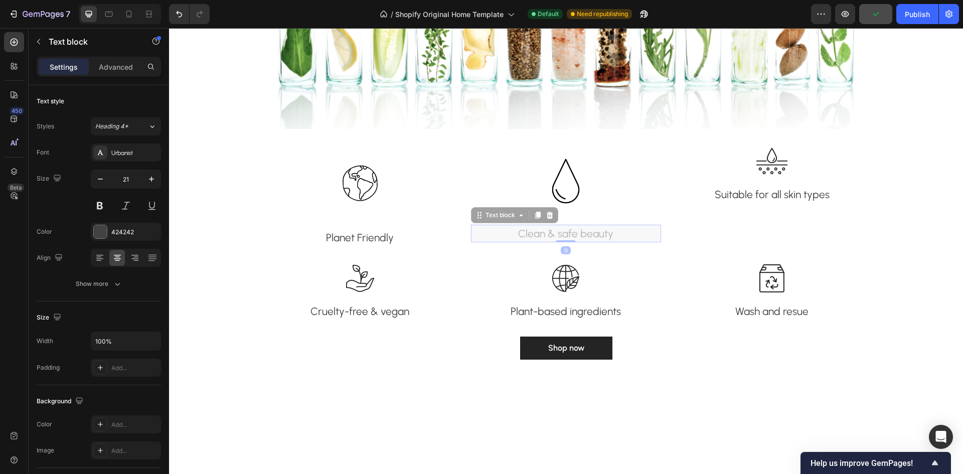
drag, startPoint x: 603, startPoint y: 236, endPoint x: 605, endPoint y: 245, distance: 9.9
click at [605, 245] on div "Image Clean & safe beauty Text block 0 Clean & safe beauty Text block 0" at bounding box center [566, 195] width 190 height 101
click at [614, 267] on div at bounding box center [566, 278] width 190 height 32
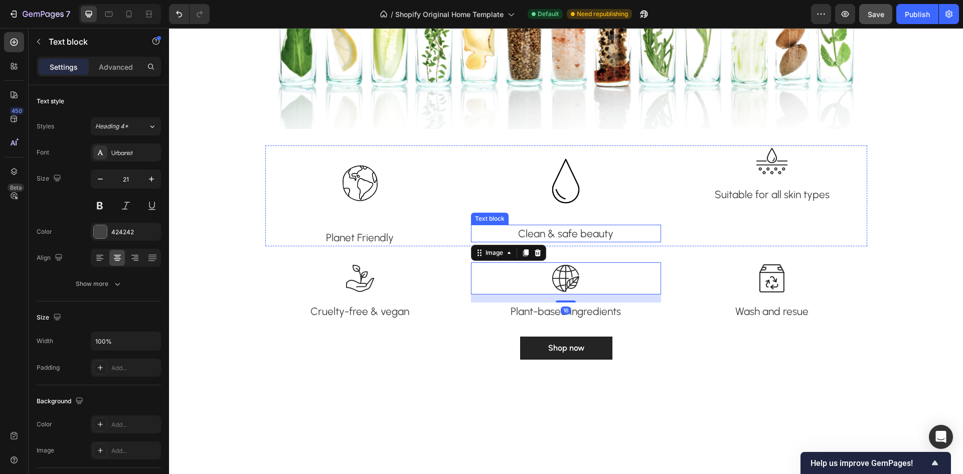
click at [629, 227] on p "Clean & safe beauty" at bounding box center [566, 234] width 188 height 16
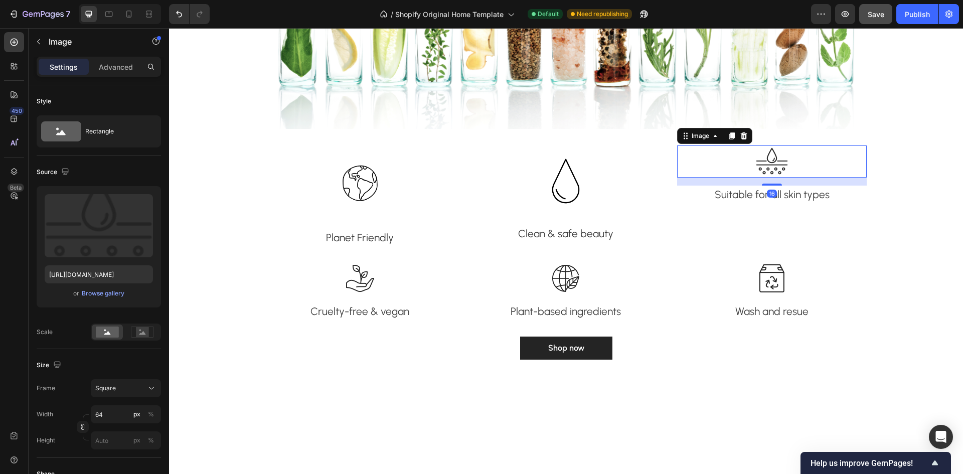
click at [784, 155] on img at bounding box center [772, 161] width 32 height 32
click at [112, 294] on div "Browse gallery" at bounding box center [103, 293] width 43 height 9
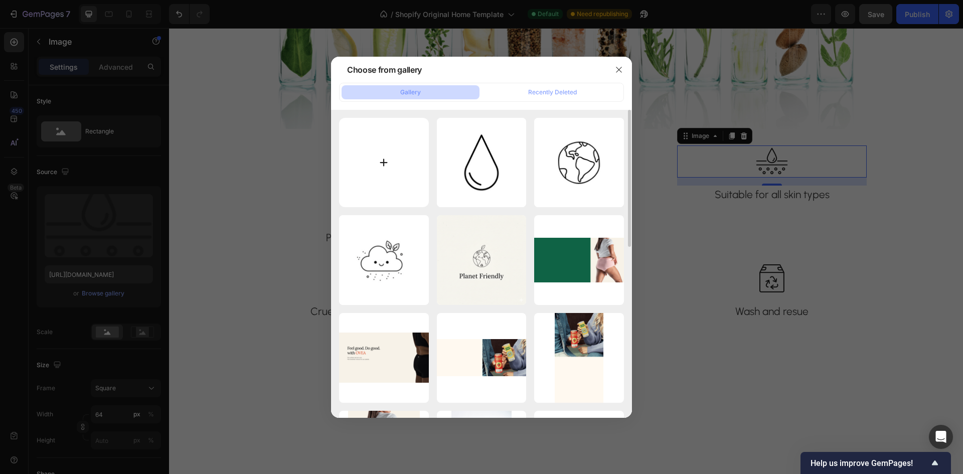
click at [372, 179] on input "file" at bounding box center [384, 163] width 90 height 90
type input "C:\fakepath\Untitled design (24).png"
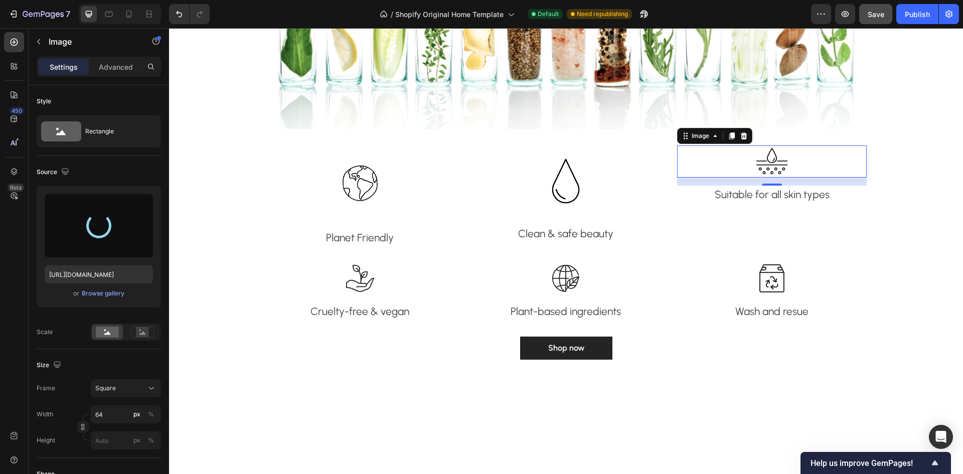
type input "[URL][DOMAIN_NAME]"
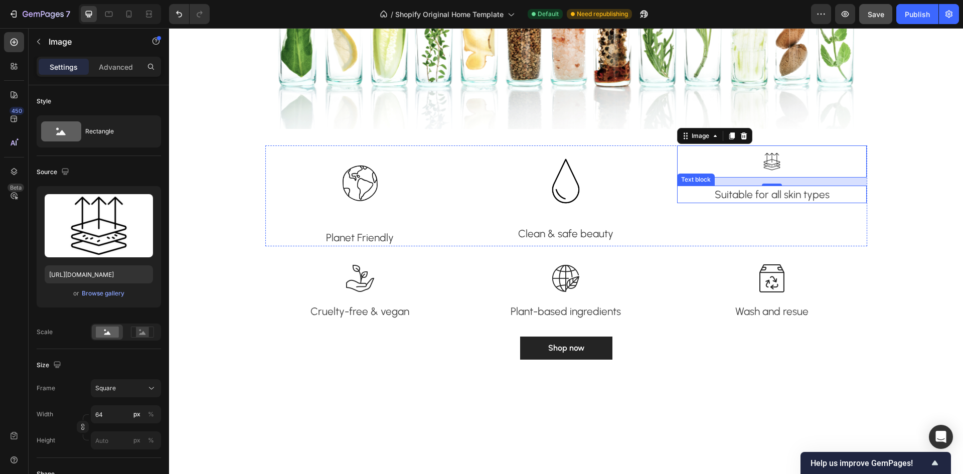
click at [762, 194] on p "Suitable for all skin types" at bounding box center [772, 195] width 188 height 16
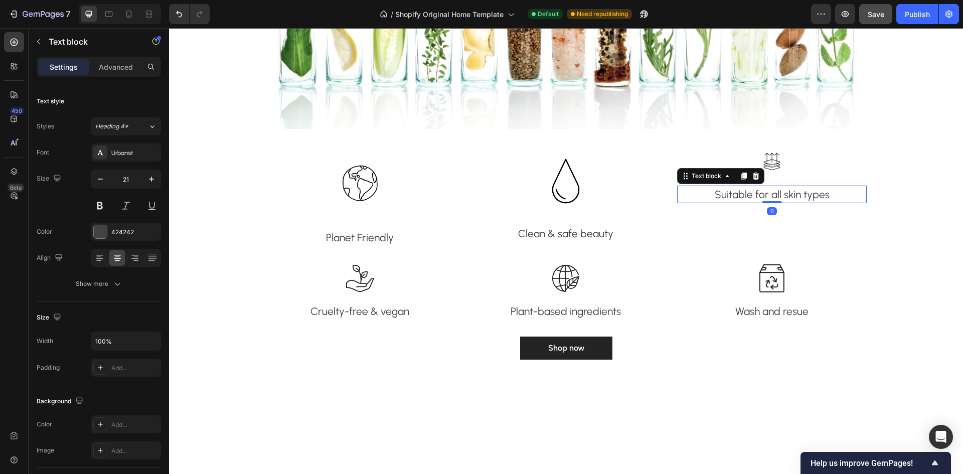
click at [762, 194] on p "Suitable for all skin types" at bounding box center [772, 195] width 188 height 16
click at [852, 195] on p "Suitable for all skin types" at bounding box center [772, 195] width 188 height 16
drag, startPoint x: 841, startPoint y: 195, endPoint x: 710, endPoint y: 196, distance: 130.4
click at [710, 196] on p "Suitable for all skin types" at bounding box center [772, 195] width 188 height 16
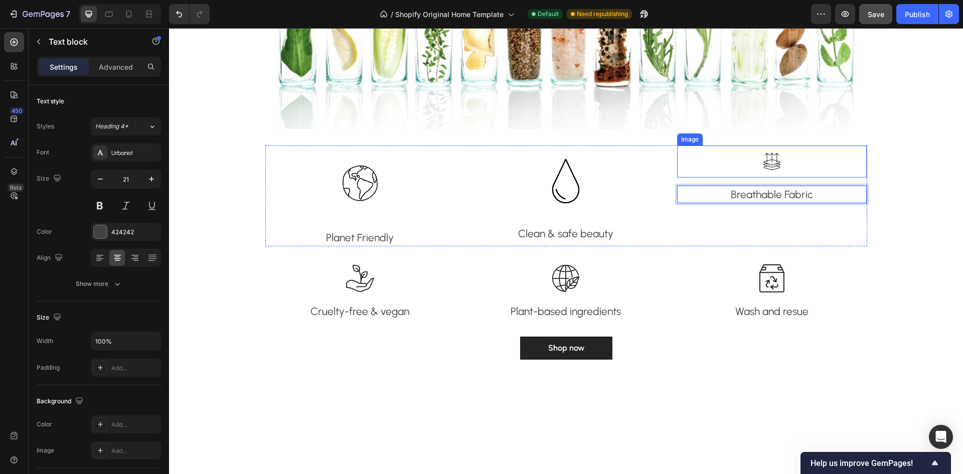
click at [767, 163] on img at bounding box center [772, 161] width 32 height 32
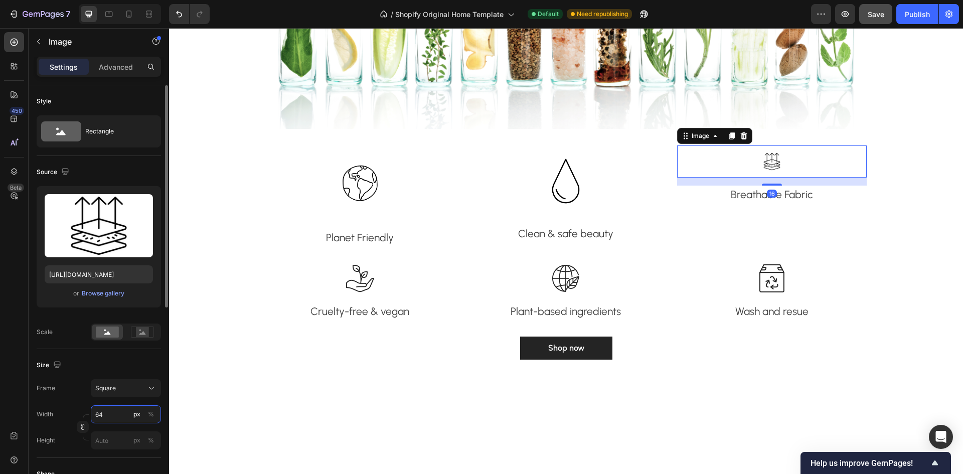
click at [119, 414] on input "64" at bounding box center [126, 414] width 70 height 18
type input "1"
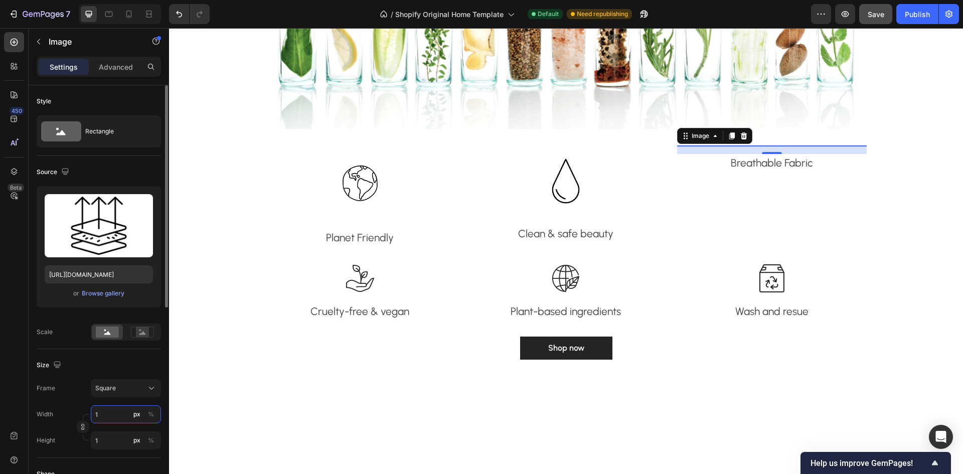
type input "15"
type input "150"
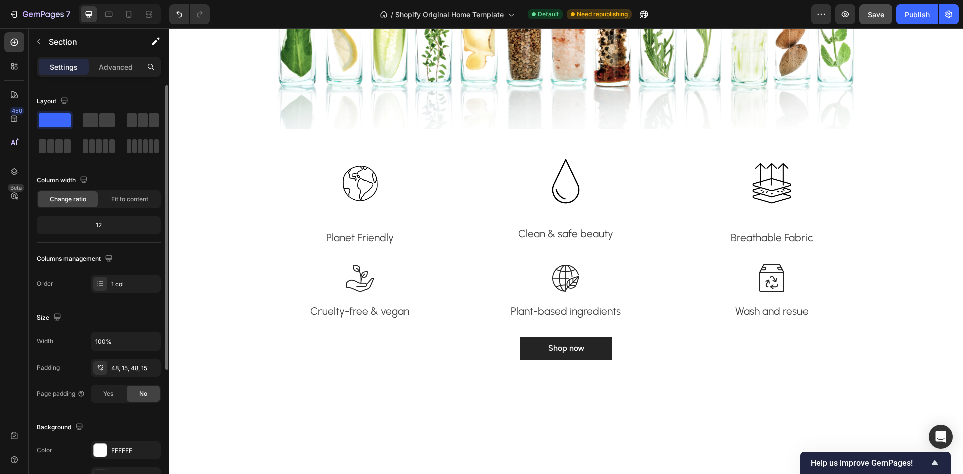
click at [367, 289] on img at bounding box center [360, 278] width 32 height 32
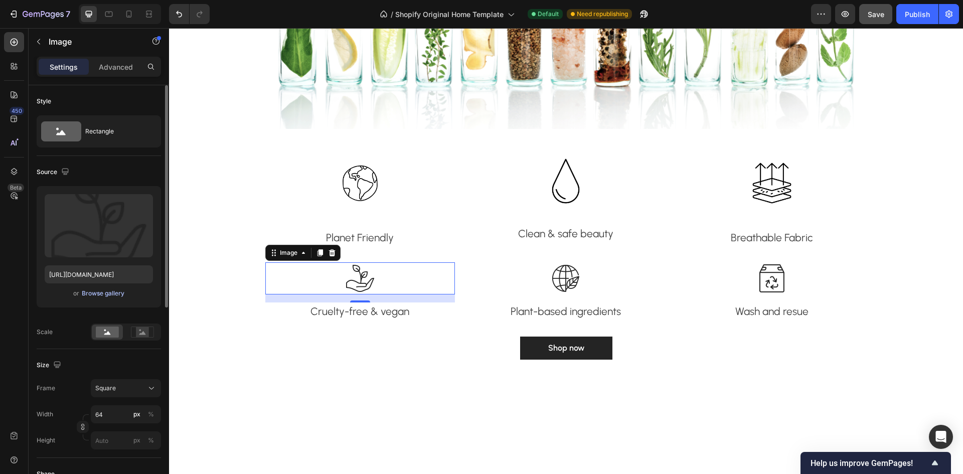
click at [97, 294] on div "Browse gallery" at bounding box center [103, 293] width 43 height 9
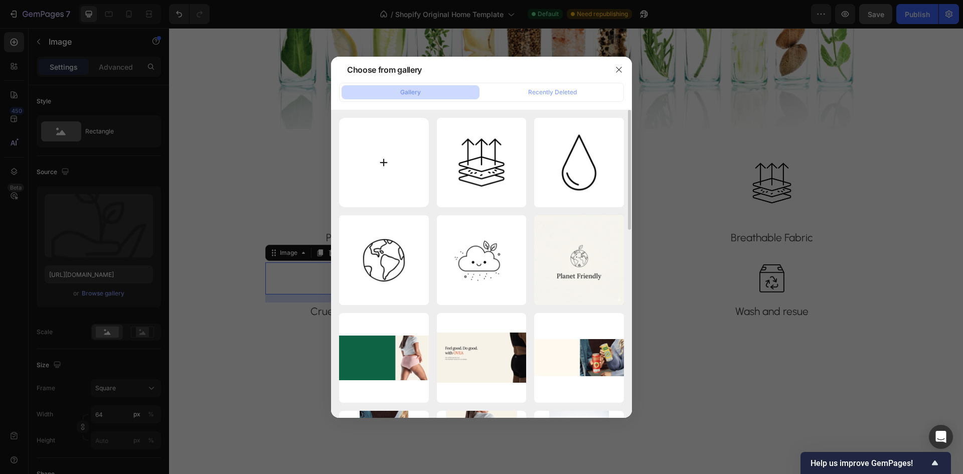
click at [405, 185] on input "file" at bounding box center [384, 163] width 90 height 90
type input "C:\fakepath\Untitled design (26).png"
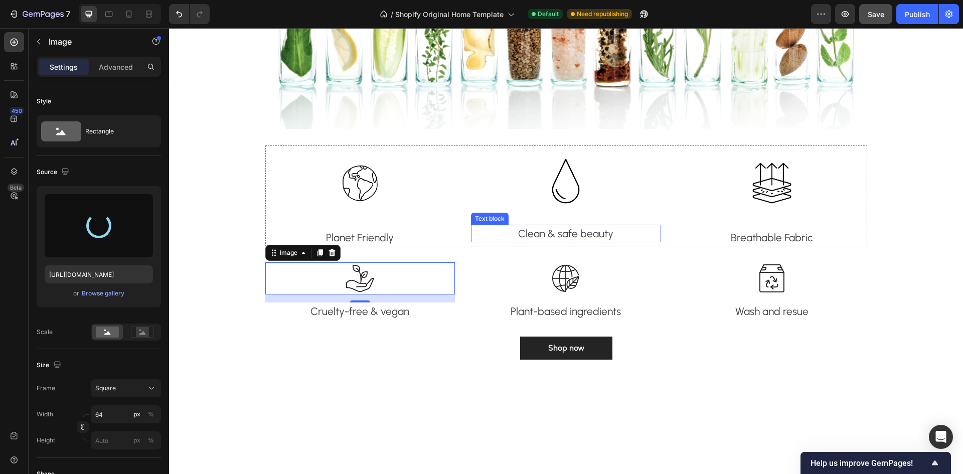
type input "[URL][DOMAIN_NAME]"
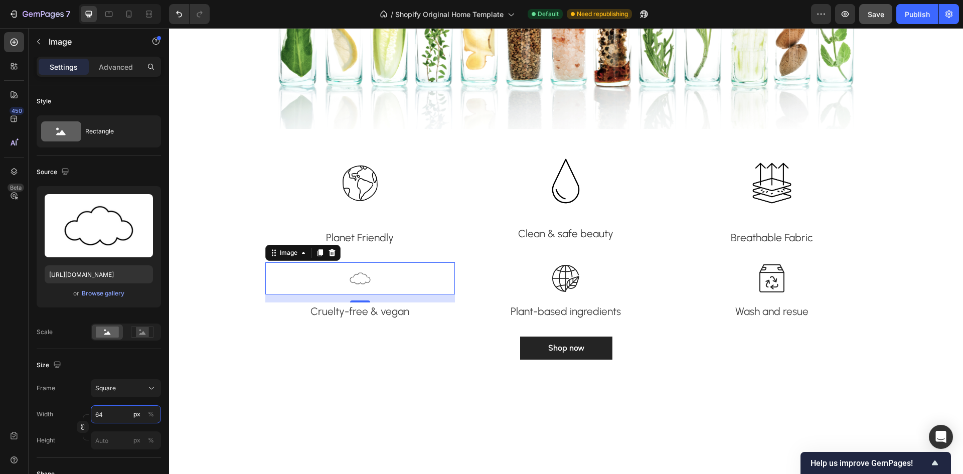
click at [115, 419] on input "64" at bounding box center [126, 414] width 70 height 18
type input "1"
type input "15"
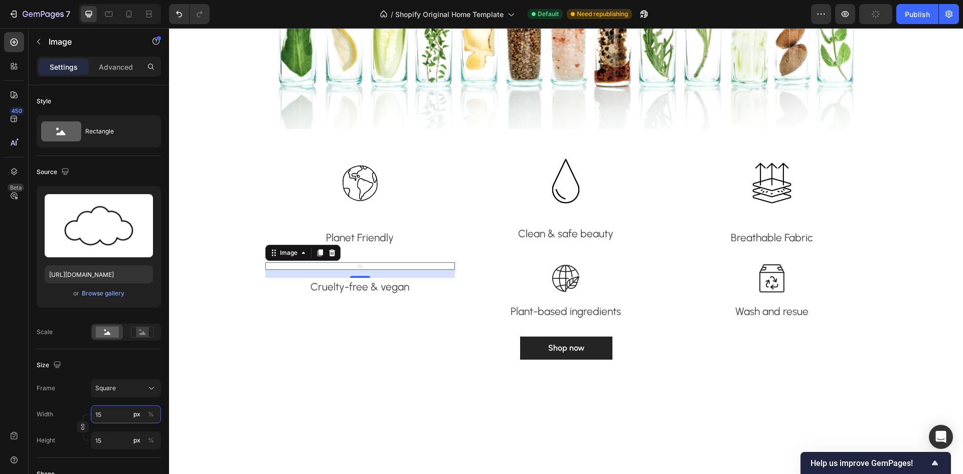
type input "150"
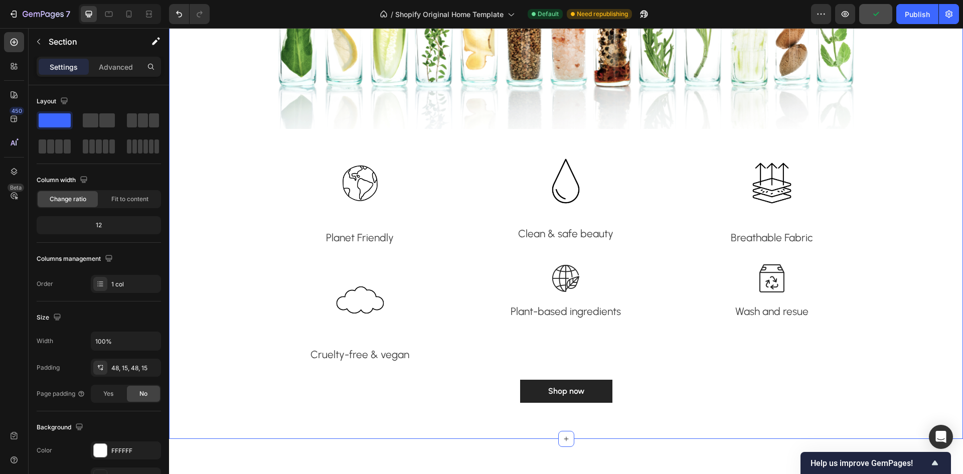
click at [267, 423] on div "Fall in love with healthy glowing skin Heading We're passionate about bringing …" at bounding box center [566, 135] width 794 height 608
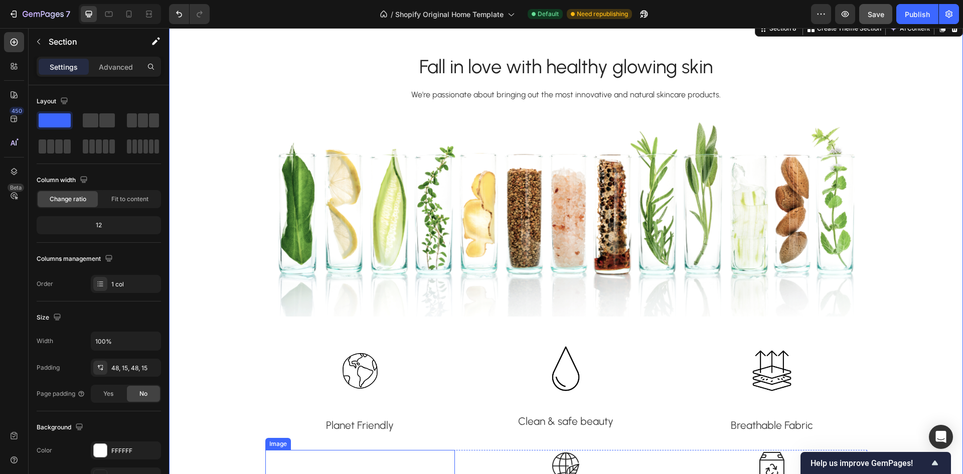
scroll to position [1605, 0]
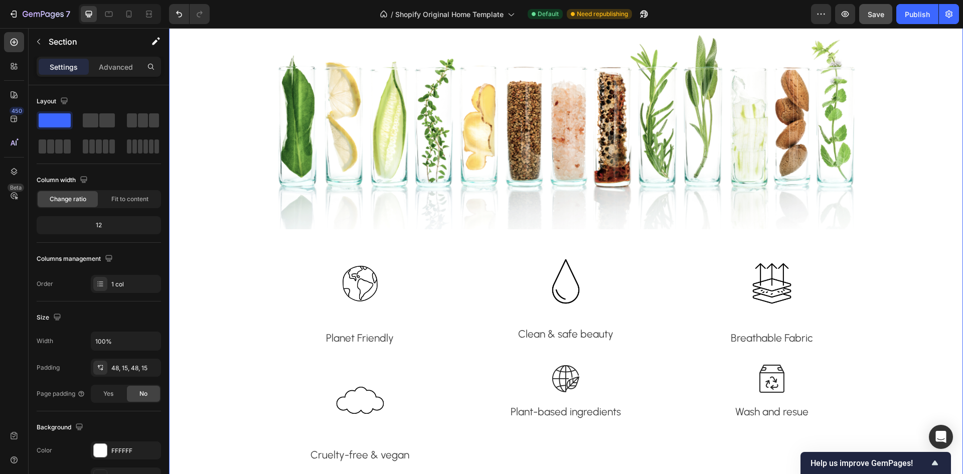
click at [216, 342] on div "Fall in love with healthy glowing skin Heading We're passionate about bringing …" at bounding box center [566, 235] width 779 height 560
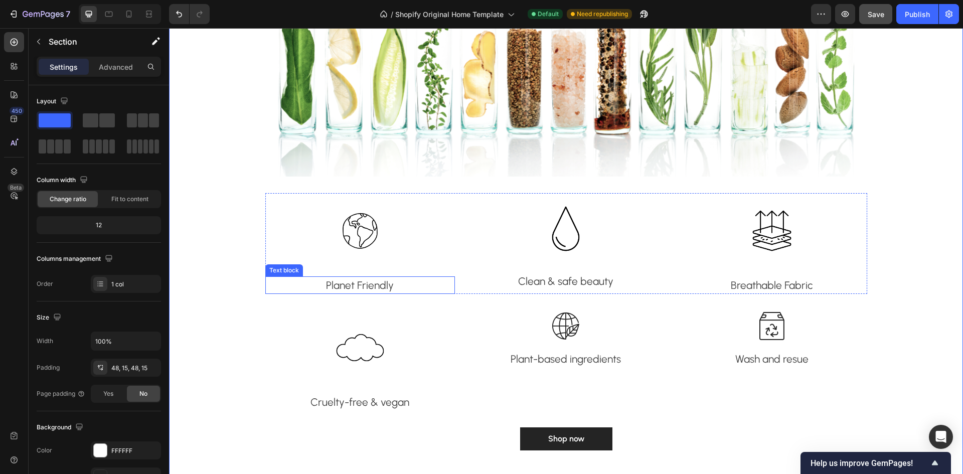
scroll to position [1756, 0]
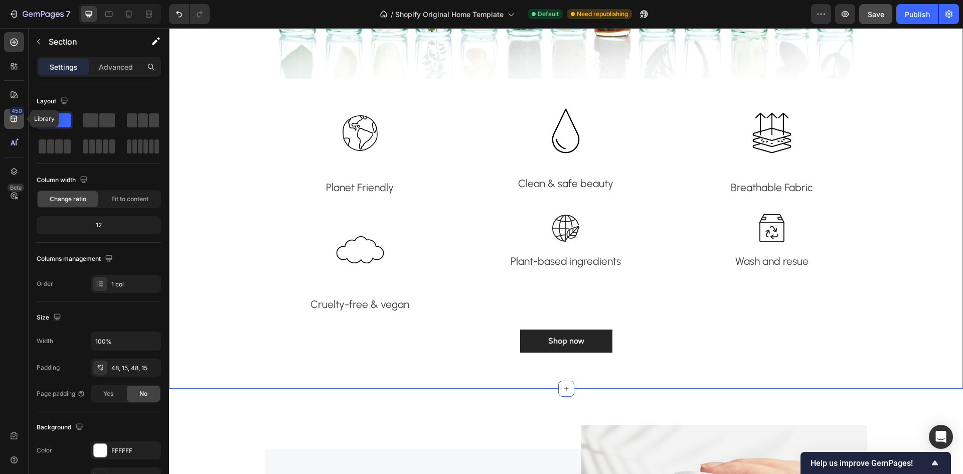
click at [10, 119] on icon at bounding box center [14, 119] width 10 height 10
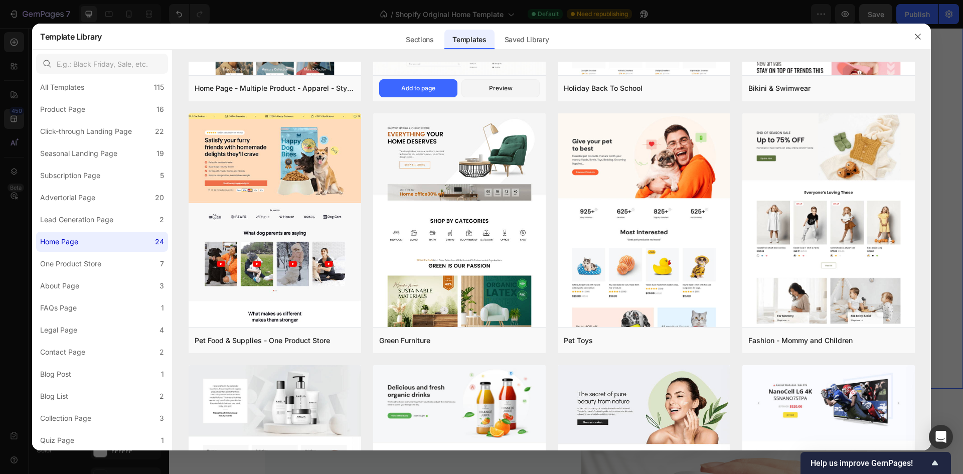
scroll to position [0, 0]
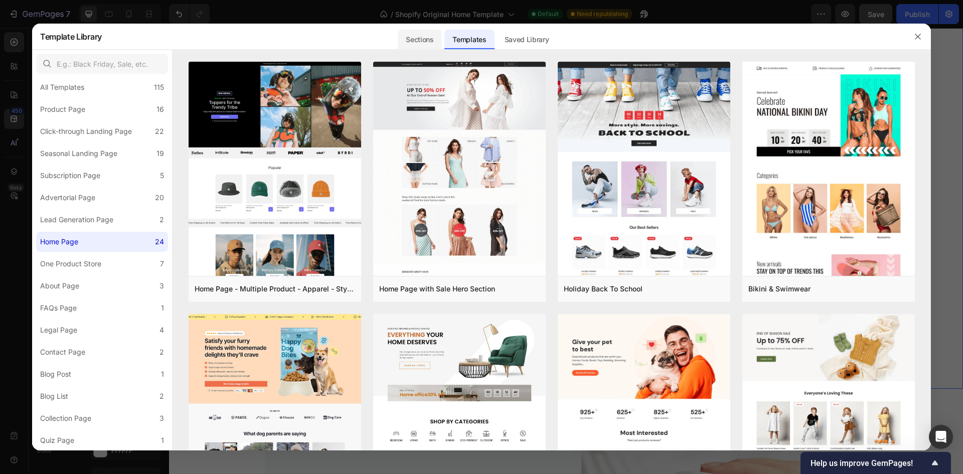
click at [420, 40] on div "Sections" at bounding box center [420, 40] width 44 height 20
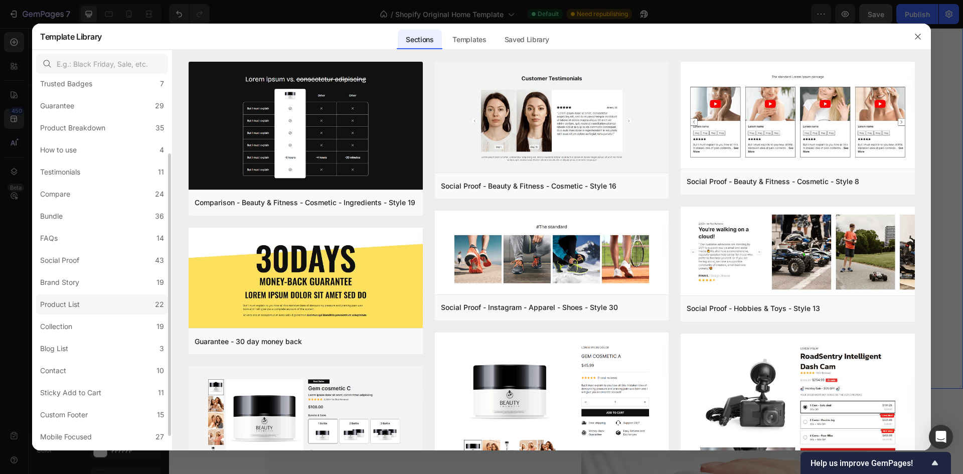
scroll to position [119, 0]
click at [110, 379] on label "Sticky Add to Cart 11" at bounding box center [102, 374] width 132 height 20
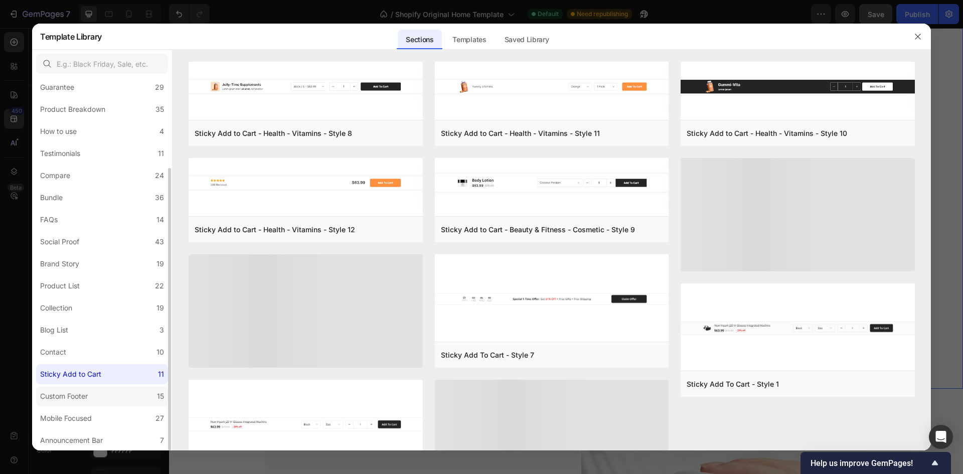
click at [106, 398] on label "Custom Footer 15" at bounding box center [102, 396] width 132 height 20
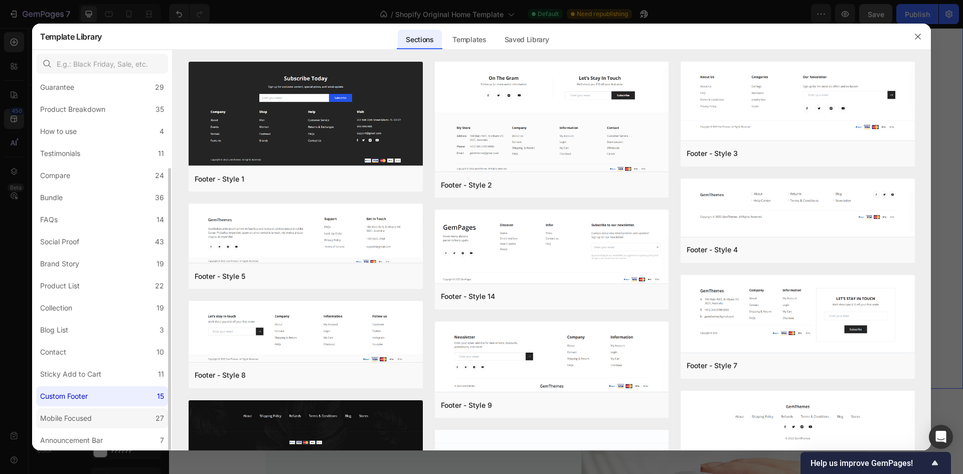
click at [74, 425] on label "Mobile Focused 27" at bounding box center [102, 418] width 132 height 20
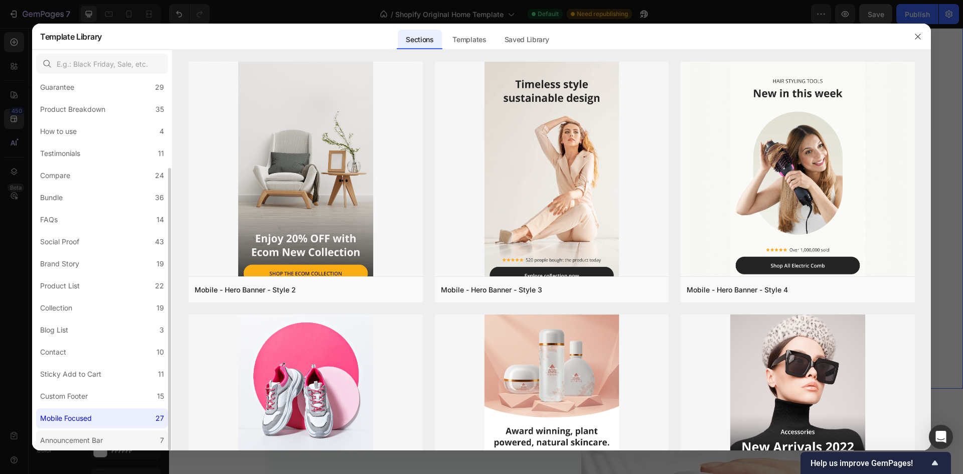
click at [90, 439] on div "Announcement Bar" at bounding box center [71, 440] width 63 height 12
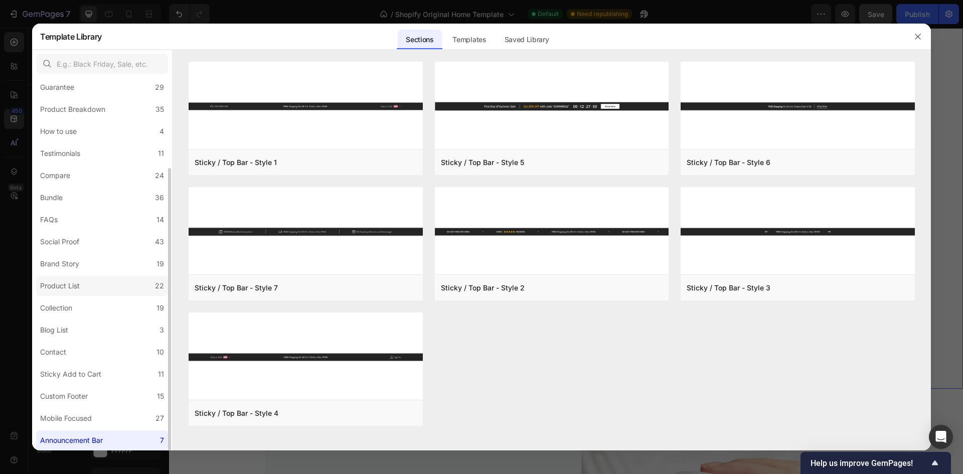
click at [69, 288] on div "Product List" at bounding box center [60, 286] width 40 height 12
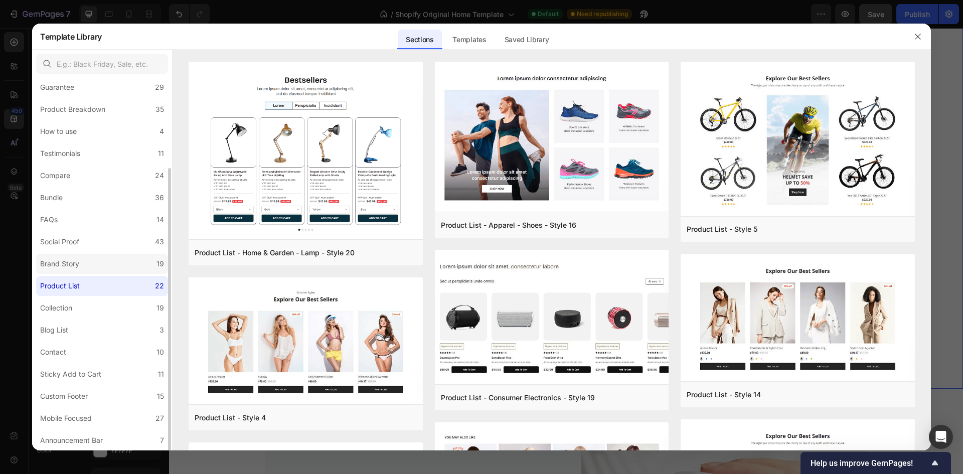
click at [79, 265] on div "Brand Story" at bounding box center [59, 264] width 39 height 12
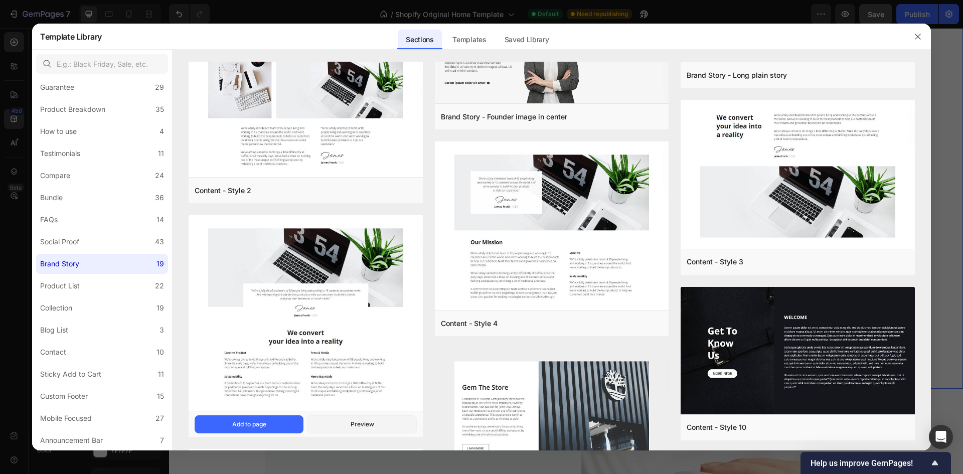
scroll to position [698, 0]
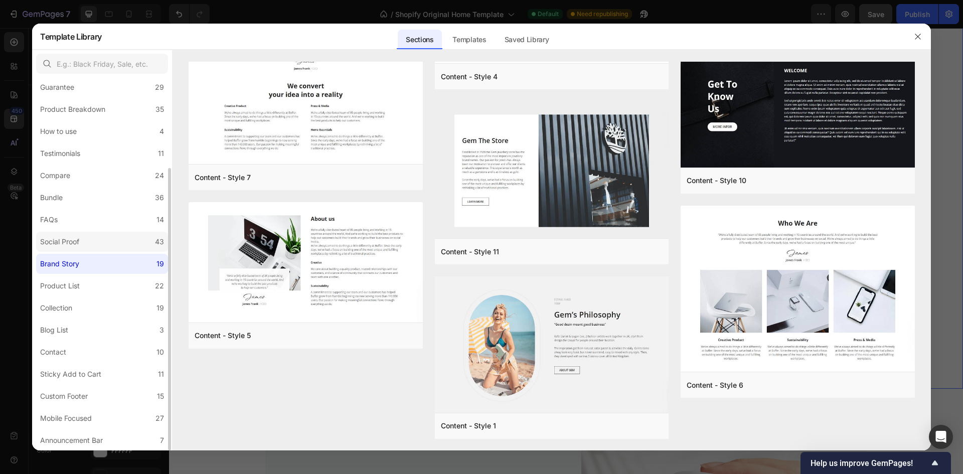
click at [75, 234] on label "Social Proof 43" at bounding box center [102, 242] width 132 height 20
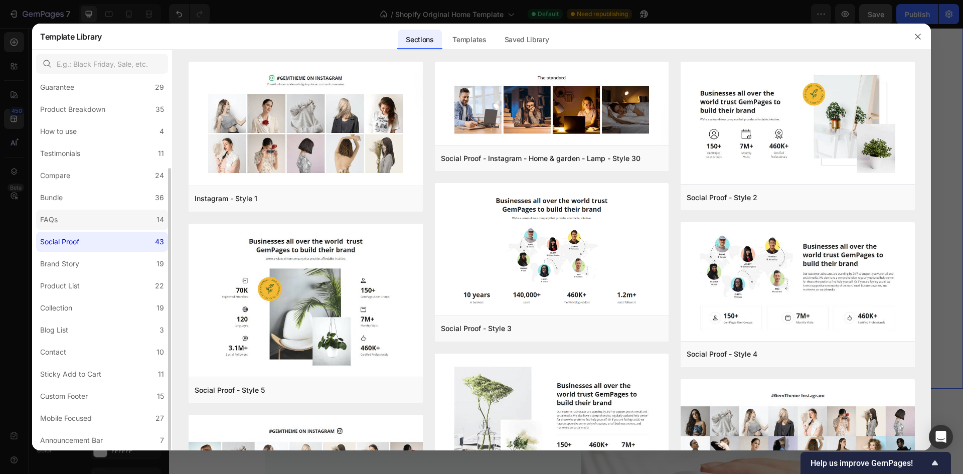
click at [91, 221] on label "FAQs 14" at bounding box center [102, 220] width 132 height 20
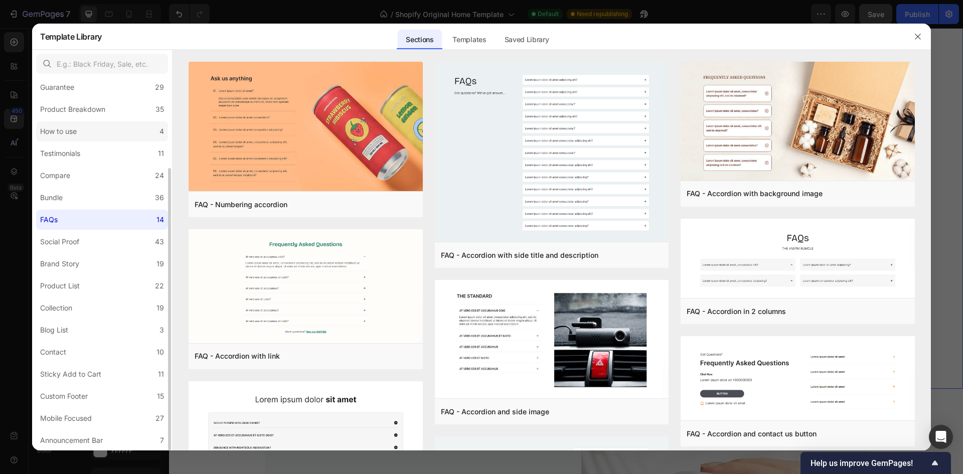
click at [112, 126] on label "How to use 4" at bounding box center [102, 131] width 132 height 20
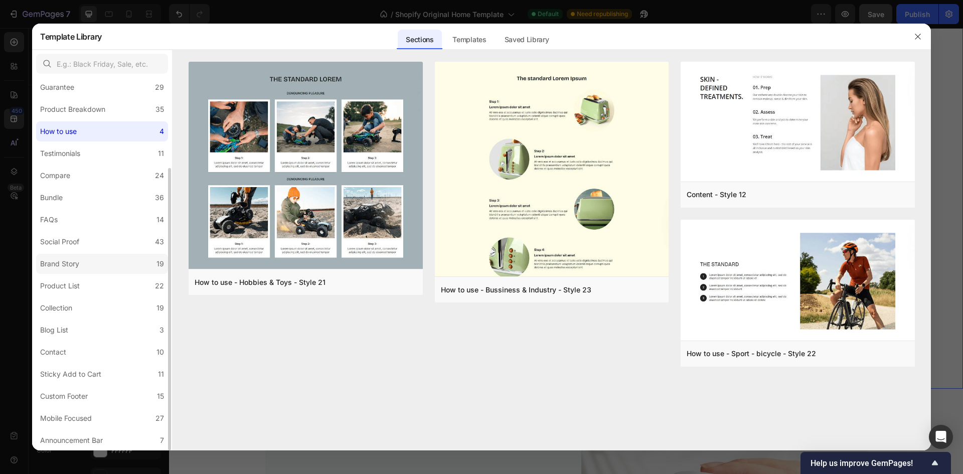
scroll to position [19, 0]
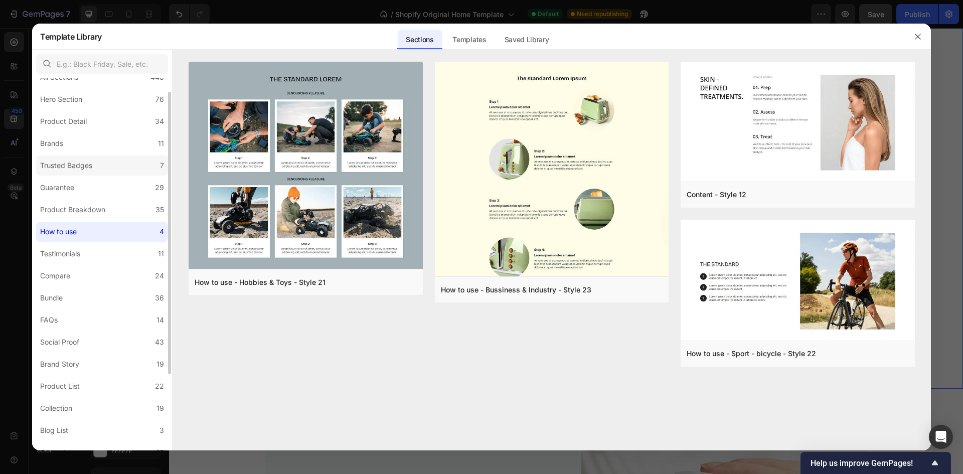
click at [91, 162] on div "Trusted Badges" at bounding box center [66, 166] width 52 height 12
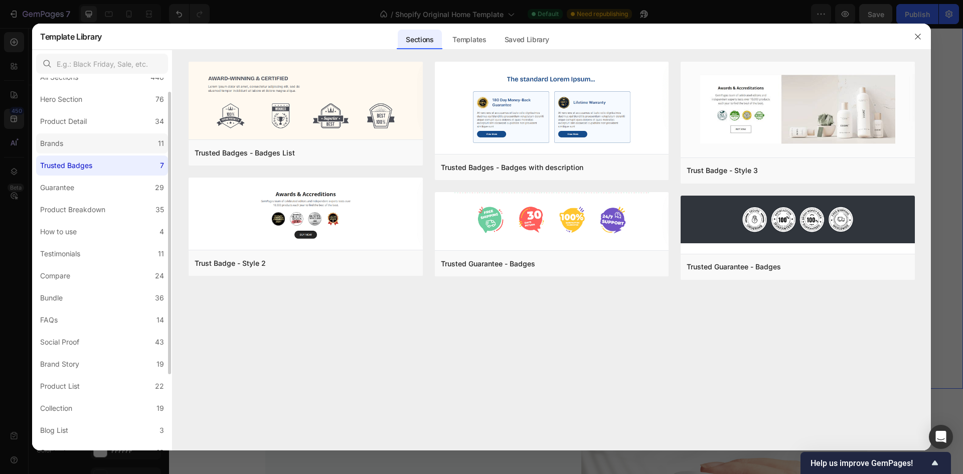
click at [95, 147] on label "Brands 11" at bounding box center [102, 143] width 132 height 20
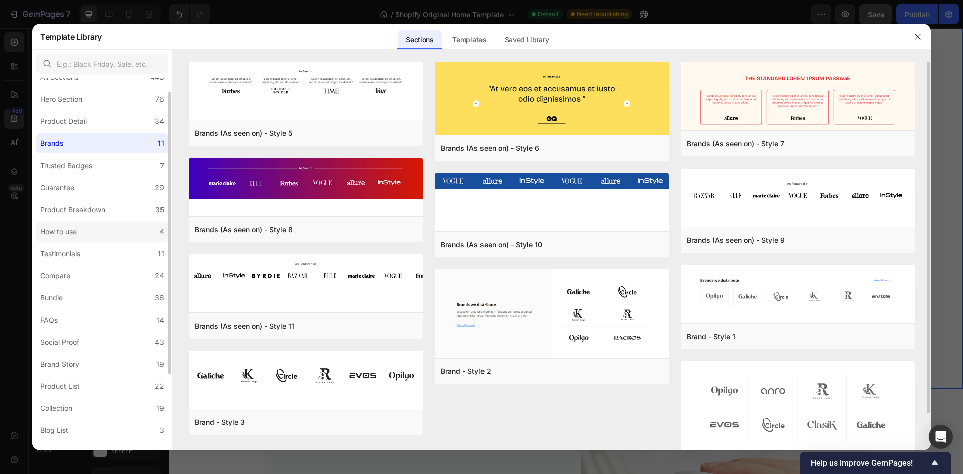
scroll to position [0, 0]
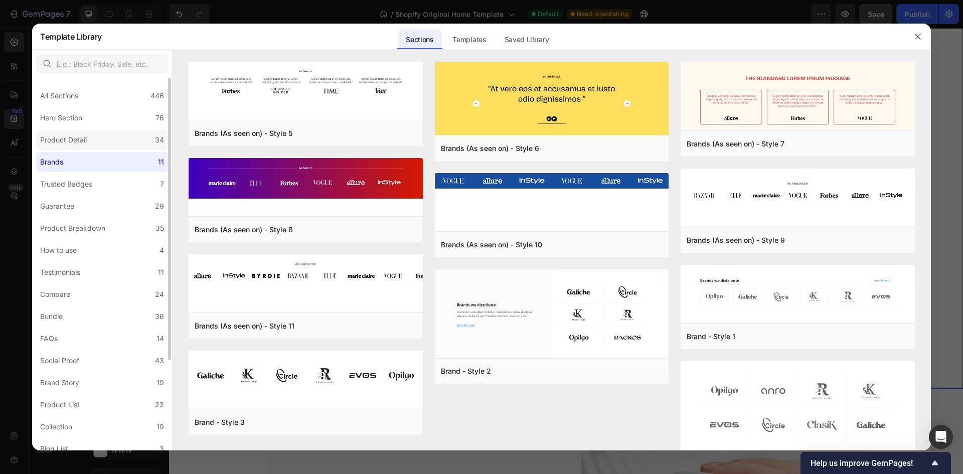
click at [86, 140] on div "Product Detail" at bounding box center [63, 140] width 47 height 12
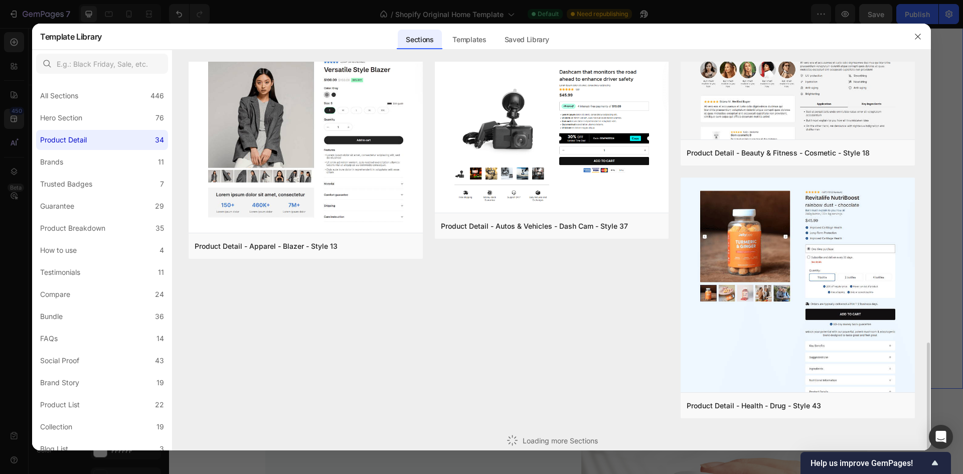
scroll to position [809, 0]
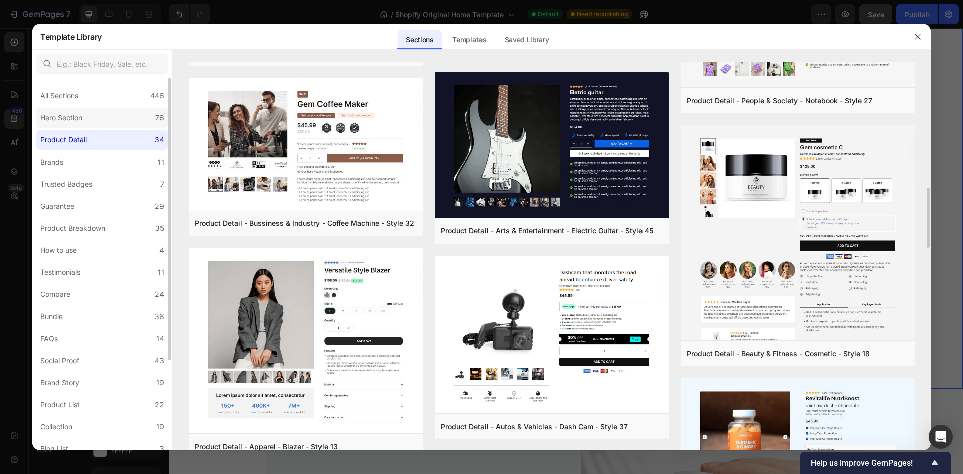
click at [79, 119] on div "Hero Section" at bounding box center [61, 118] width 42 height 12
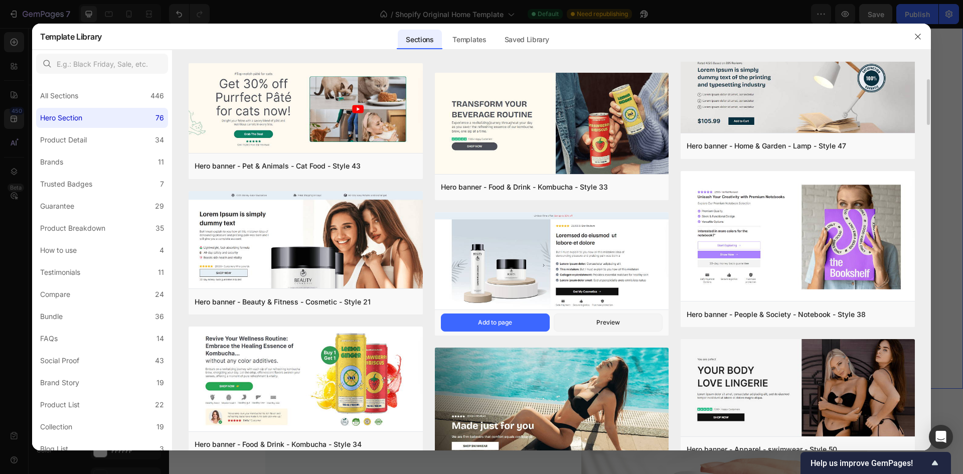
scroll to position [0, 0]
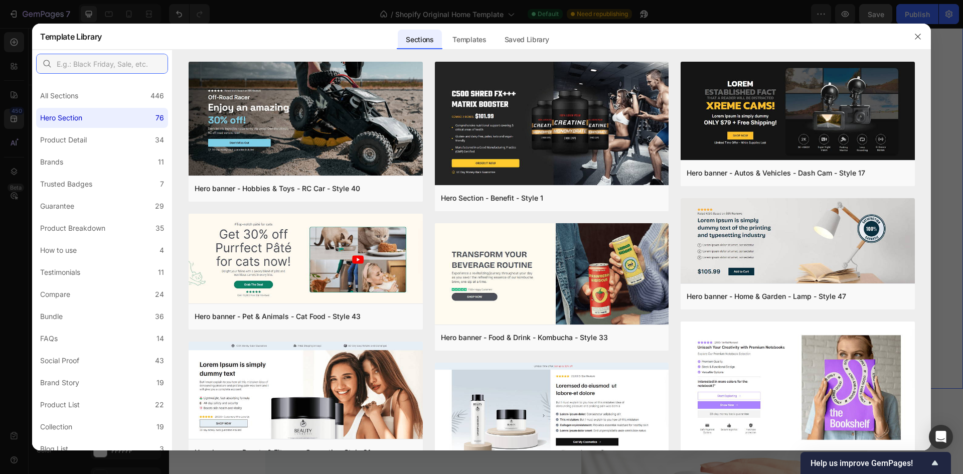
click at [143, 66] on input "text" at bounding box center [102, 64] width 132 height 20
type input "logo"
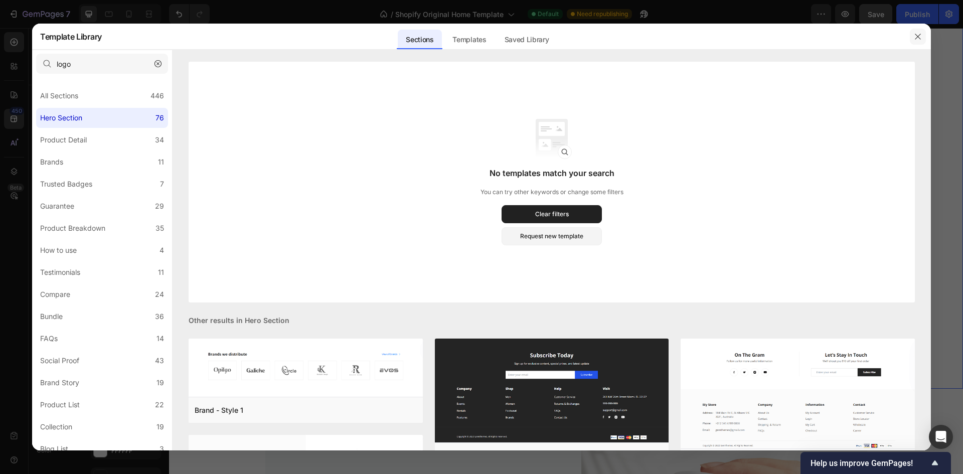
click at [919, 33] on icon "button" at bounding box center [918, 37] width 8 height 8
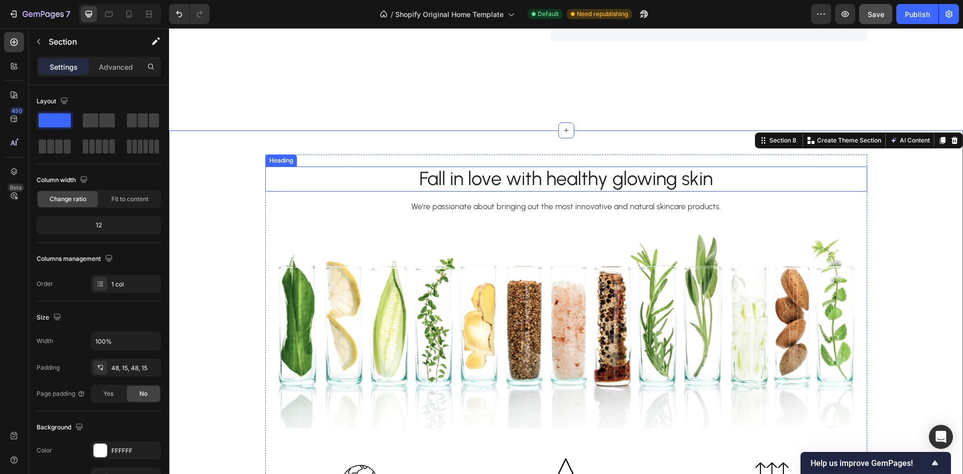
scroll to position [1405, 0]
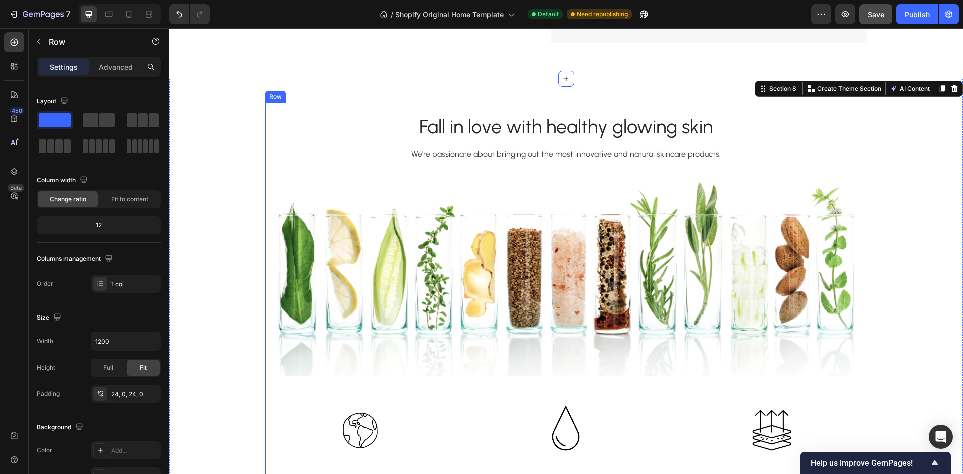
click at [293, 160] on div "Fall in love with healthy glowing skin Heading We're passionate about bringing …" at bounding box center [566, 383] width 602 height 560
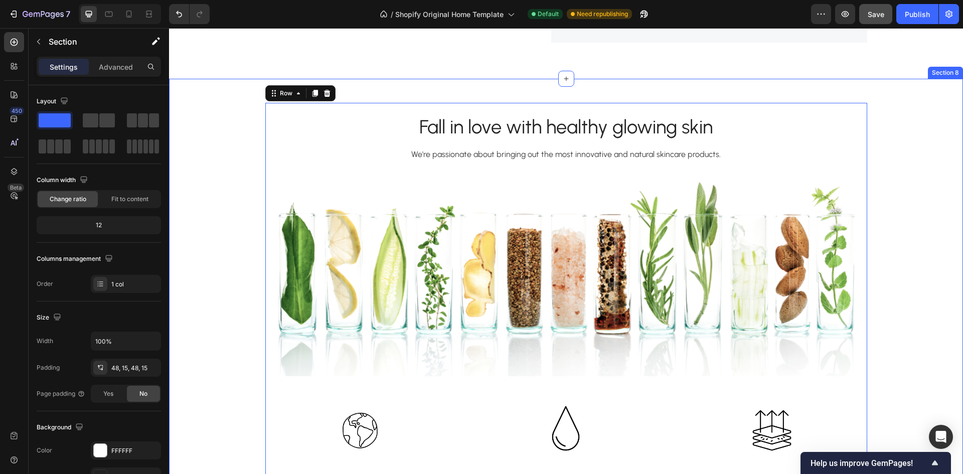
click at [223, 176] on div "Fall in love with healthy glowing skin Heading We're passionate about bringing …" at bounding box center [566, 383] width 779 height 560
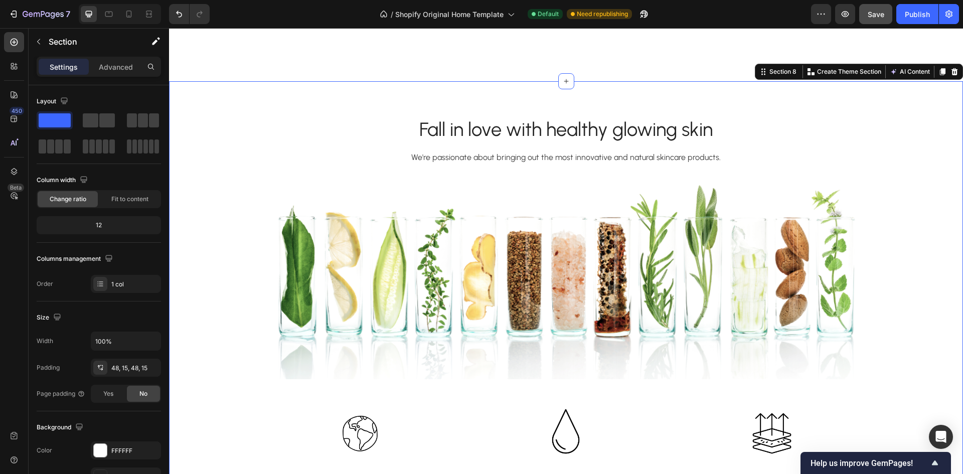
scroll to position [1354, 0]
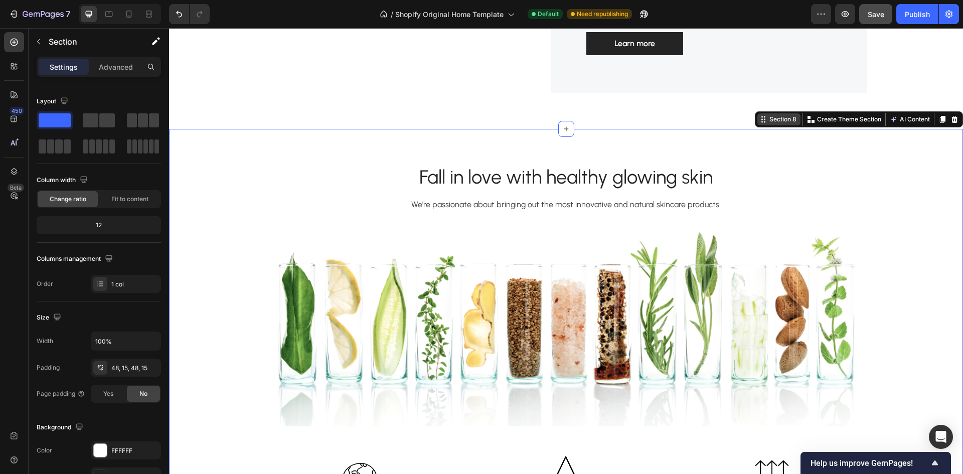
click at [770, 124] on div "Section 8" at bounding box center [783, 119] width 31 height 9
click at [760, 123] on icon at bounding box center [764, 119] width 8 height 8
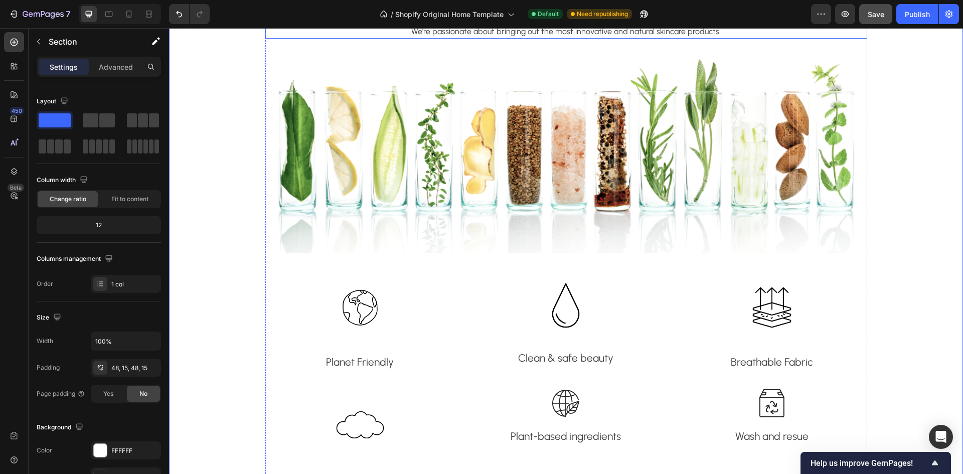
scroll to position [1555, 0]
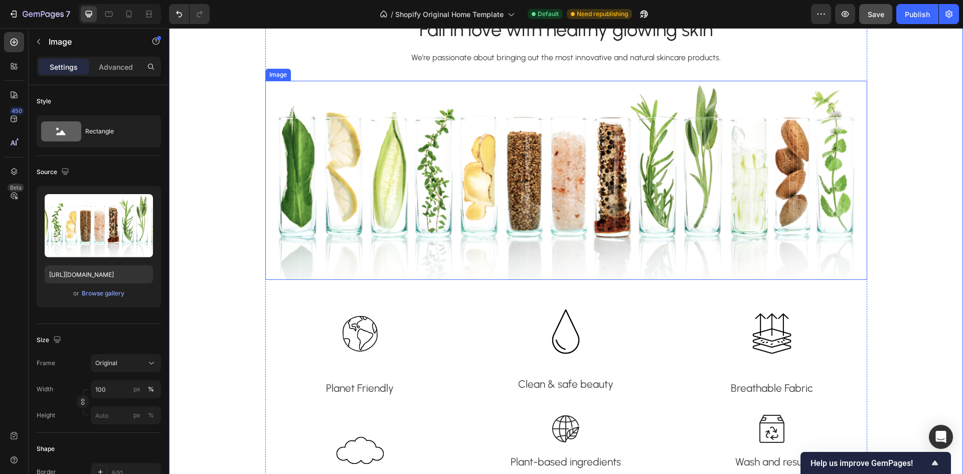
click at [385, 185] on img at bounding box center [566, 180] width 602 height 199
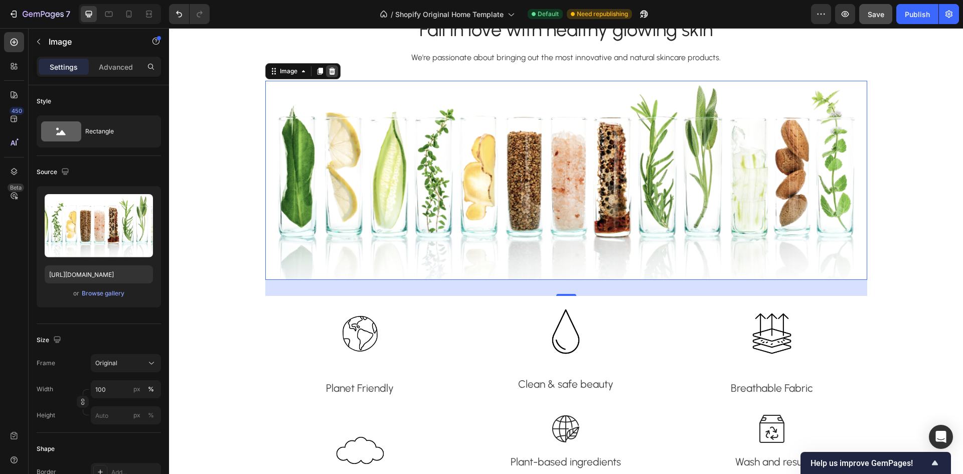
click at [328, 75] on icon at bounding box center [332, 71] width 8 height 8
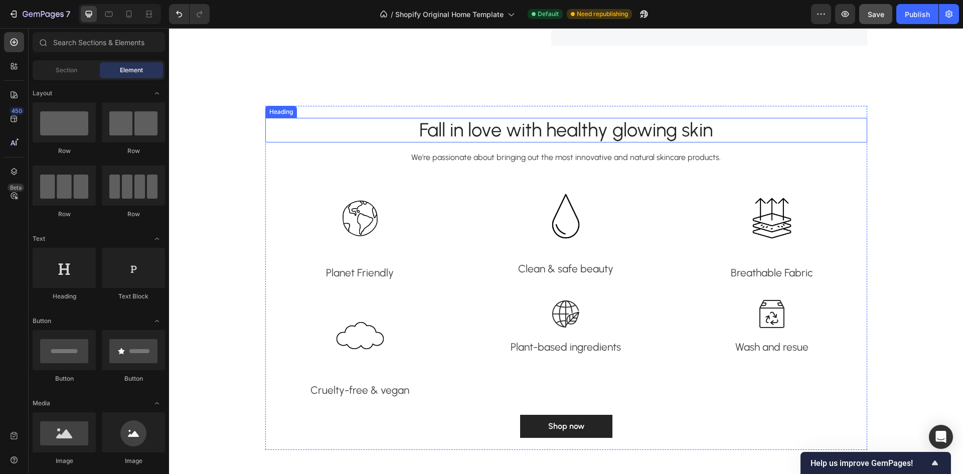
scroll to position [1405, 0]
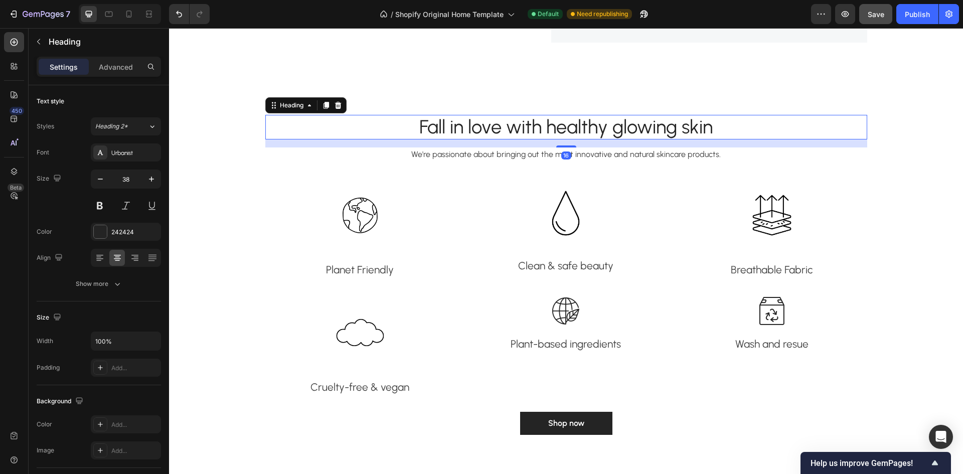
click at [599, 139] on p "Fall in love with healthy glowing skin" at bounding box center [566, 127] width 600 height 23
click at [609, 139] on p "Fall in love with healthy glowing skin" at bounding box center [566, 127] width 600 height 23
click at [683, 161] on p "We're passionate about bringing out the most innovative and natural skincare pr…" at bounding box center [566, 154] width 600 height 12
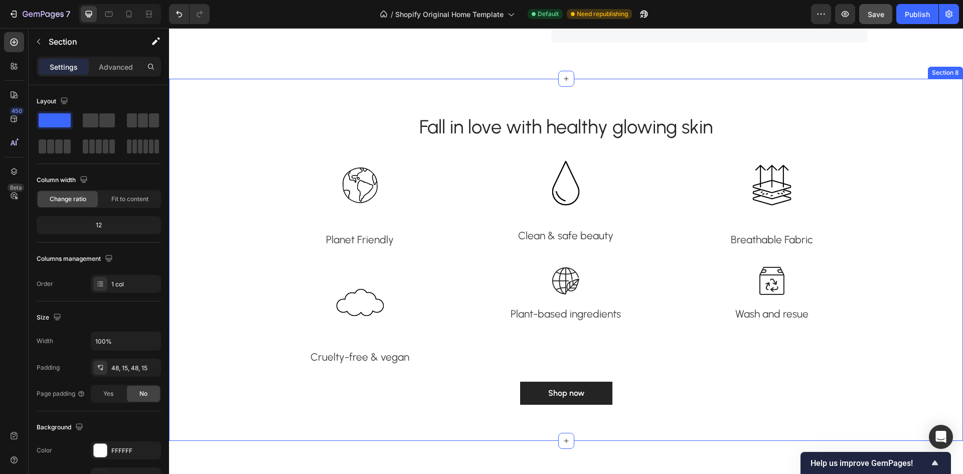
click at [247, 176] on div "Fall in love with healthy glowing skin Heading Image Planet Friendly Text block…" at bounding box center [566, 260] width 779 height 315
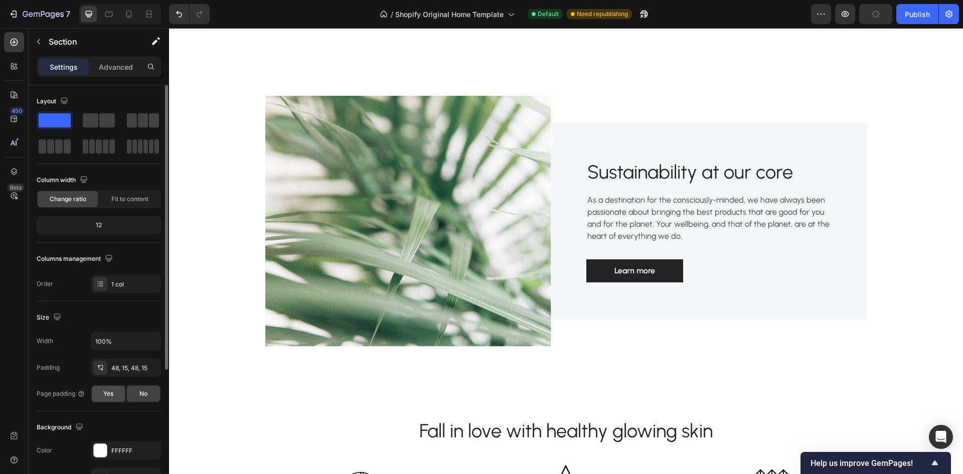
scroll to position [100, 0]
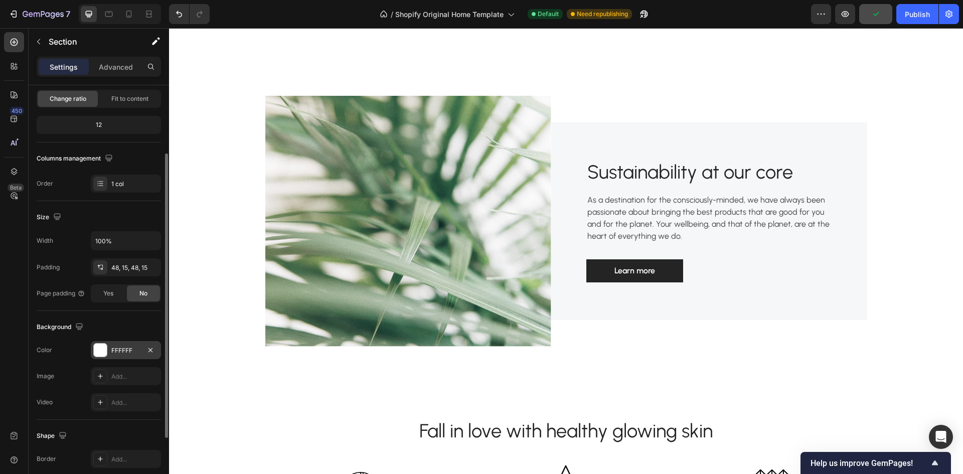
click at [102, 352] on div at bounding box center [100, 350] width 13 height 13
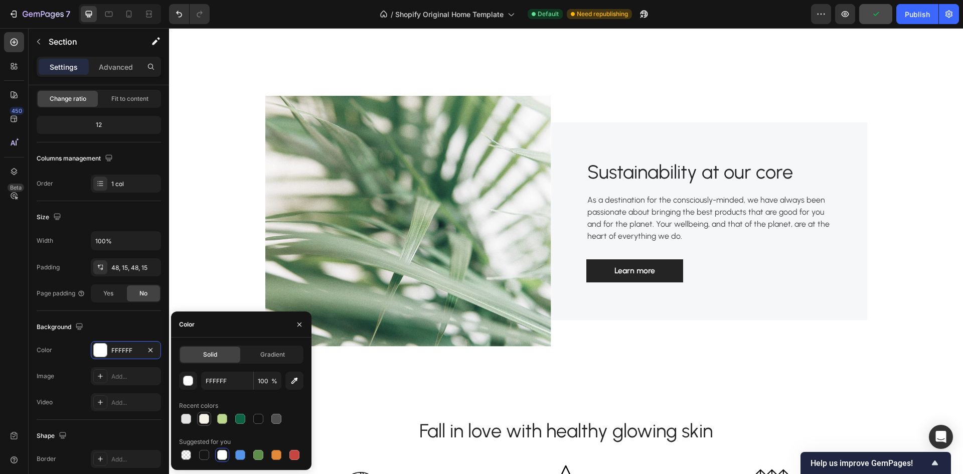
click at [204, 417] on div at bounding box center [204, 419] width 10 height 10
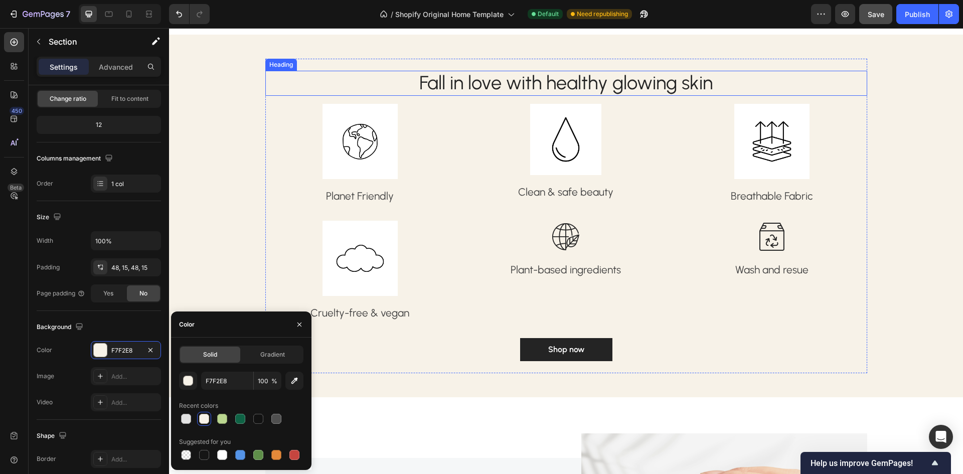
scroll to position [1505, 0]
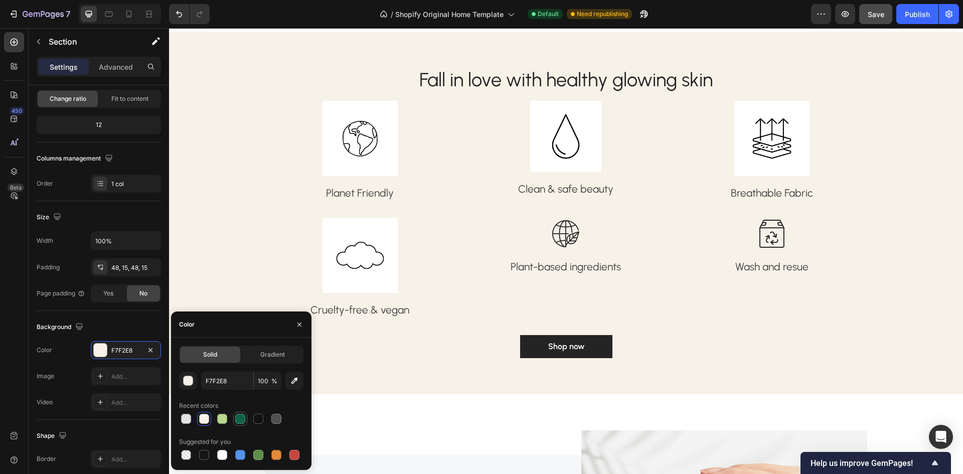
click at [236, 415] on div at bounding box center [240, 419] width 10 height 10
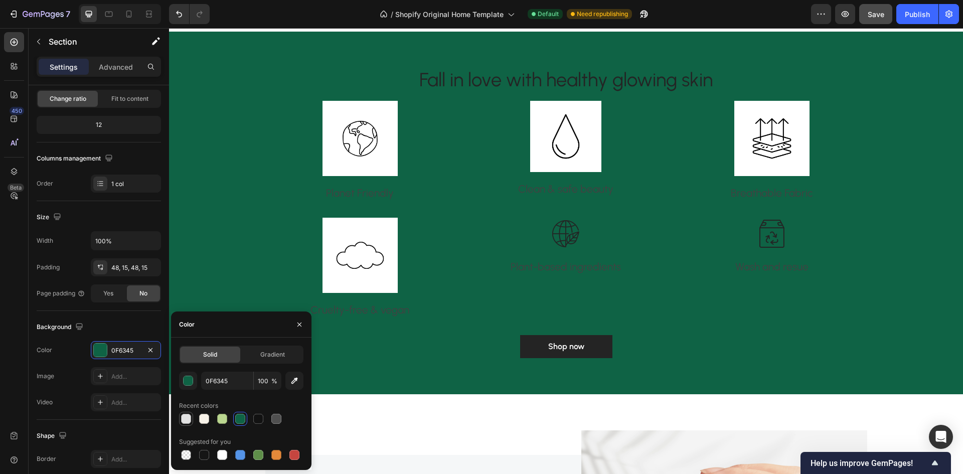
click at [185, 418] on div at bounding box center [186, 419] width 10 height 10
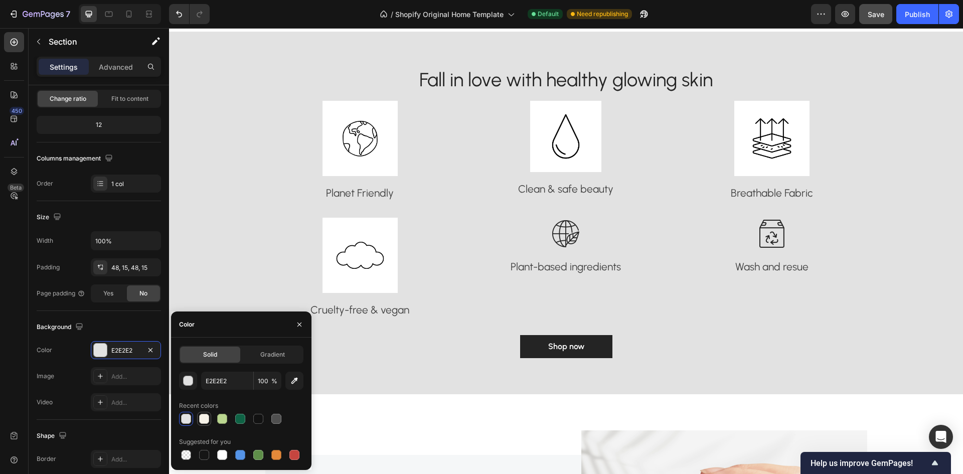
click at [206, 418] on div at bounding box center [204, 419] width 10 height 10
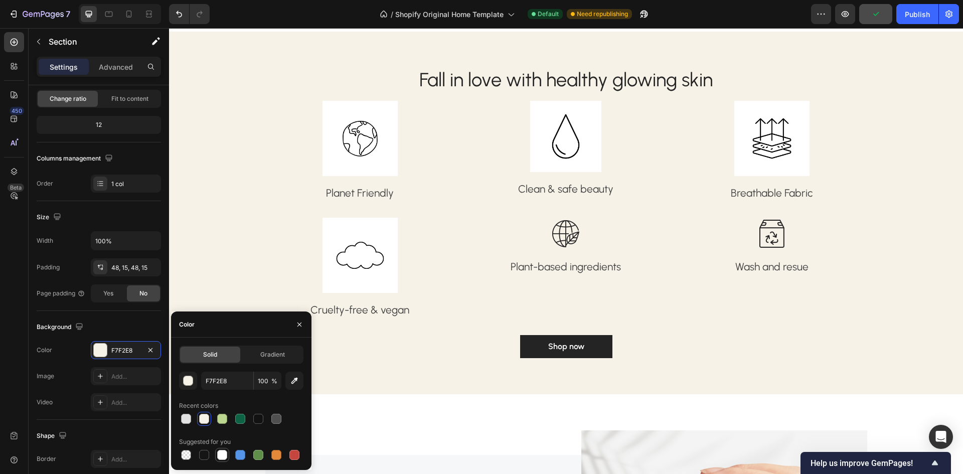
click at [225, 450] on div at bounding box center [222, 455] width 10 height 10
type input "FFFFFF"
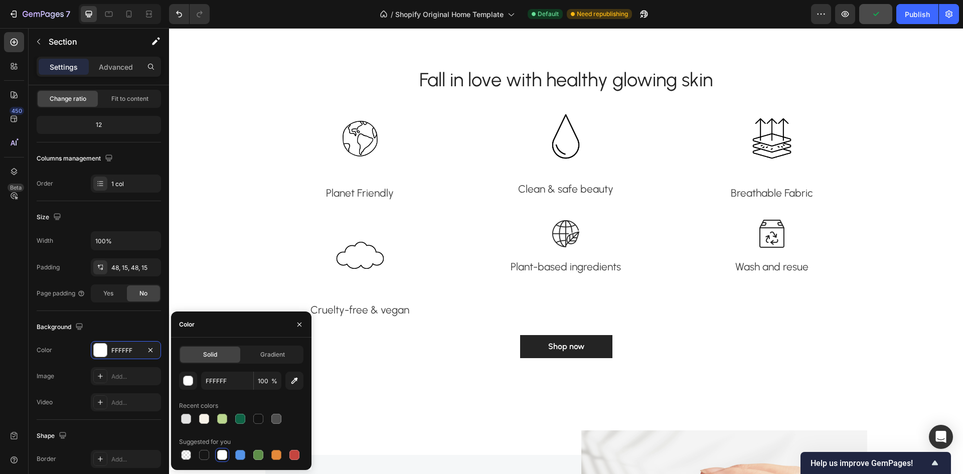
click at [408, 373] on div "Fall in love with healthy glowing skin Heading Image Planet Friendly Text block…" at bounding box center [566, 213] width 794 height 363
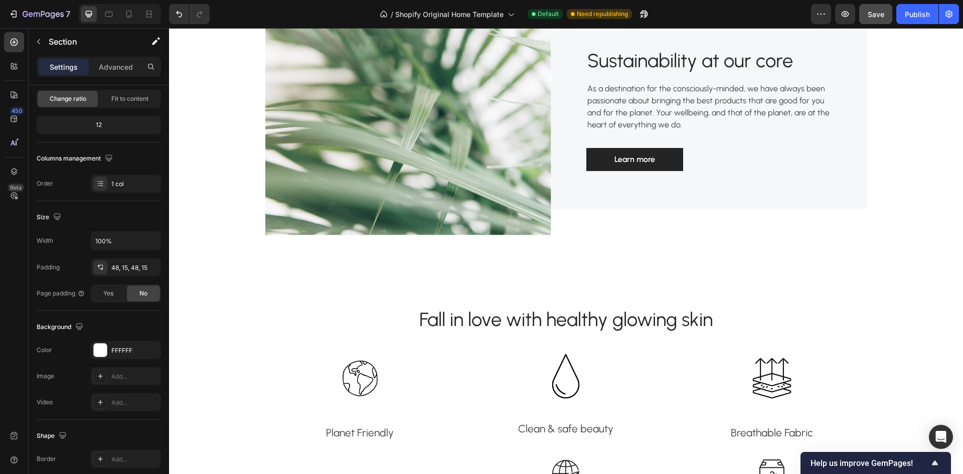
scroll to position [1354, 0]
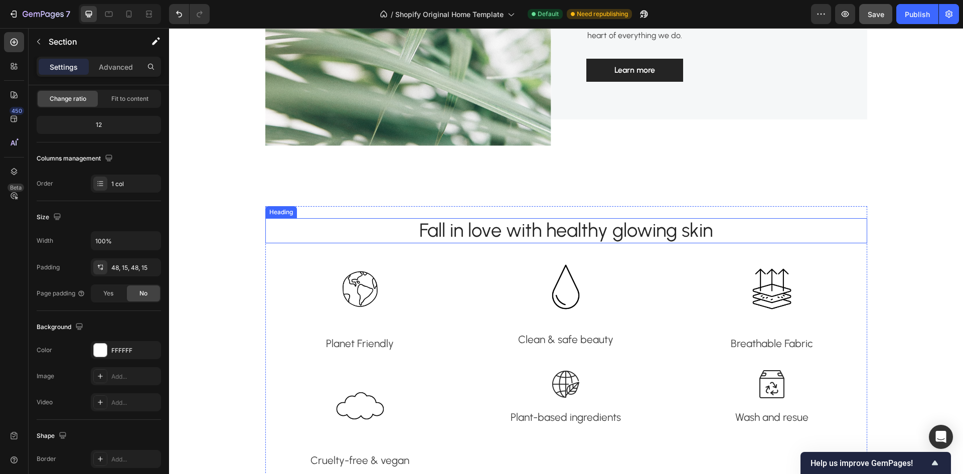
click at [573, 221] on p "Fall in love with healthy glowing skin" at bounding box center [566, 230] width 600 height 23
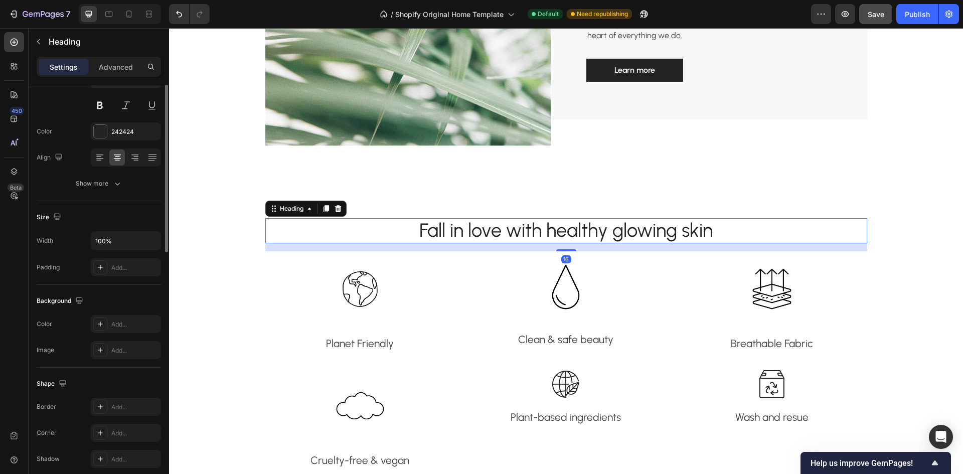
scroll to position [0, 0]
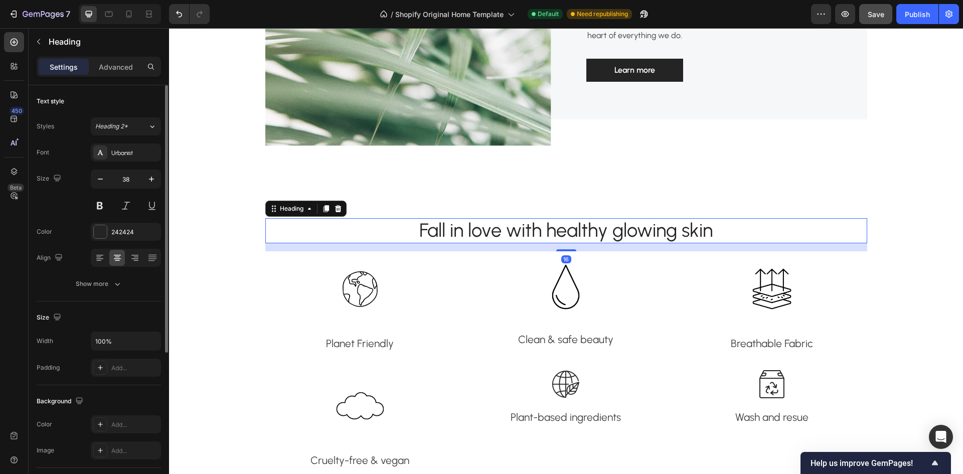
click at [703, 233] on p "Fall in love with healthy glowing skin" at bounding box center [566, 230] width 600 height 23
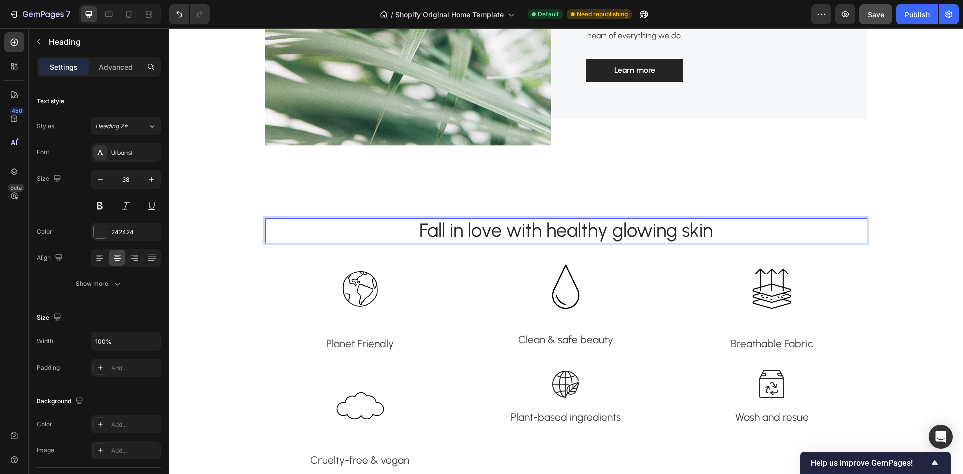
click at [711, 229] on p "Fall in love with healthy glowing skin" at bounding box center [566, 230] width 600 height 23
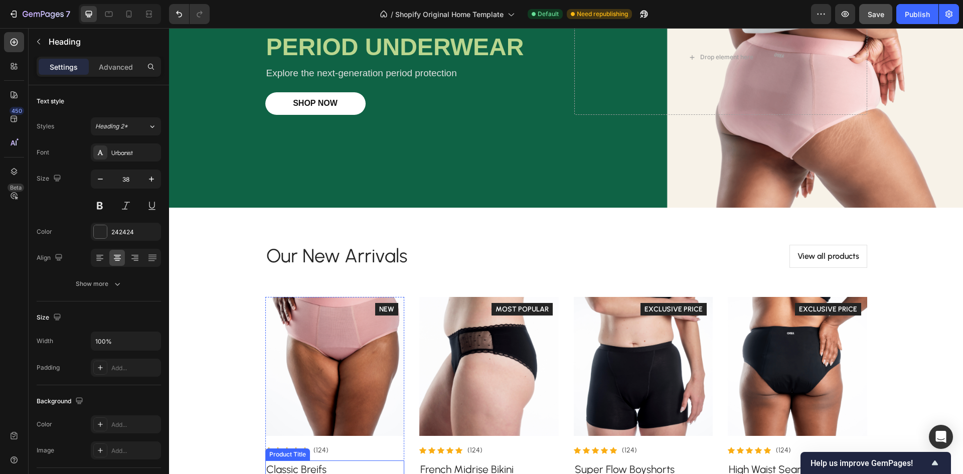
scroll to position [301, 0]
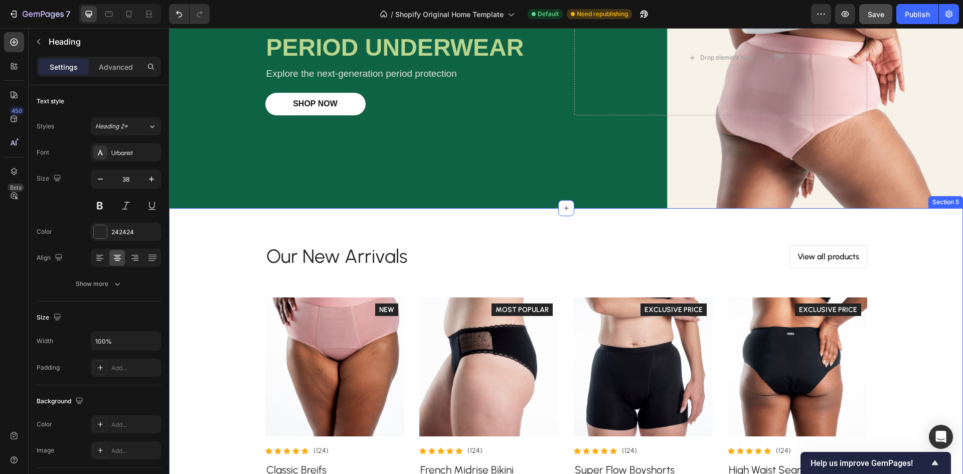
click at [215, 243] on div "Our New Arrivals Heading View all products Button Row Product Images Icon Icon …" at bounding box center [566, 369] width 779 height 275
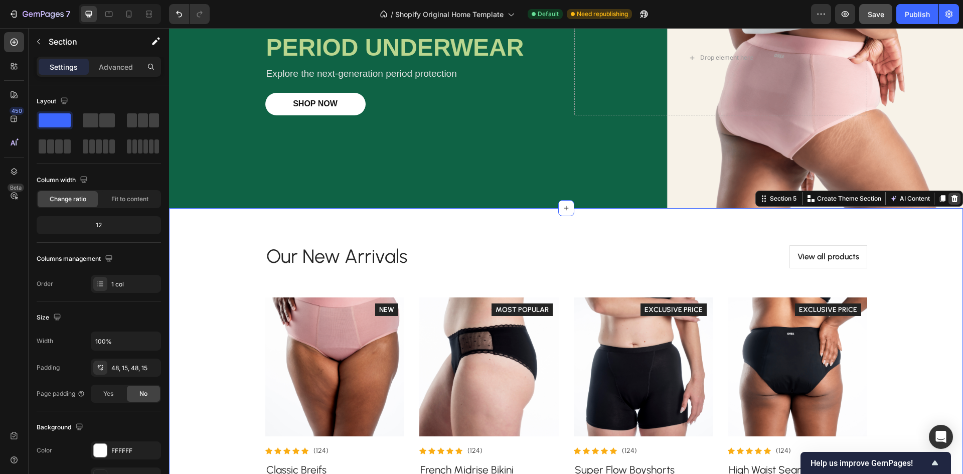
click at [949, 203] on div at bounding box center [955, 199] width 12 height 12
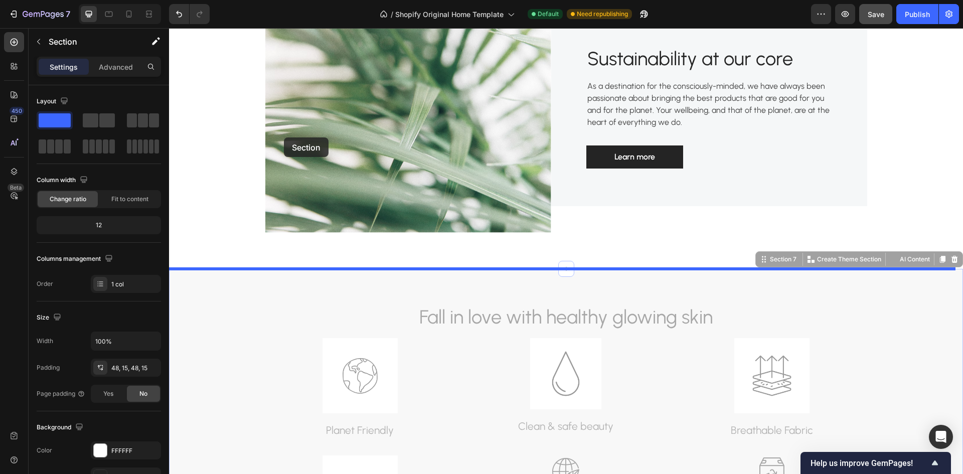
scroll to position [853, 0]
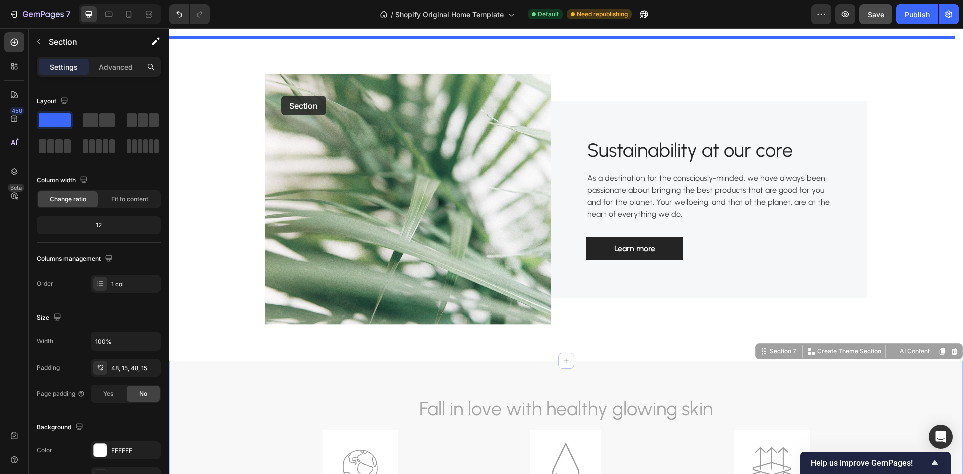
drag, startPoint x: 258, startPoint y: 261, endPoint x: 281, endPoint y: 96, distance: 167.2
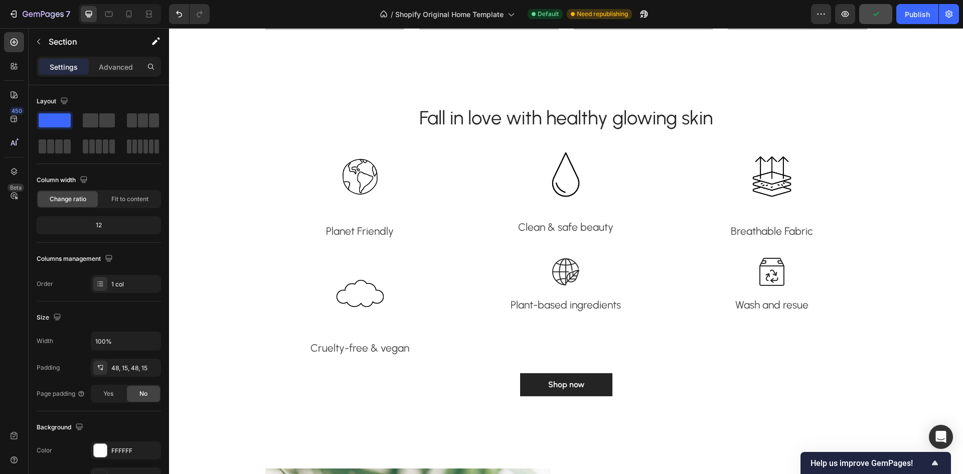
scroll to position [803, 0]
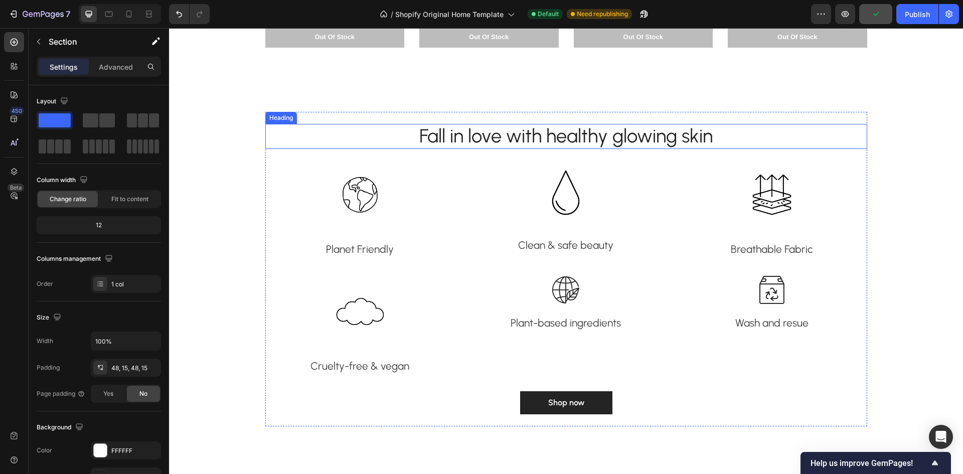
click at [503, 132] on p "Fall in love with healthy glowing skin" at bounding box center [566, 136] width 600 height 23
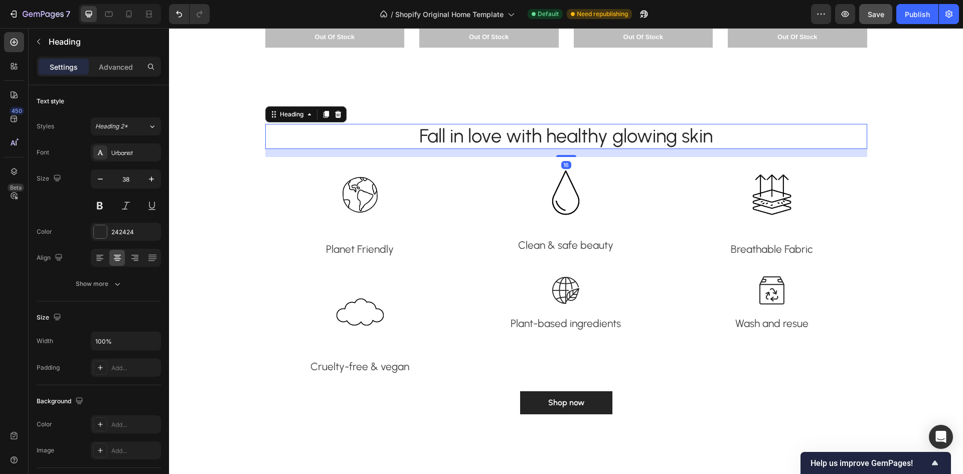
click at [691, 133] on p "Fall in love with healthy glowing skin" at bounding box center [566, 136] width 600 height 23
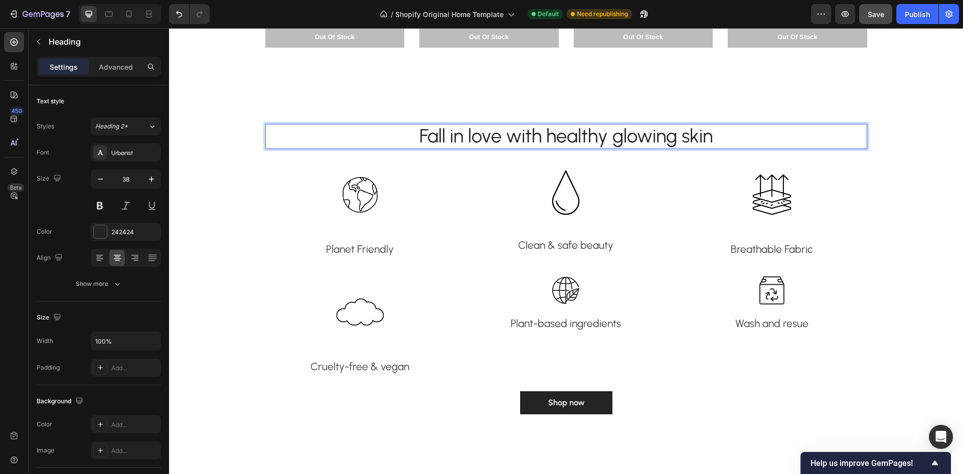
click at [726, 132] on p "Fall in love with healthy glowing skin" at bounding box center [566, 136] width 600 height 23
drag, startPoint x: 725, startPoint y: 134, endPoint x: 548, endPoint y: 140, distance: 177.7
click at [548, 140] on p "Fall in love with healthy glowing skin" at bounding box center [566, 136] width 600 height 23
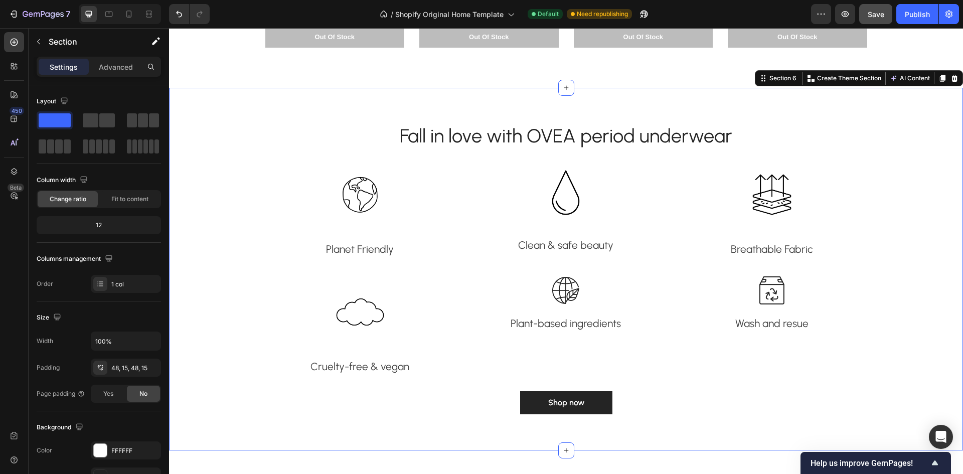
click at [257, 177] on div "Fall in love with OVEA period underwear Heading Image Planet Friendly Text bloc…" at bounding box center [566, 269] width 779 height 315
click at [568, 292] on img at bounding box center [566, 290] width 32 height 32
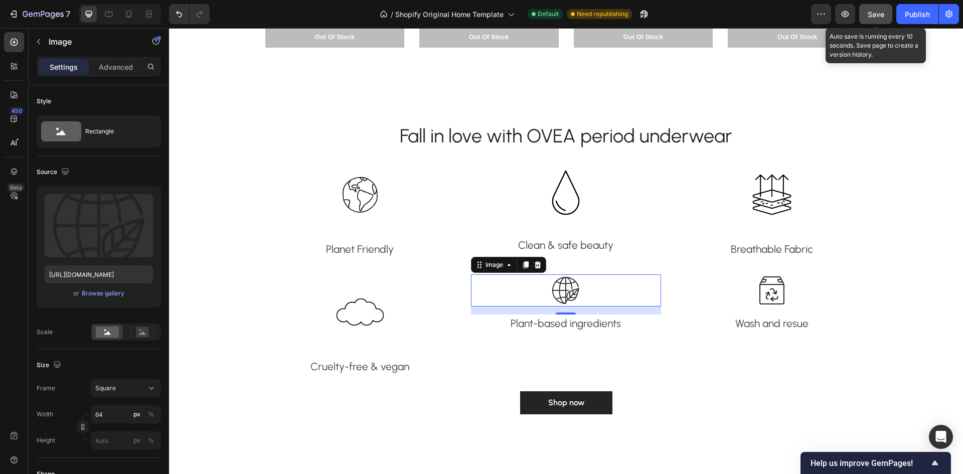
click at [872, 11] on span "Save" at bounding box center [876, 14] width 17 height 9
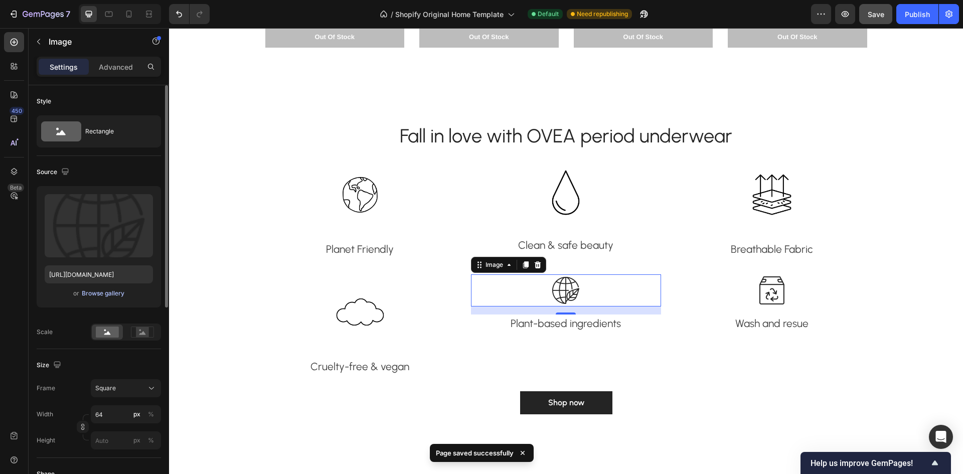
click at [100, 291] on div "Browse gallery" at bounding box center [103, 293] width 43 height 9
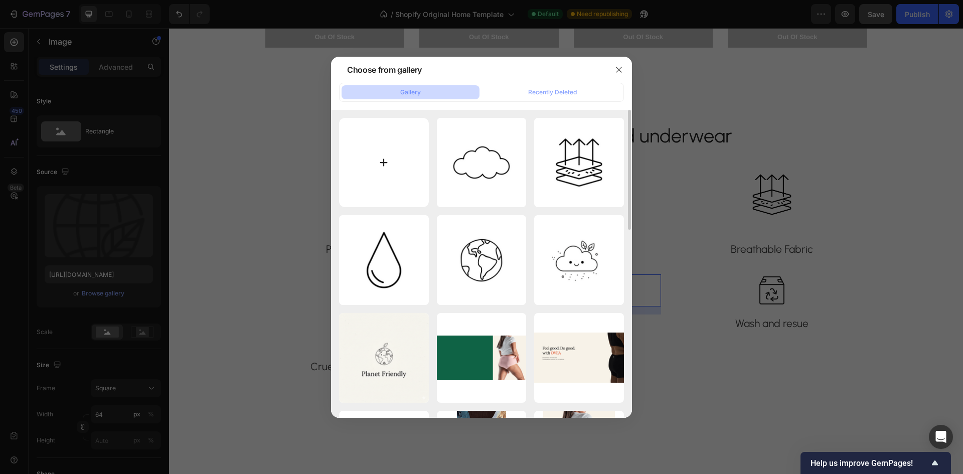
click at [359, 160] on input "file" at bounding box center [384, 163] width 90 height 90
type input "C:\fakepath\Untitled design (27).png"
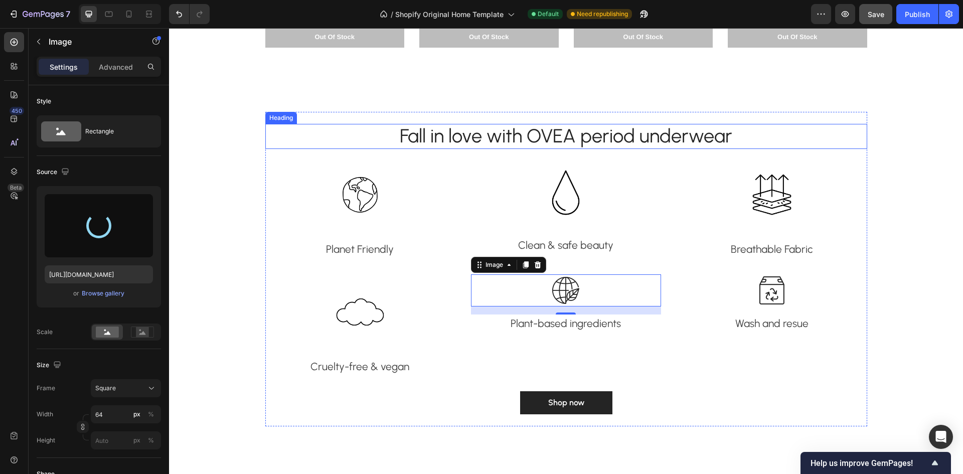
type input "[URL][DOMAIN_NAME]"
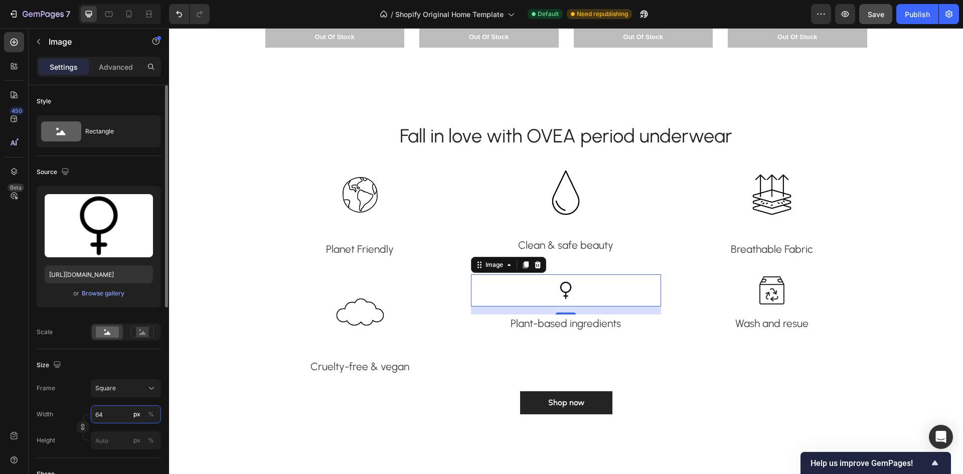
click at [114, 416] on input "64" at bounding box center [126, 414] width 70 height 18
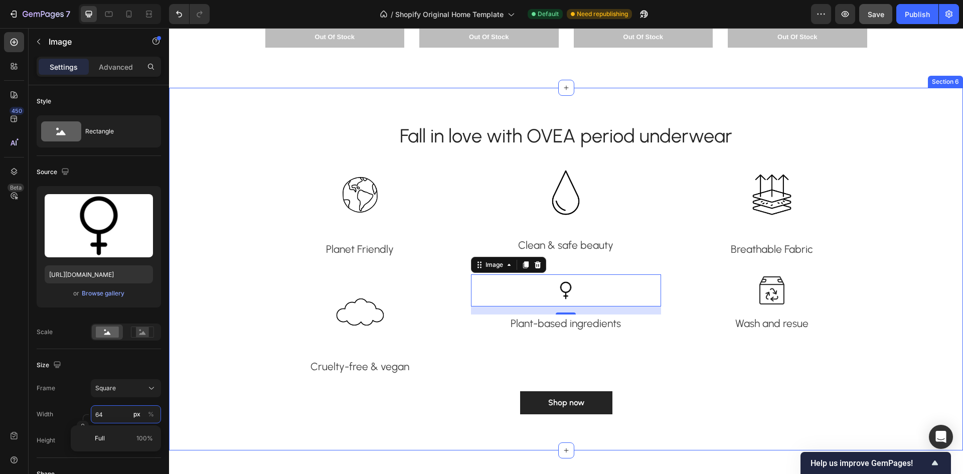
type input "1"
type input "15"
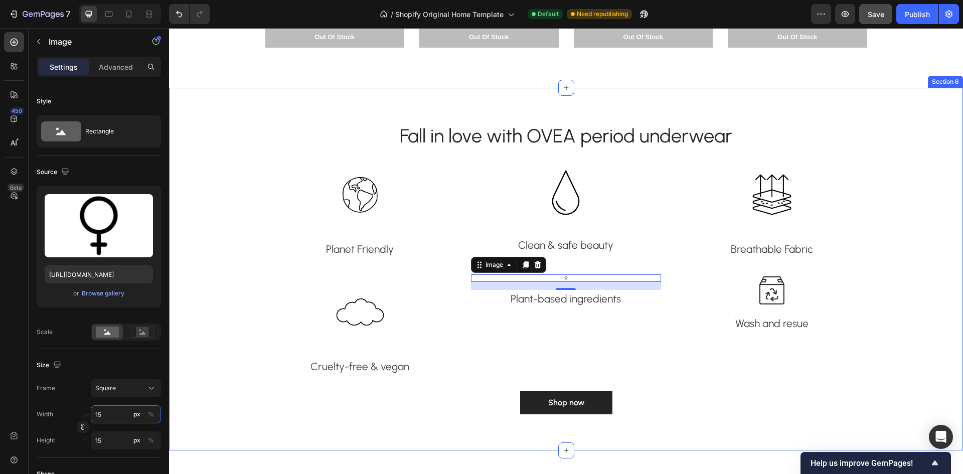
type input "150"
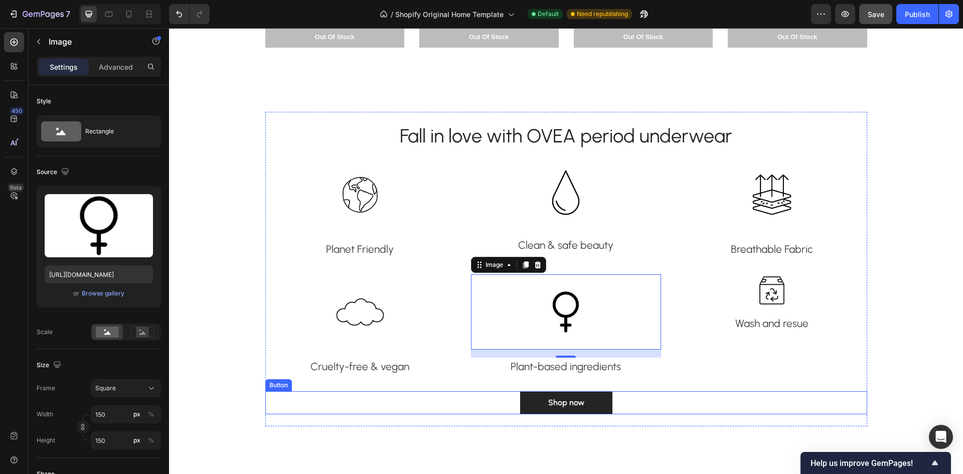
click at [737, 396] on div "Shop now Button" at bounding box center [566, 402] width 602 height 23
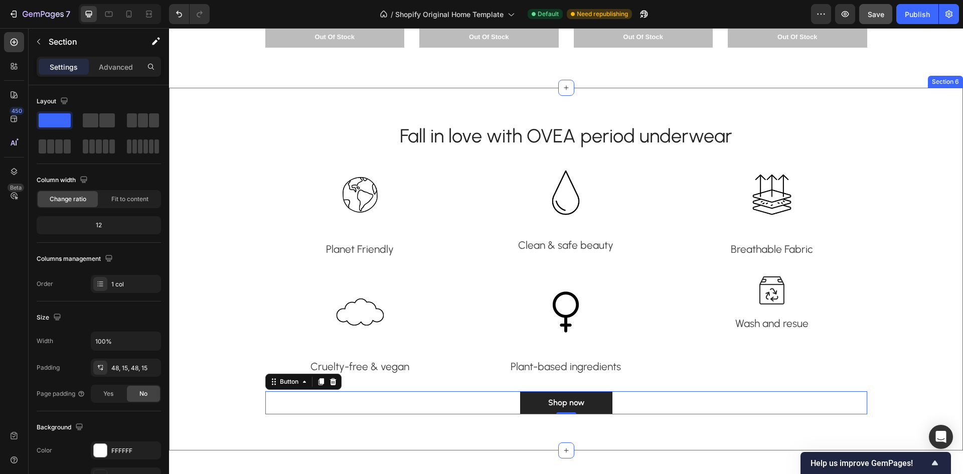
click at [936, 326] on div "Fall in love with OVEA period underwear Heading Image Planet Friendly Text bloc…" at bounding box center [566, 269] width 779 height 315
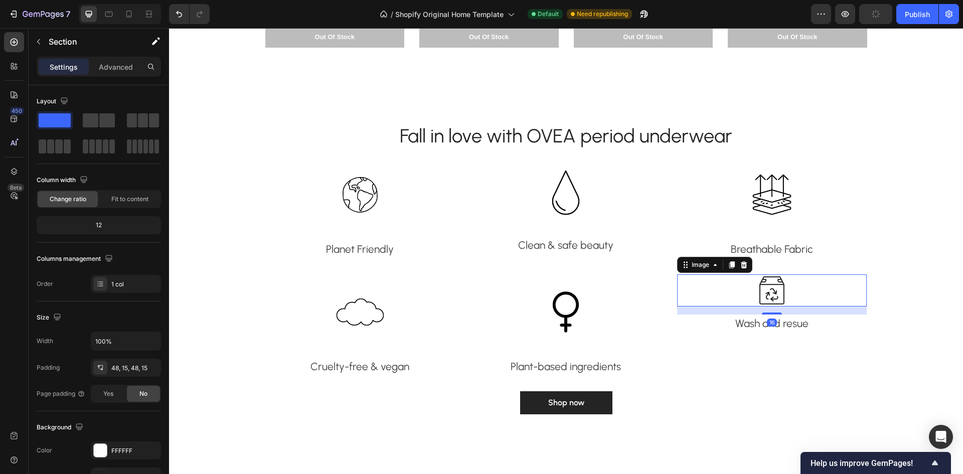
click at [769, 287] on img at bounding box center [772, 290] width 32 height 32
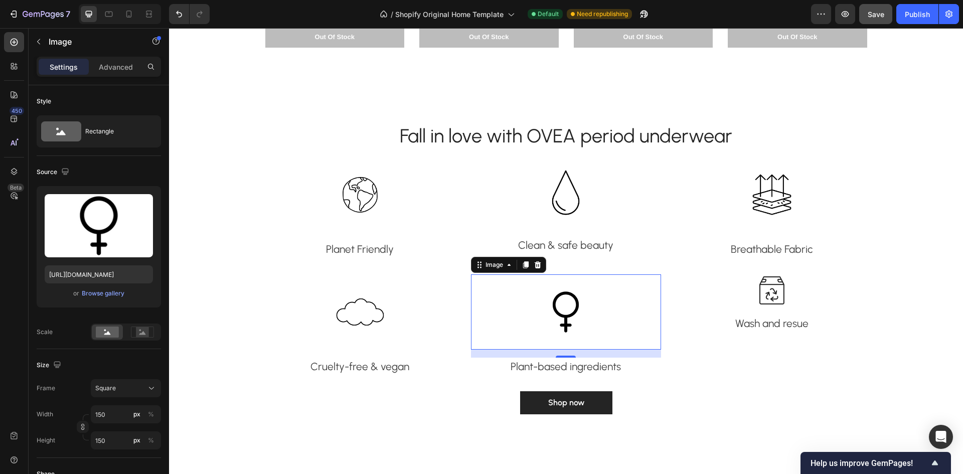
click at [555, 315] on img at bounding box center [565, 311] width 75 height 75
click at [106, 289] on div "Browse gallery" at bounding box center [103, 293] width 43 height 9
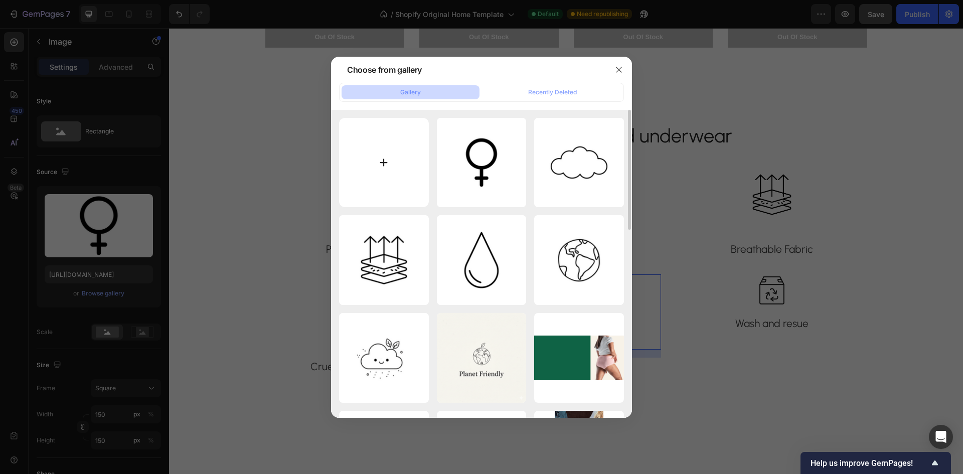
click at [372, 154] on input "file" at bounding box center [384, 163] width 90 height 90
type input "C:\fakepath\Untitled design (28).png"
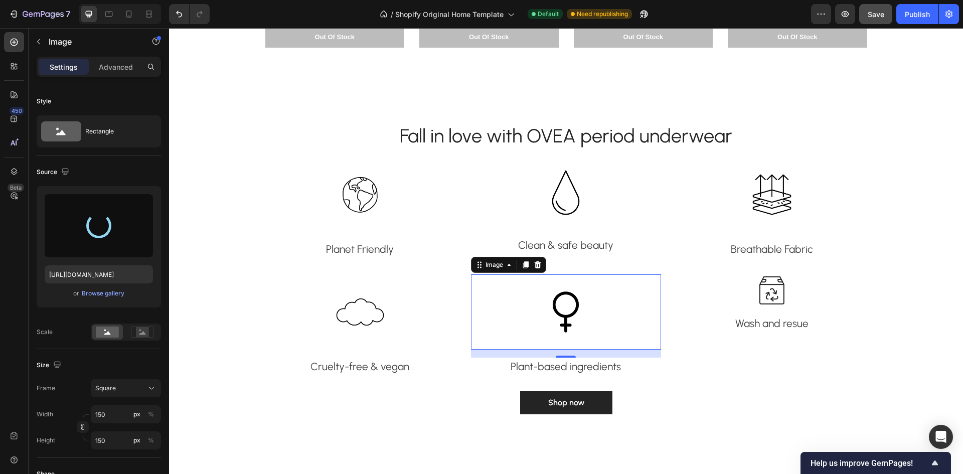
type input "[URL][DOMAIN_NAME]"
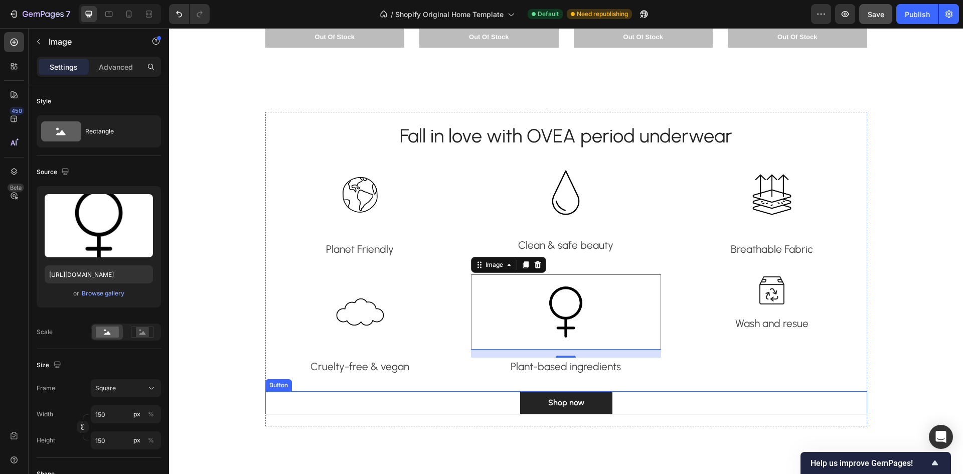
click at [469, 402] on div "Shop now Button" at bounding box center [566, 402] width 602 height 23
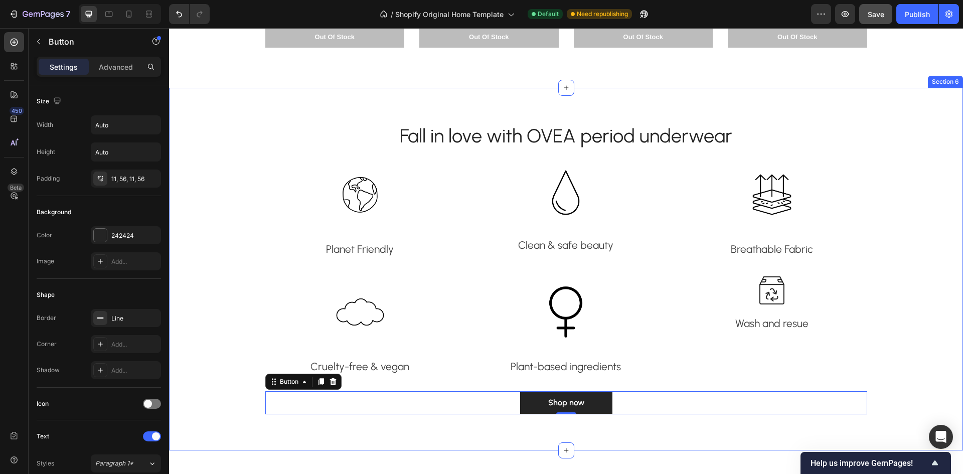
click at [937, 321] on div "Fall in love with OVEA period underwear Heading Image Planet Friendly Text bloc…" at bounding box center [566, 269] width 779 height 315
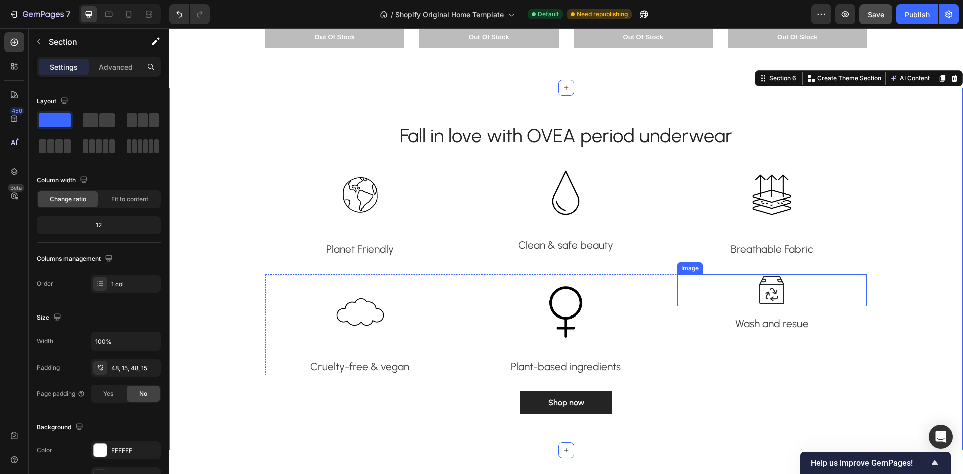
click at [769, 299] on img at bounding box center [772, 290] width 32 height 32
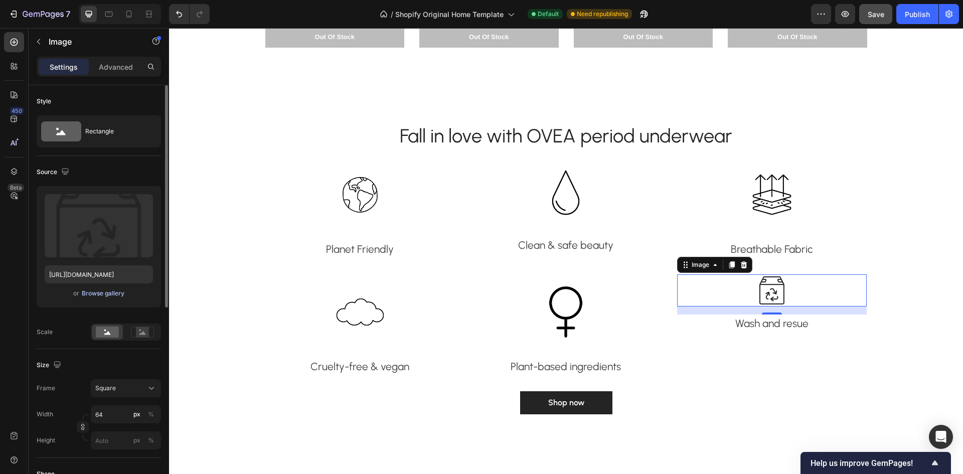
click at [111, 290] on div "Browse gallery" at bounding box center [103, 293] width 43 height 9
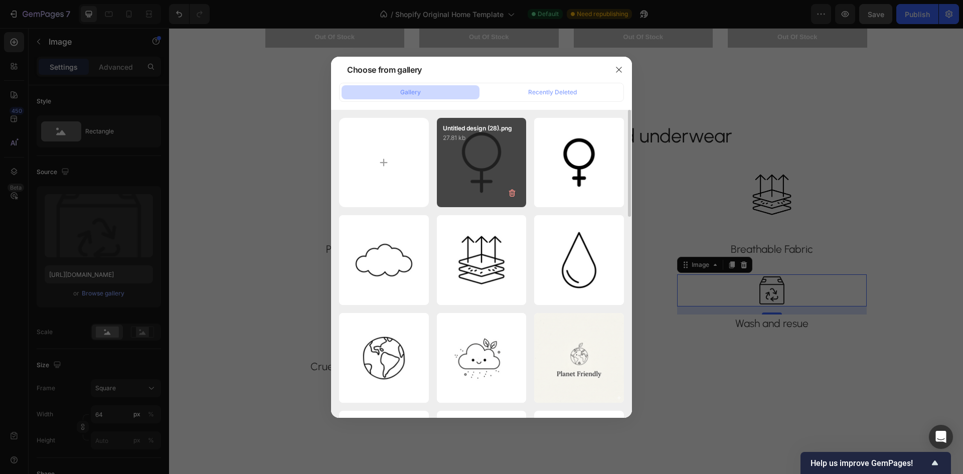
click at [465, 159] on div "Untitled design (28).png 27.81 kb" at bounding box center [482, 163] width 90 height 90
type input "[URL][DOMAIN_NAME]"
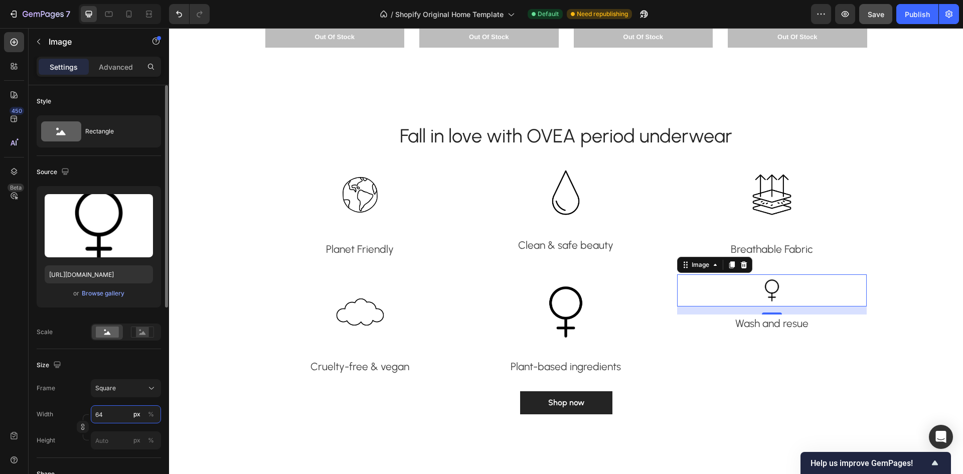
click at [125, 413] on input "64" at bounding box center [126, 414] width 70 height 18
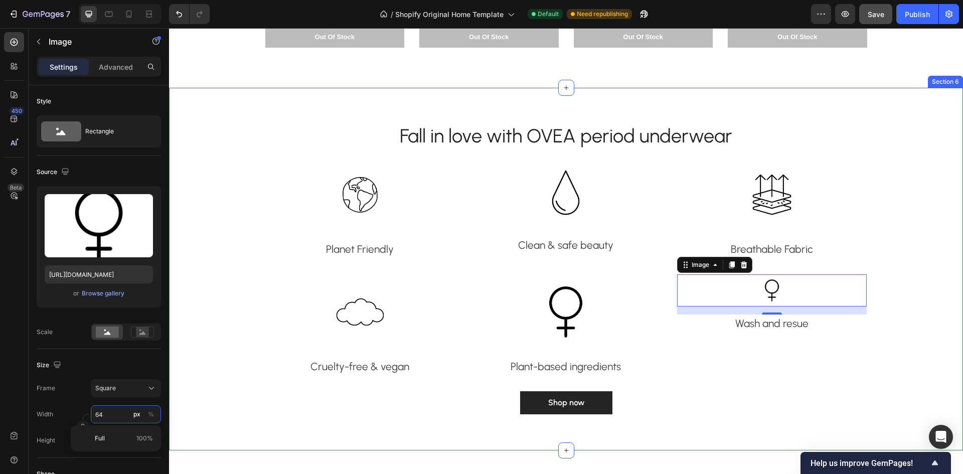
type input "1"
type input "15"
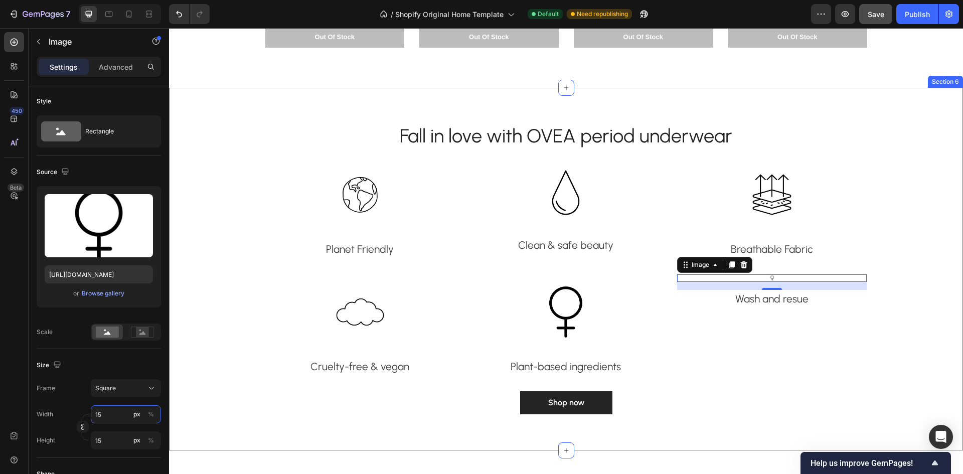
type input "150"
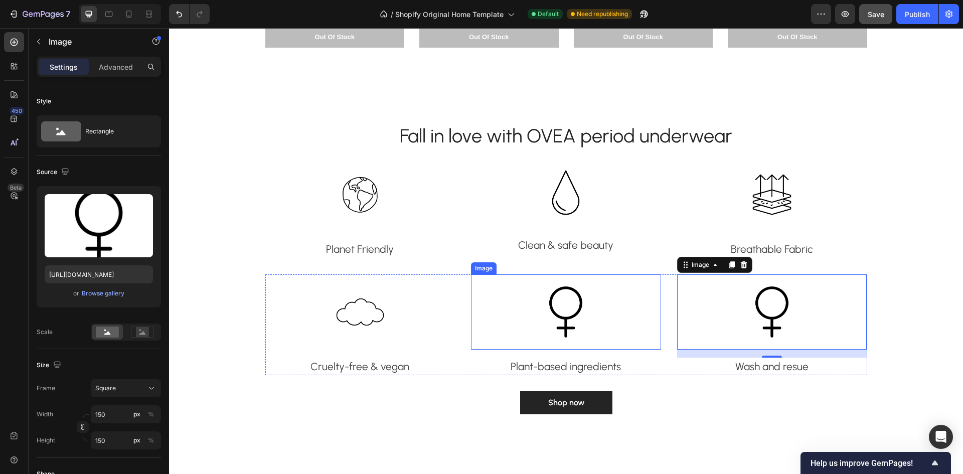
click at [567, 305] on img at bounding box center [565, 311] width 75 height 75
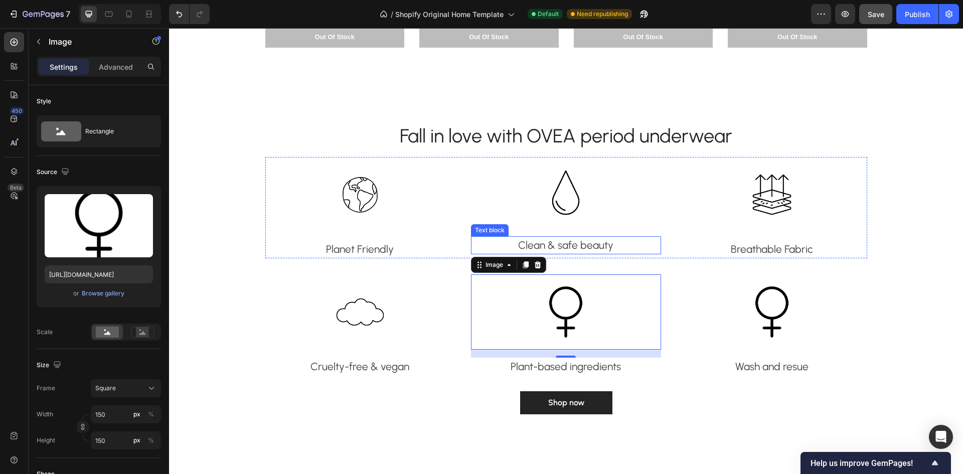
click at [569, 240] on p "Clean & safe beauty" at bounding box center [566, 245] width 188 height 16
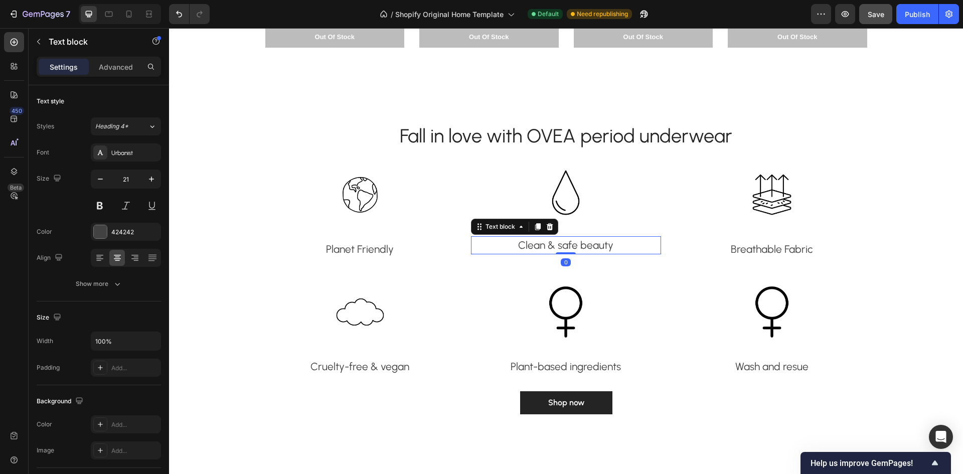
click at [625, 244] on p "Clean & safe beauty" at bounding box center [566, 245] width 188 height 16
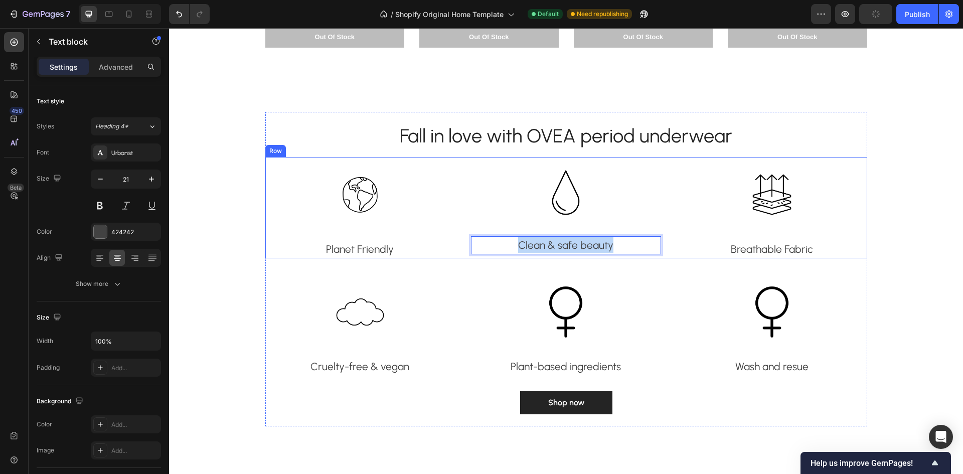
drag, startPoint x: 625, startPoint y: 244, endPoint x: 494, endPoint y: 234, distance: 131.3
click at [494, 234] on div "Image Clean & safe beauty Text block 0" at bounding box center [566, 207] width 190 height 101
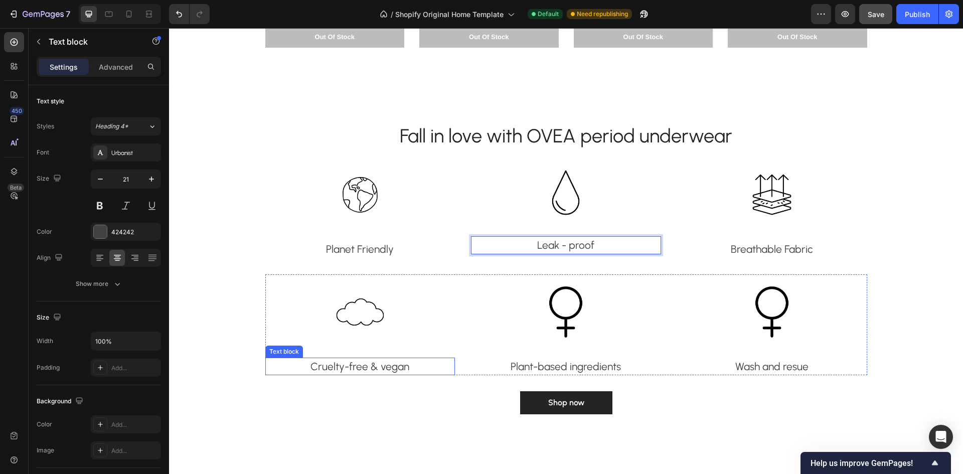
click at [333, 365] on p "Cruelty-free & vegan" at bounding box center [360, 367] width 188 height 16
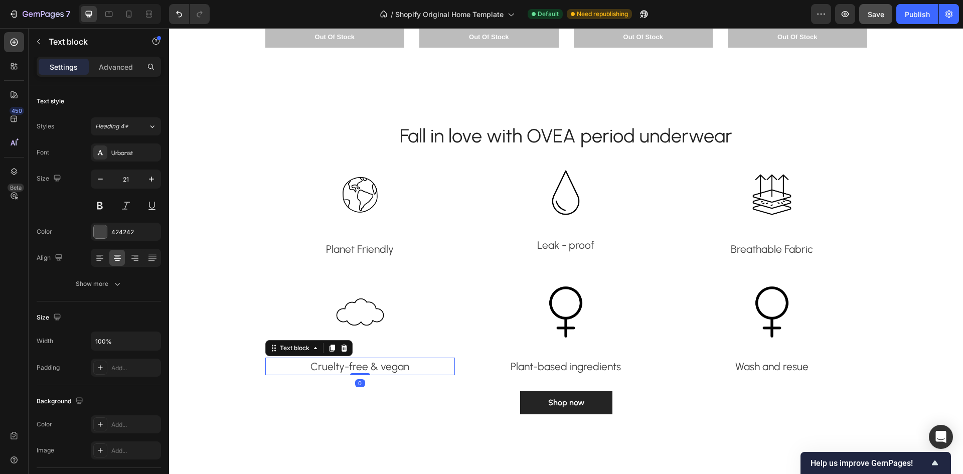
click at [406, 366] on p "Cruelty-free & vegan" at bounding box center [360, 367] width 188 height 16
drag, startPoint x: 406, startPoint y: 366, endPoint x: 308, endPoint y: 358, distance: 98.6
click at [308, 359] on p "Cruelty-free & vegan" at bounding box center [360, 367] width 188 height 16
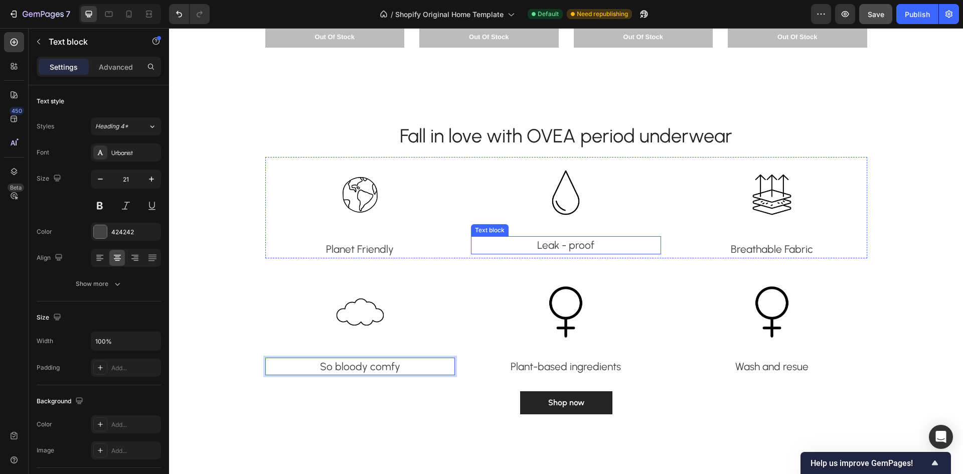
click at [581, 242] on p "Leak - proof" at bounding box center [566, 245] width 188 height 16
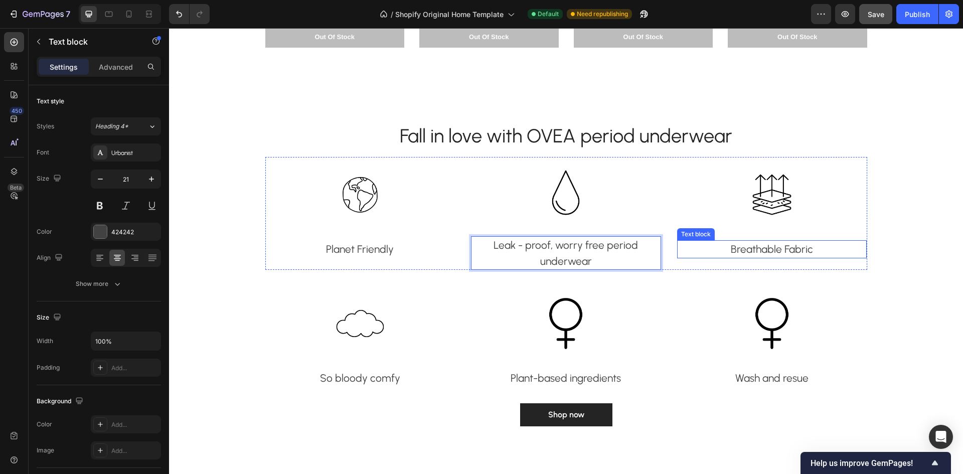
click at [757, 248] on p "Breathable Fabric" at bounding box center [772, 249] width 188 height 16
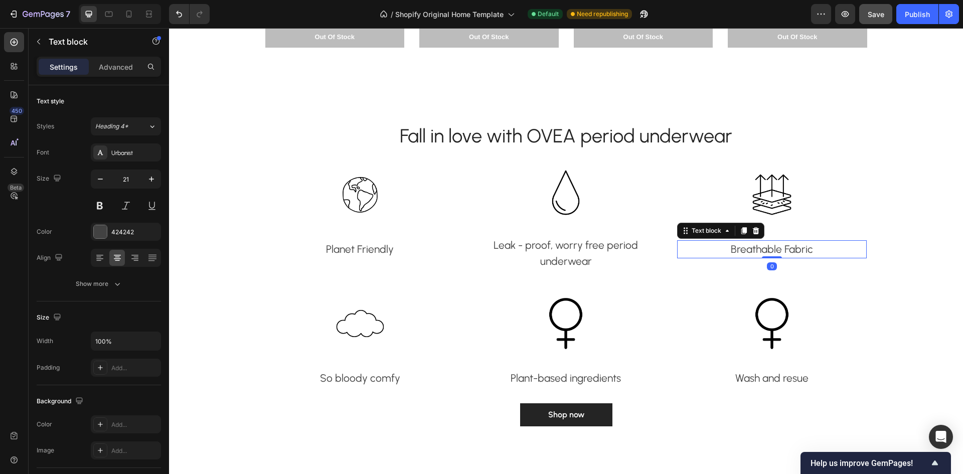
click at [818, 248] on p "Breathable Fabric" at bounding box center [772, 249] width 188 height 16
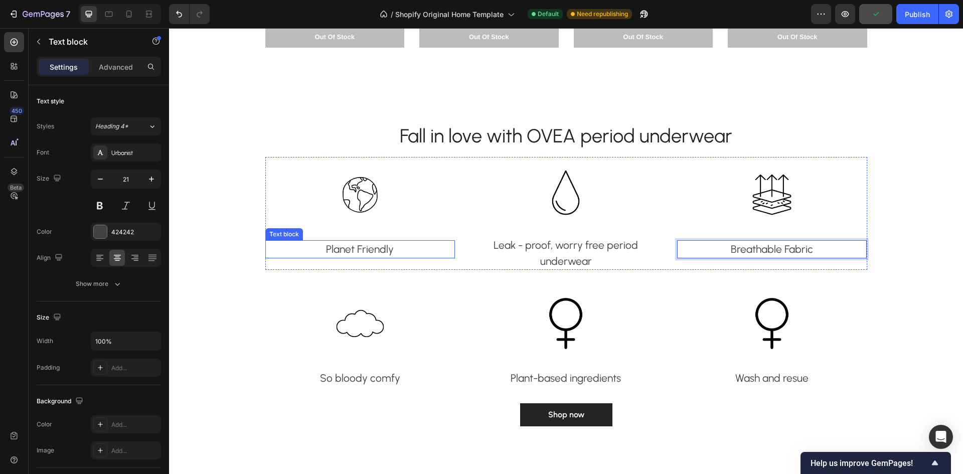
click at [349, 248] on p "Planet Friendly" at bounding box center [360, 249] width 188 height 16
click at [410, 248] on p "Planet Friendly" at bounding box center [360, 249] width 188 height 16
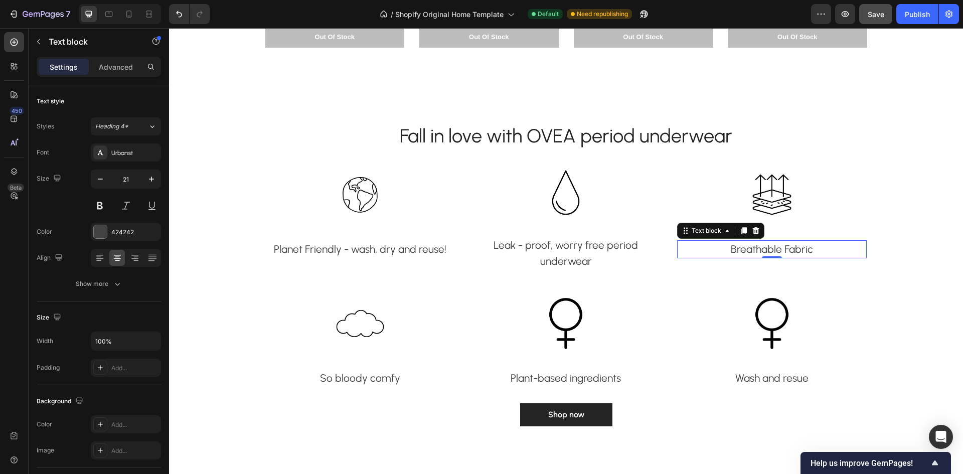
click at [780, 245] on p "Breathable Fabric" at bounding box center [772, 249] width 188 height 16
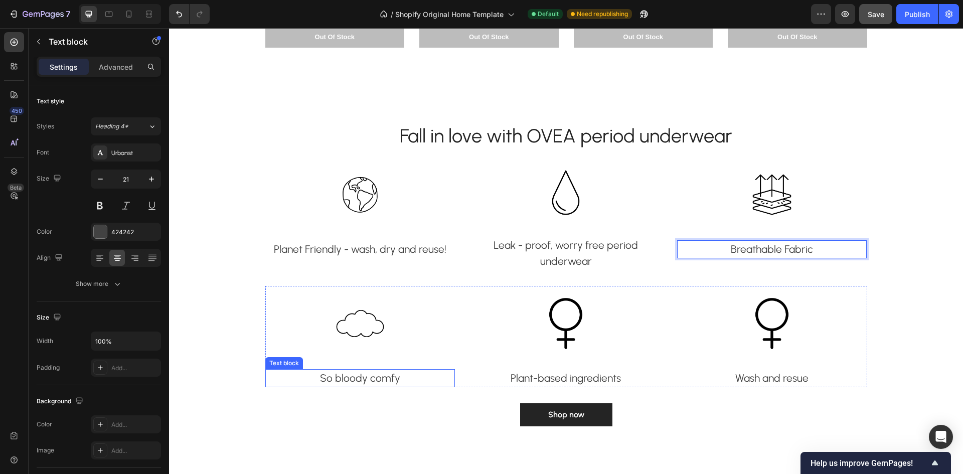
click at [386, 378] on p "So bloody comfy" at bounding box center [360, 378] width 188 height 16
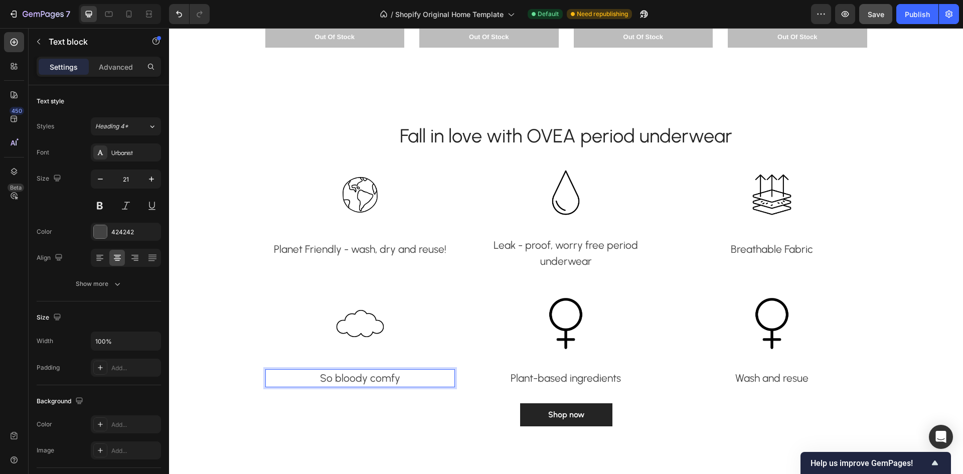
click at [367, 379] on p "So bloody comfy" at bounding box center [360, 378] width 188 height 16
click at [371, 378] on p "So bloody comfy" at bounding box center [360, 378] width 188 height 16
click at [404, 377] on p "So bloody comfy" at bounding box center [360, 378] width 188 height 16
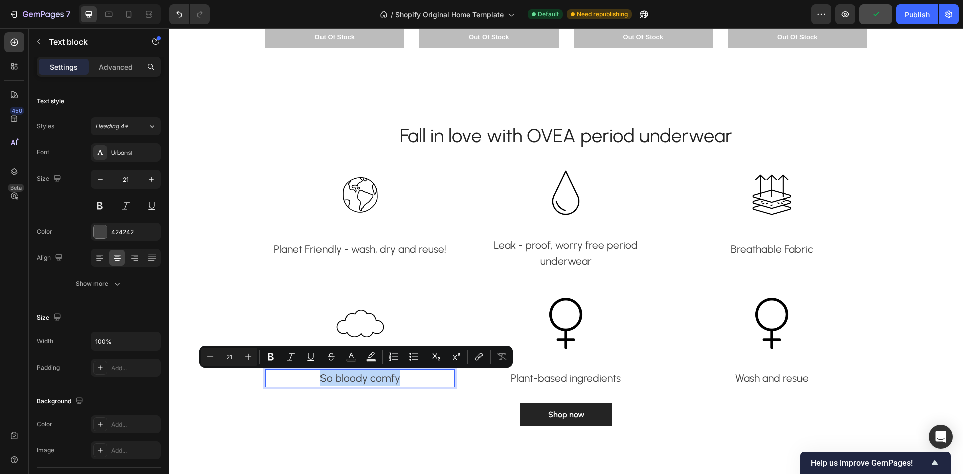
drag, startPoint x: 404, startPoint y: 377, endPoint x: 310, endPoint y: 374, distance: 94.4
click at [310, 374] on p "So bloody comfy" at bounding box center [360, 378] width 188 height 16
drag, startPoint x: 386, startPoint y: 374, endPoint x: 336, endPoint y: 377, distance: 50.2
click at [336, 377] on p "Comfort" at bounding box center [360, 378] width 188 height 16
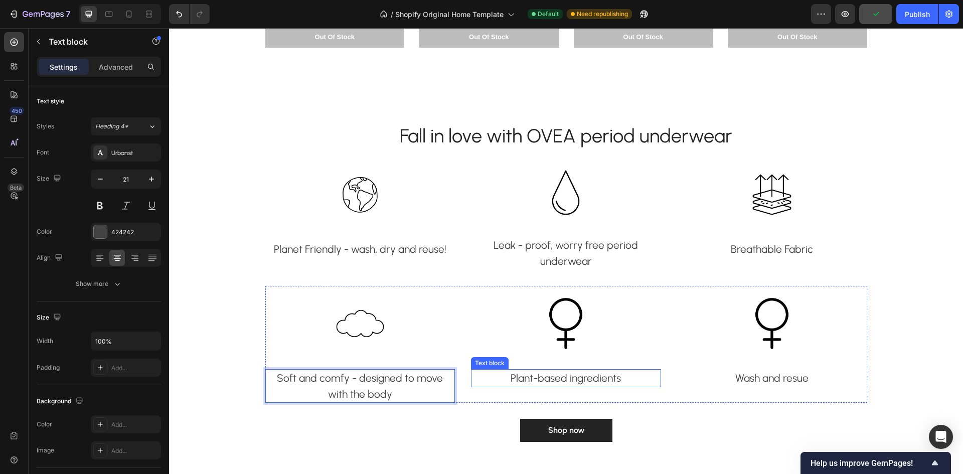
click at [595, 381] on p "Plant-based ingredients" at bounding box center [566, 378] width 188 height 16
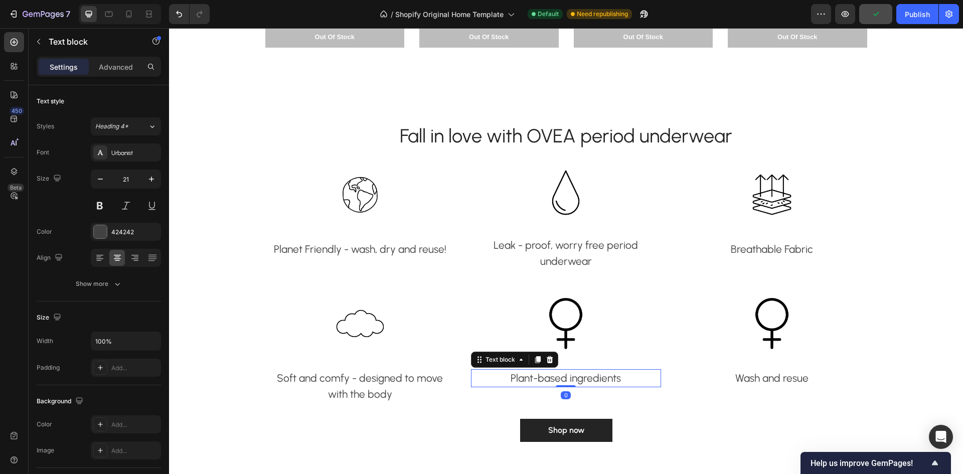
click at [610, 380] on p "Plant-based ingredients" at bounding box center [566, 378] width 188 height 16
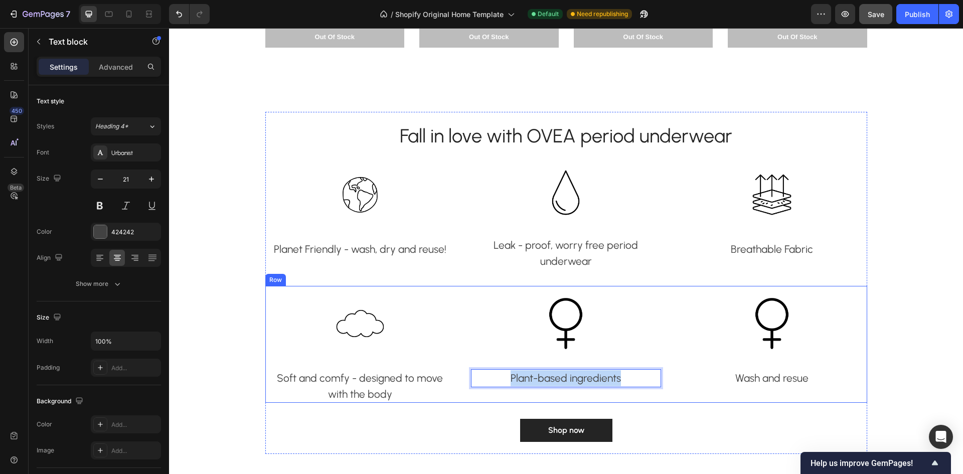
drag, startPoint x: 627, startPoint y: 378, endPoint x: 465, endPoint y: 365, distance: 163.0
click at [465, 365] on div "Image Soft and comfy - designed to move with the body Text block Image Plant-ba…" at bounding box center [566, 344] width 602 height 117
click at [755, 380] on p "Wash and resue" at bounding box center [772, 378] width 188 height 16
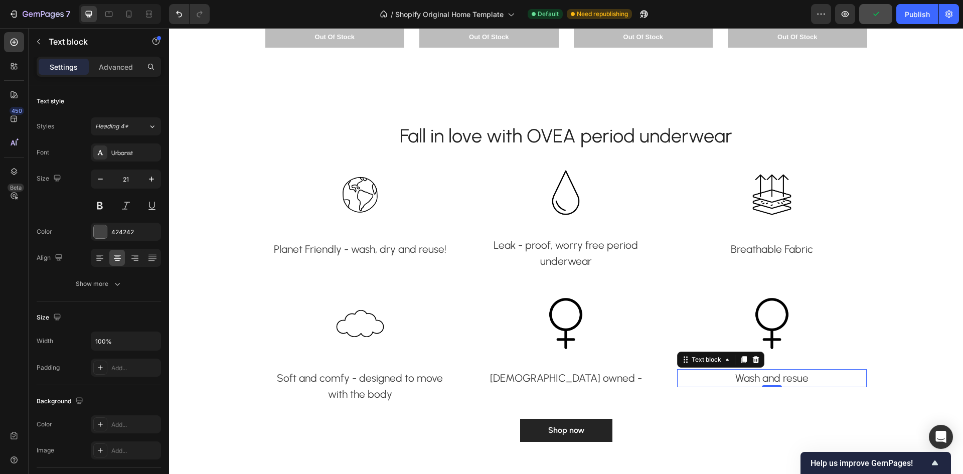
click at [825, 378] on p "Wash and resue" at bounding box center [772, 378] width 188 height 16
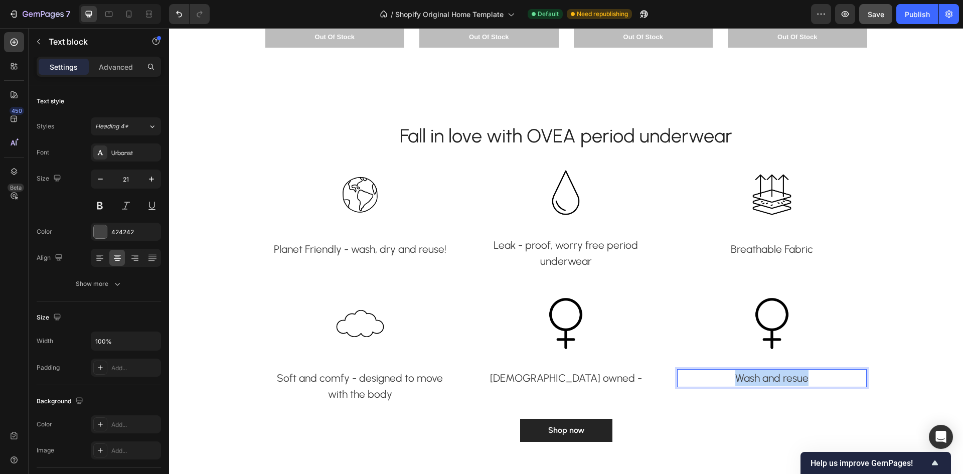
drag, startPoint x: 825, startPoint y: 378, endPoint x: 728, endPoint y: 371, distance: 97.0
click at [728, 371] on p "Wash and resue" at bounding box center [772, 378] width 188 height 16
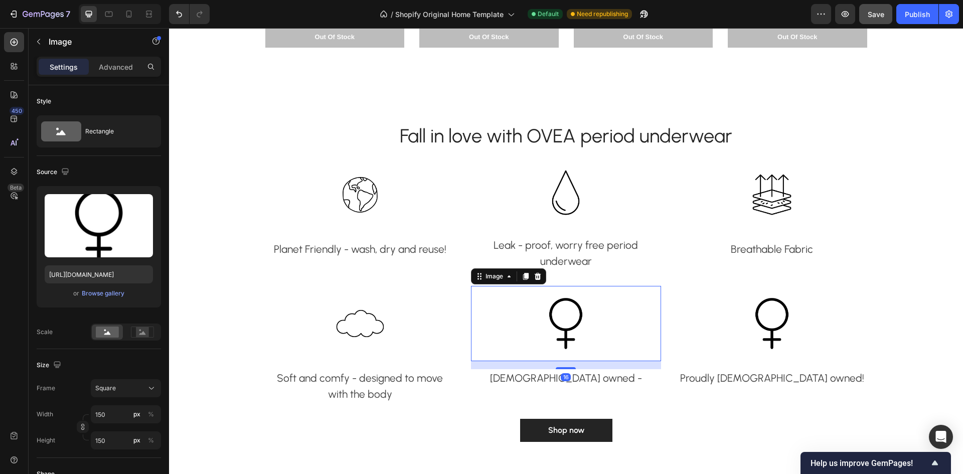
click at [584, 323] on img at bounding box center [565, 323] width 75 height 75
click at [116, 292] on div "Browse gallery" at bounding box center [103, 293] width 43 height 9
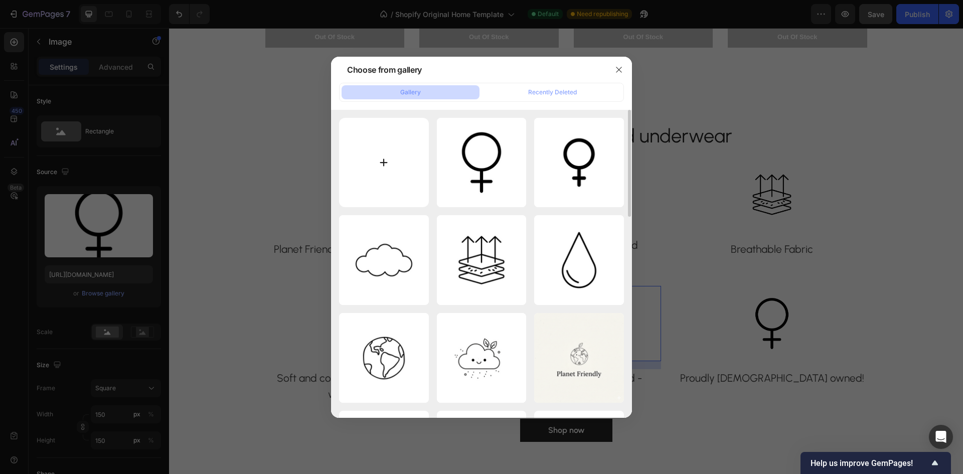
click at [381, 165] on input "file" at bounding box center [384, 163] width 90 height 90
type input "C:\fakepath\kin sa.png"
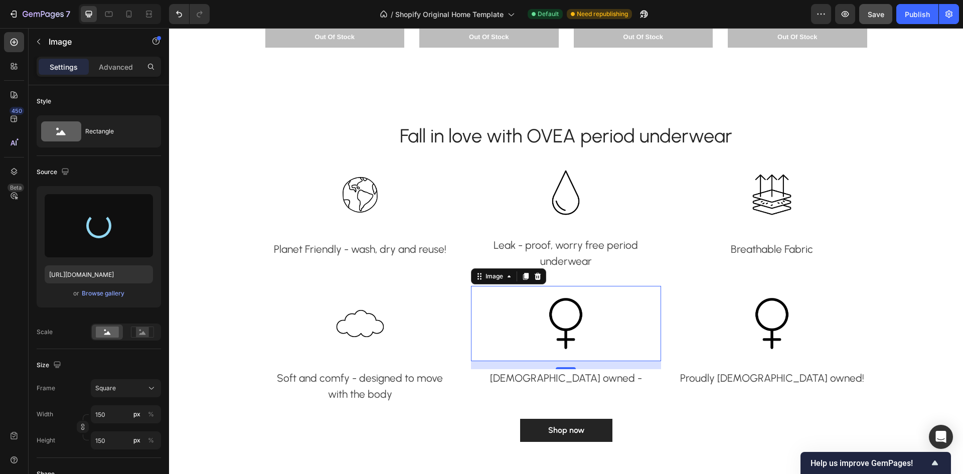
type input "[URL][DOMAIN_NAME]"
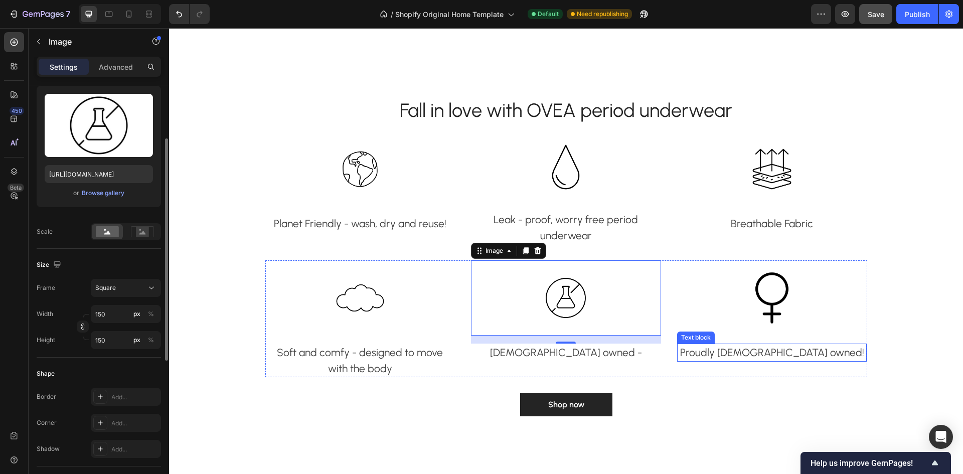
scroll to position [853, 0]
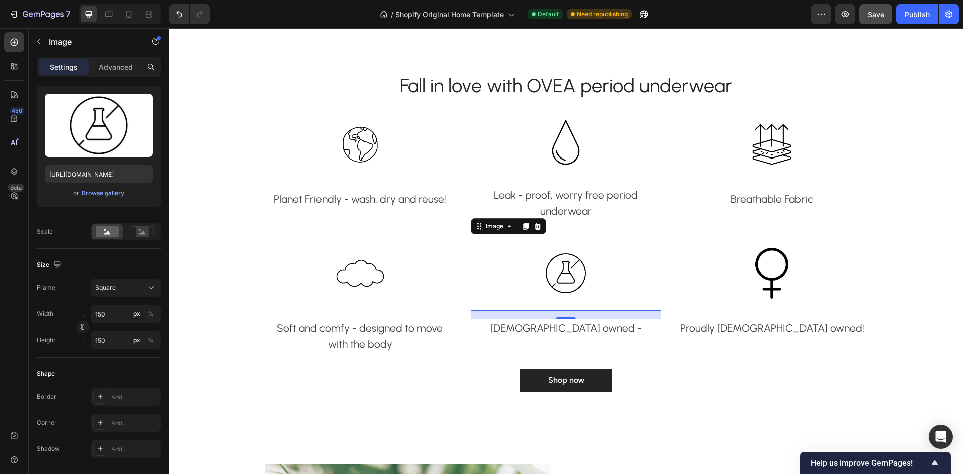
click at [565, 327] on div "16" at bounding box center [566, 327] width 10 height 8
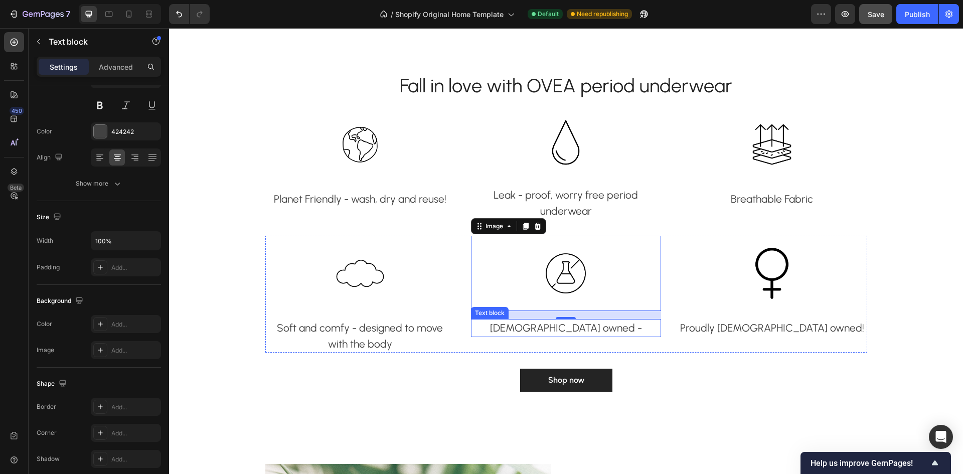
click at [588, 327] on p "[DEMOGRAPHIC_DATA] owned -" at bounding box center [566, 328] width 188 height 16
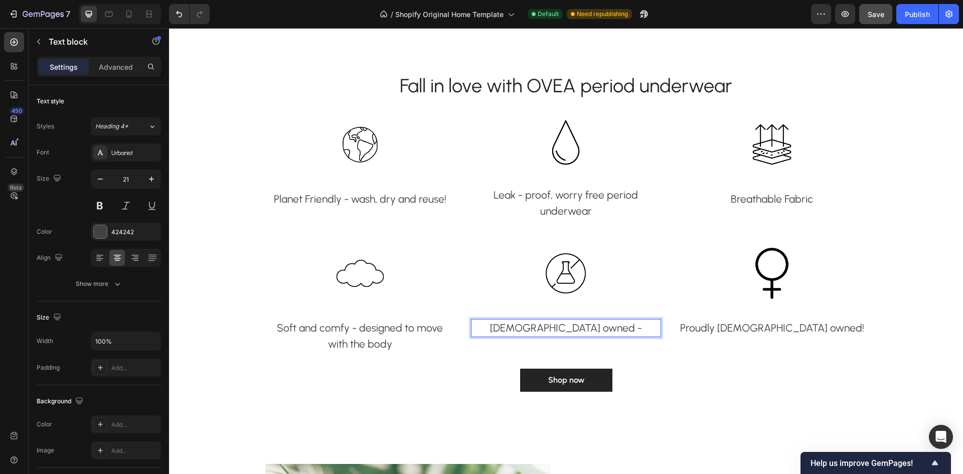
click at [617, 331] on p "[DEMOGRAPHIC_DATA] owned -" at bounding box center [566, 328] width 188 height 16
drag, startPoint x: 615, startPoint y: 329, endPoint x: 421, endPoint y: 322, distance: 193.8
click at [421, 322] on div "Image Soft and comfy - designed to move with the body Text block Image [DEMOGRA…" at bounding box center [566, 294] width 602 height 117
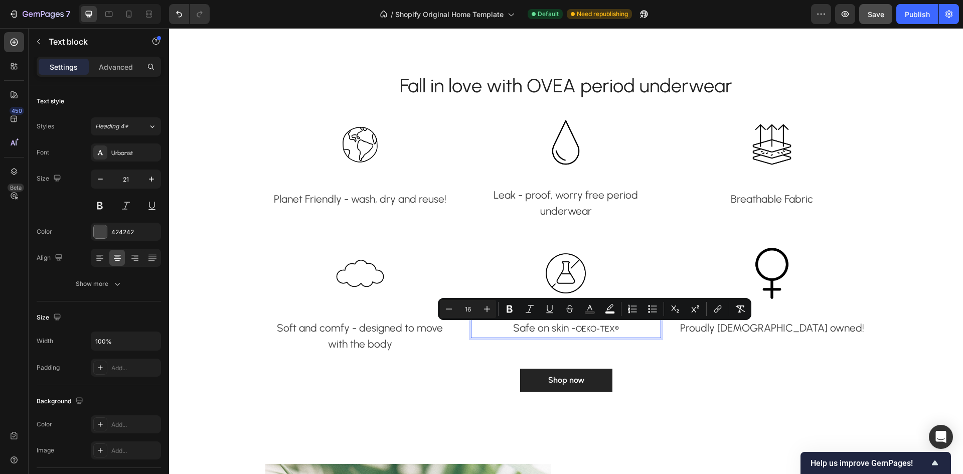
drag, startPoint x: 631, startPoint y: 329, endPoint x: 574, endPoint y: 330, distance: 57.2
click at [574, 330] on p "Safe on skin - OEKO-TEX®" at bounding box center [566, 328] width 188 height 17
type input "21"
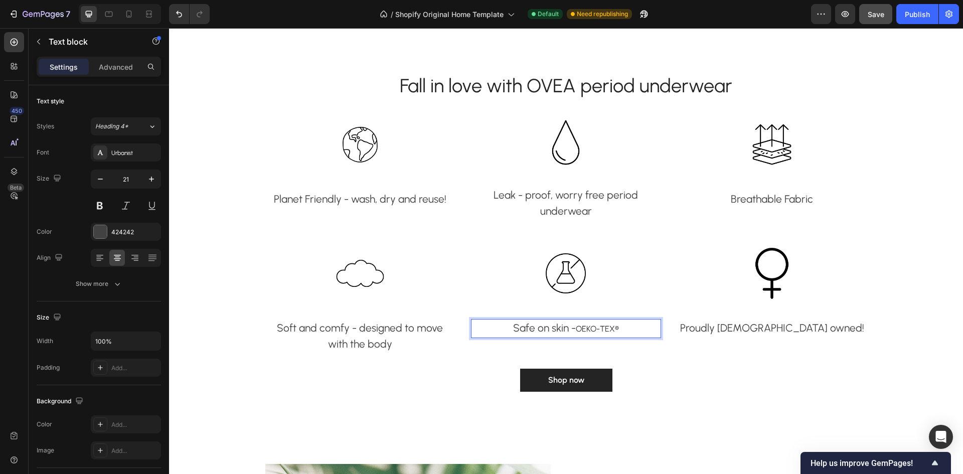
click at [542, 323] on p "Safe on skin - OEKO-TEX®" at bounding box center [566, 328] width 188 height 17
click at [543, 330] on p "Safe on skin - OEKO-TEX®" at bounding box center [566, 328] width 188 height 17
click at [534, 327] on p "Safe on skin - OEKO-TEX®" at bounding box center [566, 328] width 188 height 17
drag, startPoint x: 523, startPoint y: 326, endPoint x: 568, endPoint y: 325, distance: 45.7
click at [568, 325] on p "Safe on skin - OEKO-TEX®" at bounding box center [566, 328] width 188 height 17
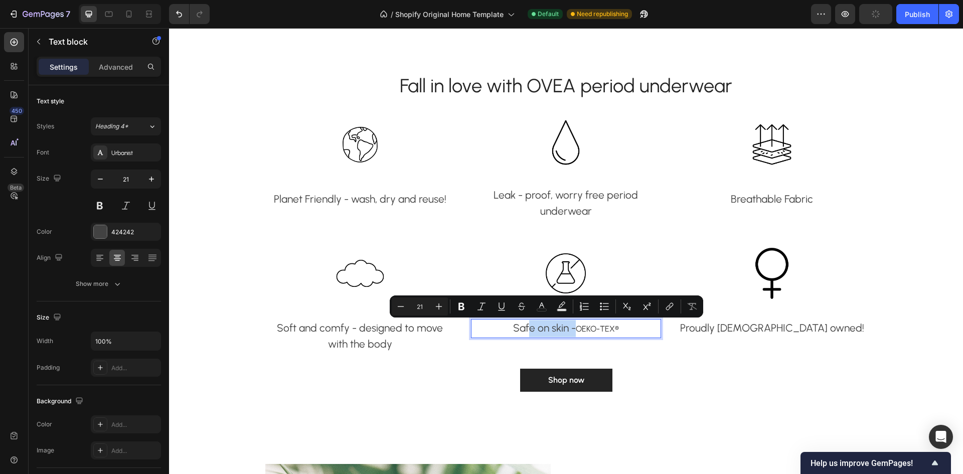
type input "16"
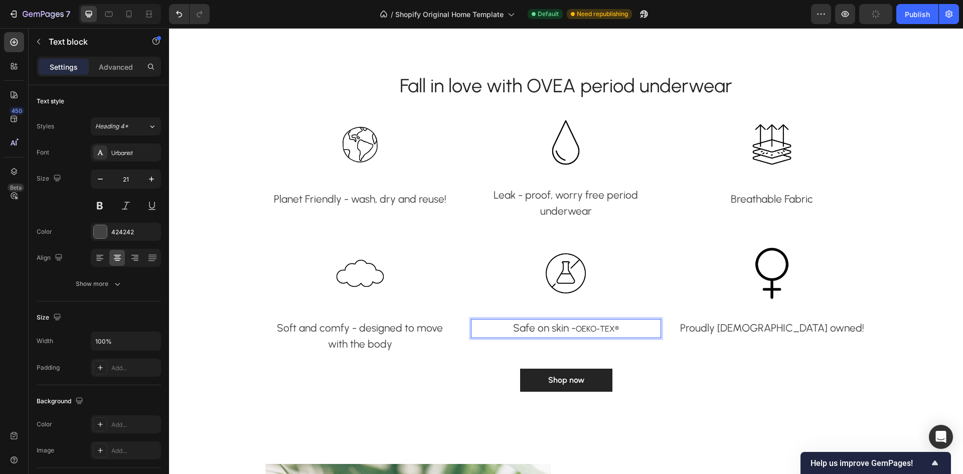
click at [621, 329] on p "Safe on skin - OEKO-TEX®" at bounding box center [566, 328] width 188 height 17
drag, startPoint x: 621, startPoint y: 326, endPoint x: 567, endPoint y: 323, distance: 53.2
click at [567, 323] on p "Safe on skin - OEKO-TEX®" at bounding box center [566, 328] width 188 height 17
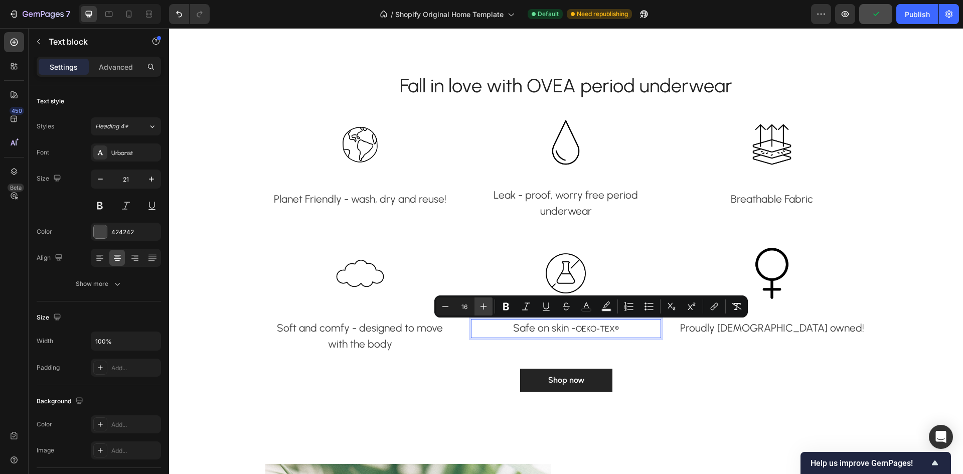
click at [481, 306] on icon "Editor contextual toolbar" at bounding box center [484, 306] width 10 height 10
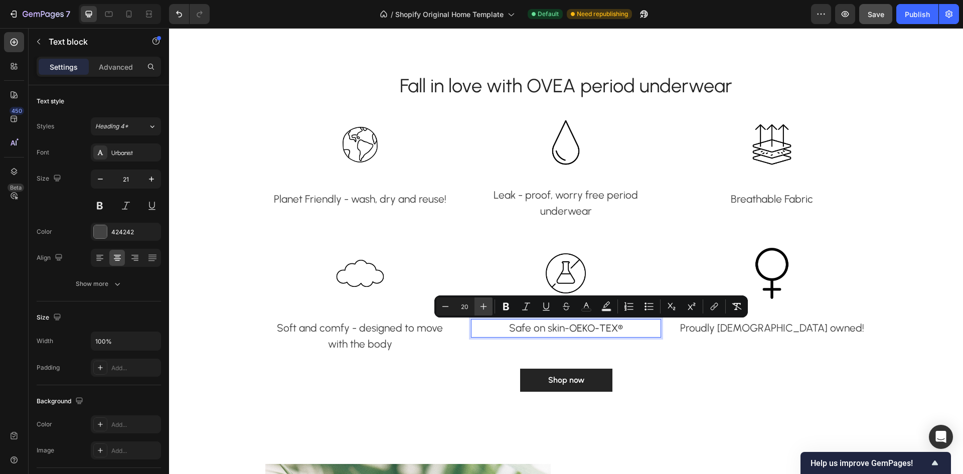
type input "21"
click at [635, 330] on p "Safe on skin - OEKO-TEX®" at bounding box center [566, 328] width 188 height 16
click at [646, 330] on p "Safe on skin - OEKO-TEX®" at bounding box center [566, 328] width 188 height 16
click at [639, 322] on p "Safe on skin - OEKO-TEX®" at bounding box center [566, 328] width 188 height 16
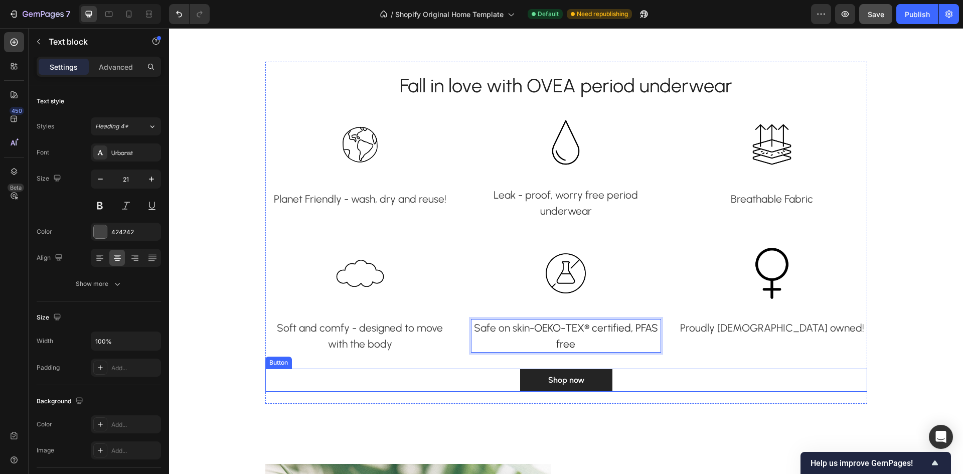
click at [727, 379] on div "Shop now Button" at bounding box center [566, 380] width 602 height 23
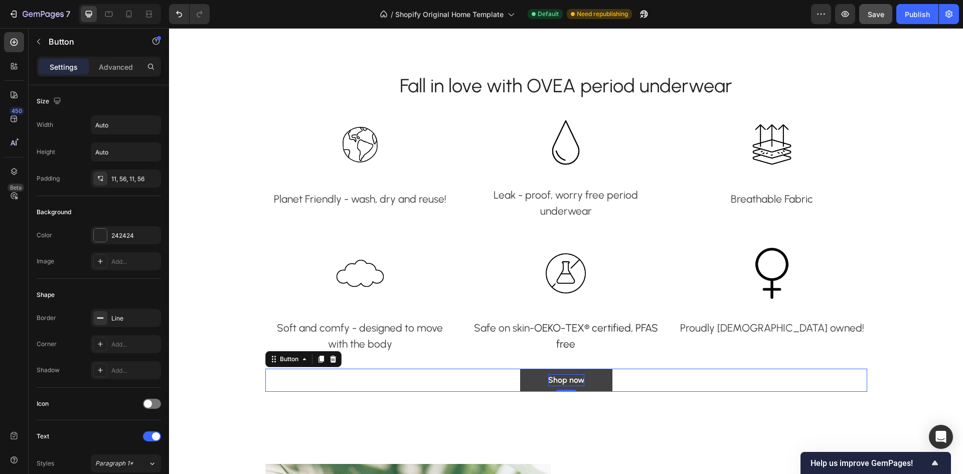
click at [568, 378] on div "Shop now" at bounding box center [566, 380] width 36 height 12
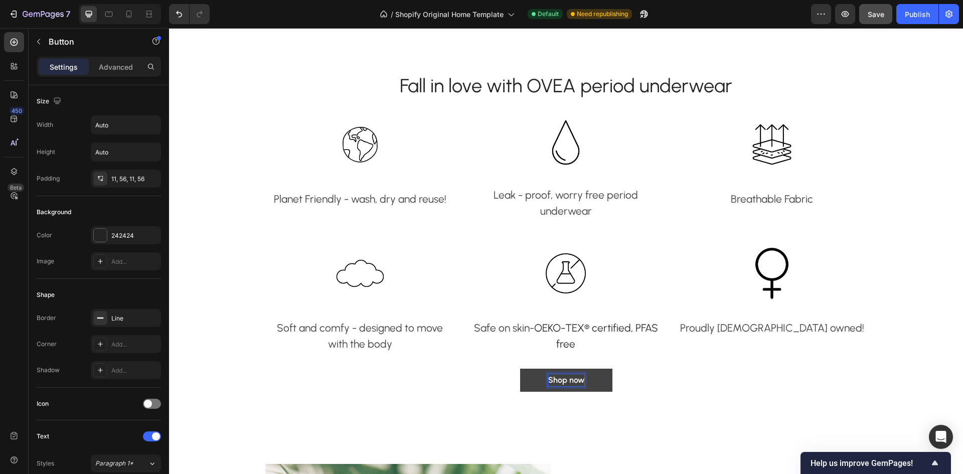
click at [579, 378] on p "Shop now" at bounding box center [566, 380] width 36 height 12
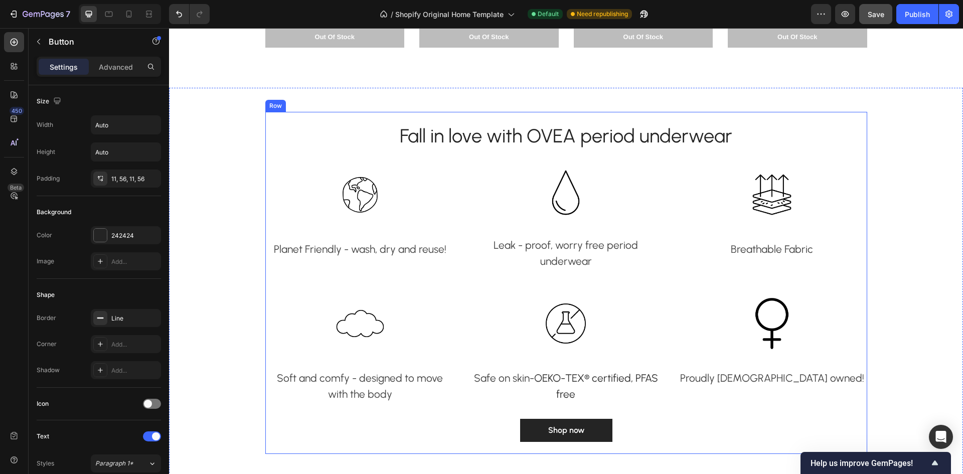
scroll to position [903, 0]
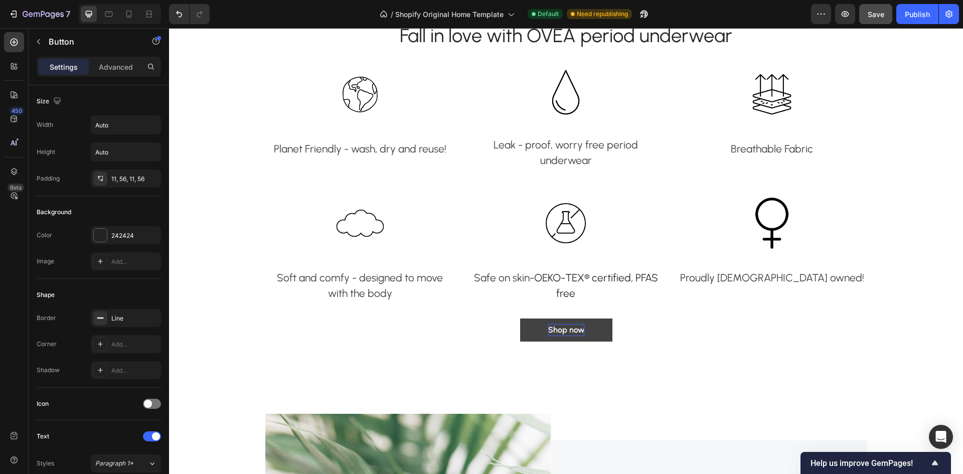
click at [578, 327] on div "Shop now" at bounding box center [566, 330] width 36 height 12
click at [578, 327] on p "Shop now" at bounding box center [566, 330] width 36 height 12
drag, startPoint x: 628, startPoint y: 332, endPoint x: 641, endPoint y: 326, distance: 14.1
click at [634, 329] on div "Shop all Button" at bounding box center [566, 330] width 602 height 23
click at [605, 332] on div "Shop all Button" at bounding box center [566, 330] width 602 height 23
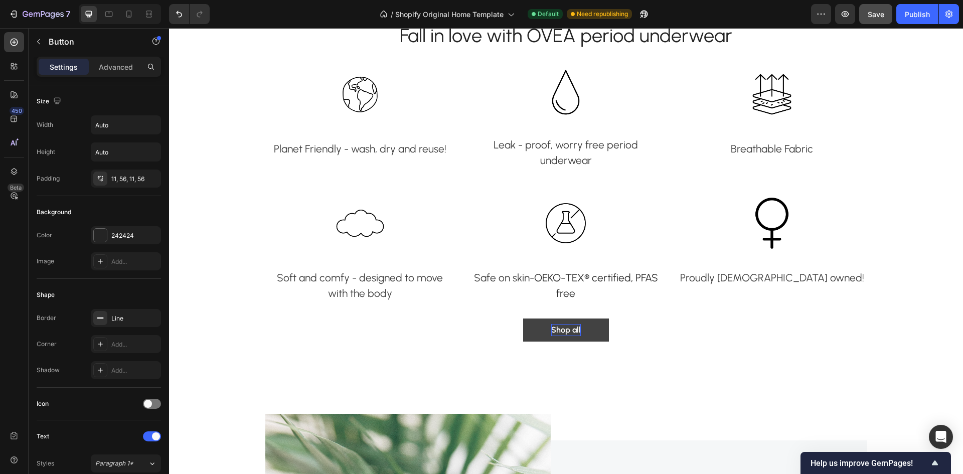
click at [598, 332] on link "Shop all" at bounding box center [566, 330] width 86 height 23
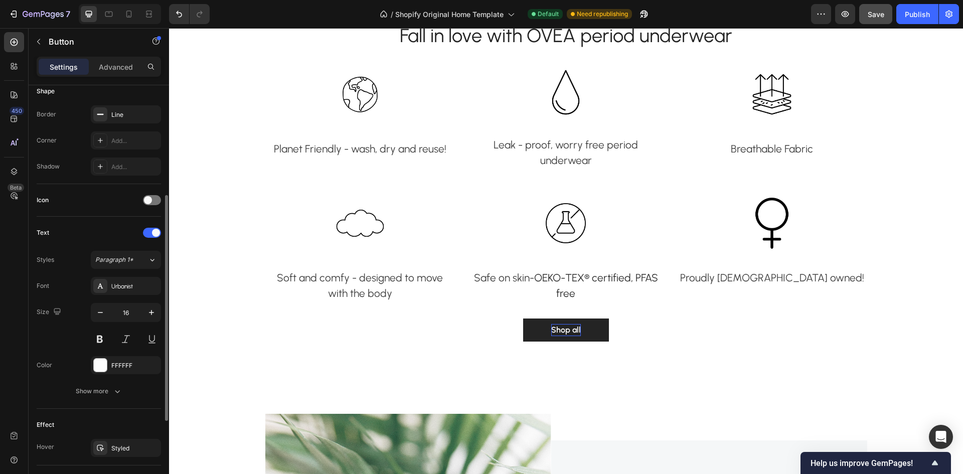
scroll to position [154, 0]
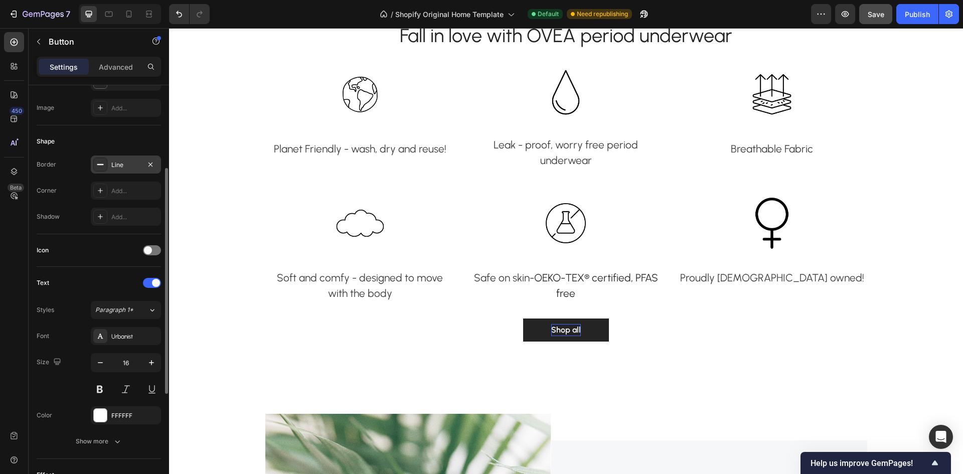
click at [112, 161] on div "Line" at bounding box center [125, 165] width 29 height 9
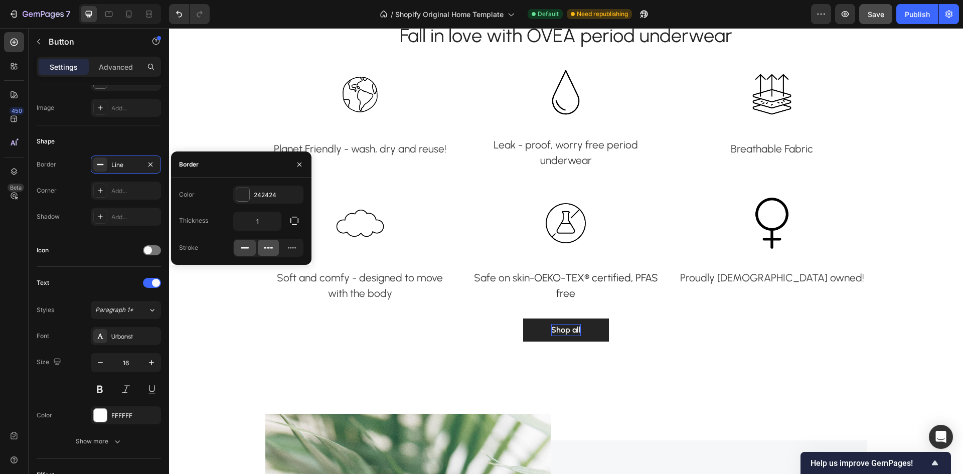
click at [268, 249] on icon at bounding box center [268, 248] width 10 height 10
click at [287, 246] on icon at bounding box center [292, 248] width 10 height 10
click at [245, 246] on icon at bounding box center [245, 248] width 10 height 10
click at [239, 191] on div at bounding box center [242, 194] width 13 height 13
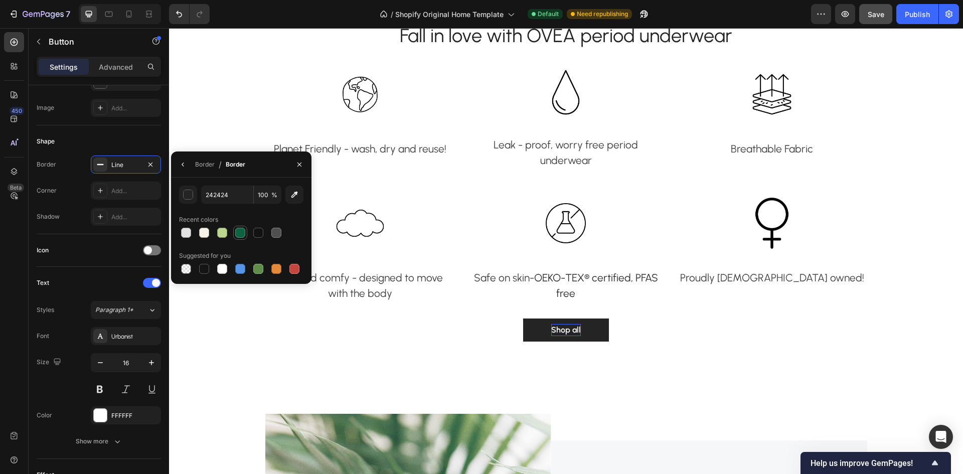
click at [242, 231] on div at bounding box center [240, 233] width 10 height 10
type input "0F6345"
click at [153, 248] on div at bounding box center [152, 250] width 18 height 10
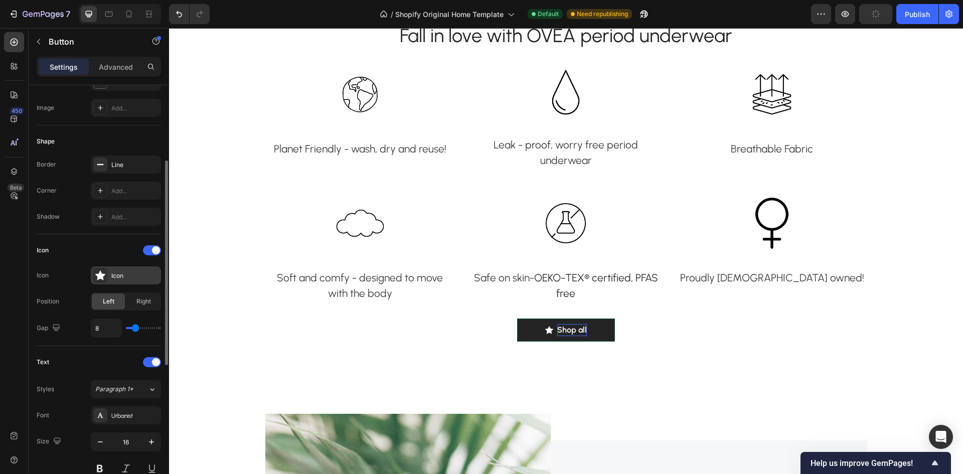
click at [111, 273] on div "Icon" at bounding box center [126, 275] width 70 height 18
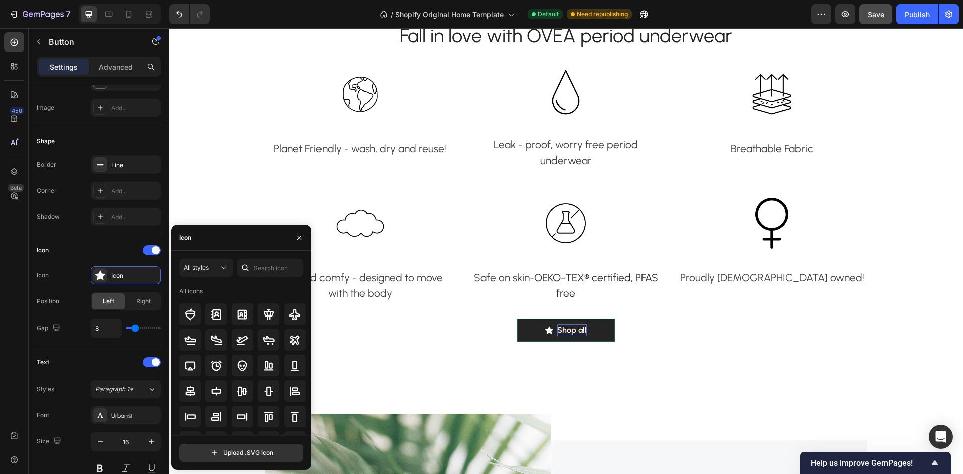
scroll to position [0, 0]
click at [238, 241] on div "Icon" at bounding box center [241, 238] width 140 height 26
click at [266, 270] on input "text" at bounding box center [270, 268] width 66 height 18
type input "arrow"
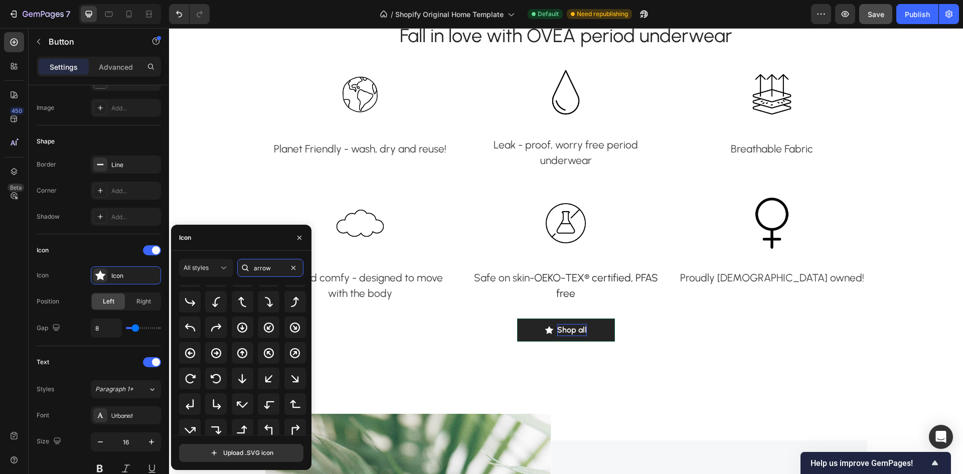
scroll to position [17, 0]
